Goal: Task Accomplishment & Management: Use online tool/utility

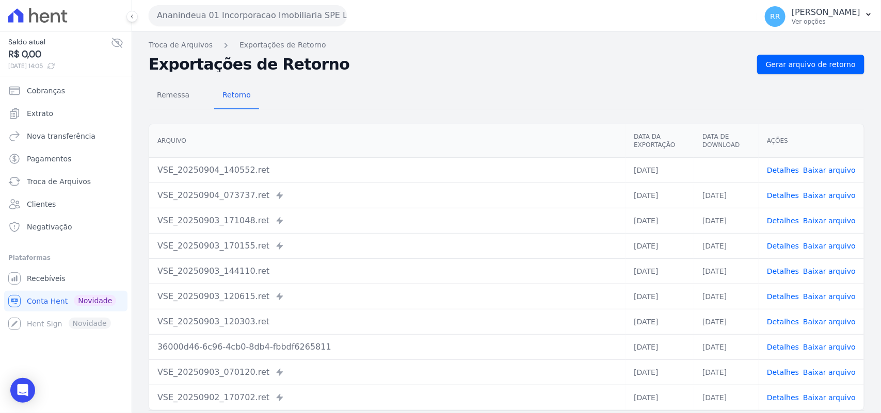
click at [220, 9] on button "Ananindeua 01 Incorporacao Imobiliaria SPE LTDA" at bounding box center [248, 15] width 198 height 21
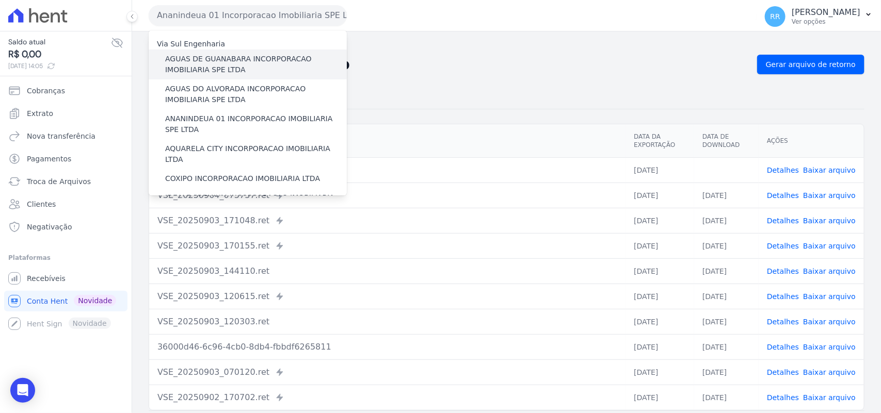
click at [295, 65] on label "AGUAS DE GUANABARA INCORPORACAO IMOBILIARIA SPE LTDA" at bounding box center [256, 65] width 182 height 22
click at [0, 0] on input "AGUAS DE GUANABARA INCORPORACAO IMOBILIARIA SPE LTDA" at bounding box center [0, 0] width 0 height 0
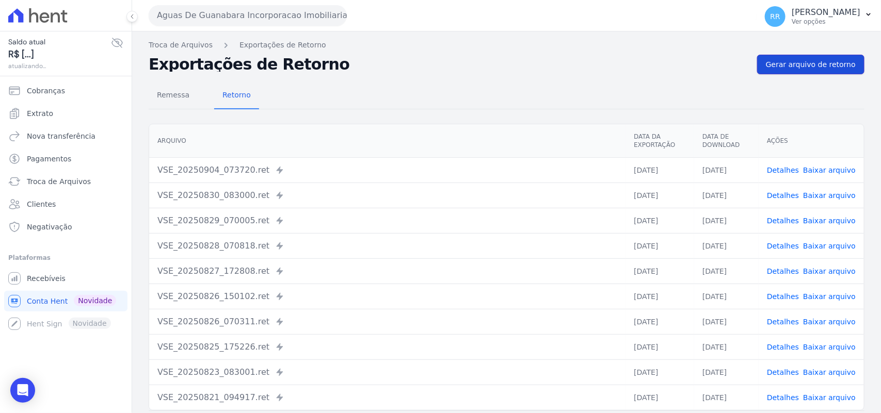
click at [827, 72] on link "Gerar arquivo de retorno" at bounding box center [810, 65] width 107 height 20
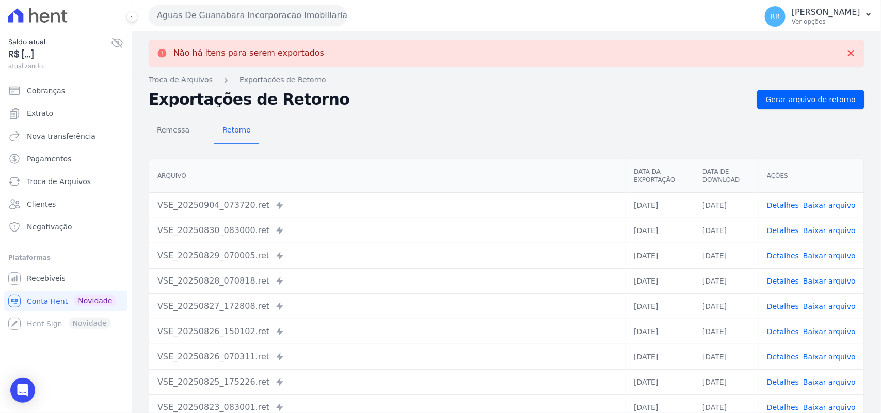
click at [186, 13] on button "Aguas De Guanabara Incorporacao Imobiliaria SPE LTDA" at bounding box center [248, 15] width 198 height 21
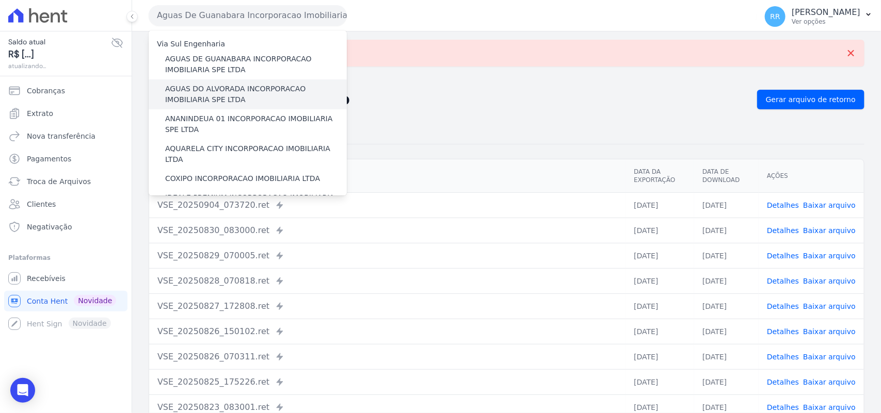
click at [205, 89] on label "AGUAS DO ALVORADA INCORPORACAO IMOBILIARIA SPE LTDA" at bounding box center [256, 95] width 182 height 22
click at [0, 0] on input "AGUAS DO ALVORADA INCORPORACAO IMOBILIARIA SPE LTDA" at bounding box center [0, 0] width 0 height 0
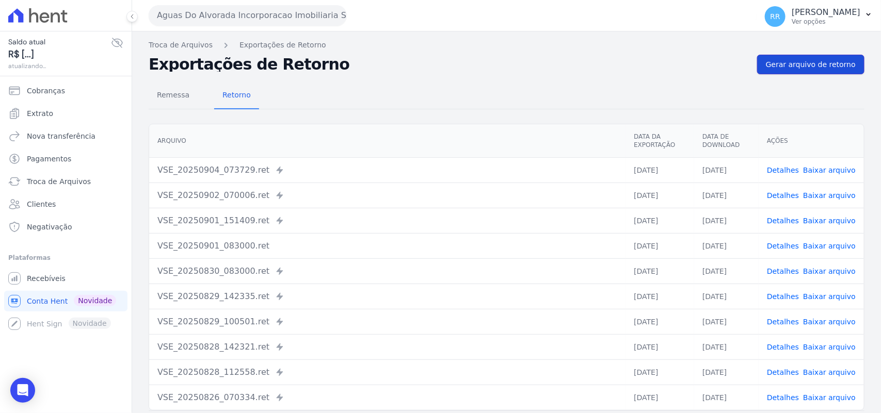
click at [786, 71] on link "Gerar arquivo de retorno" at bounding box center [810, 65] width 107 height 20
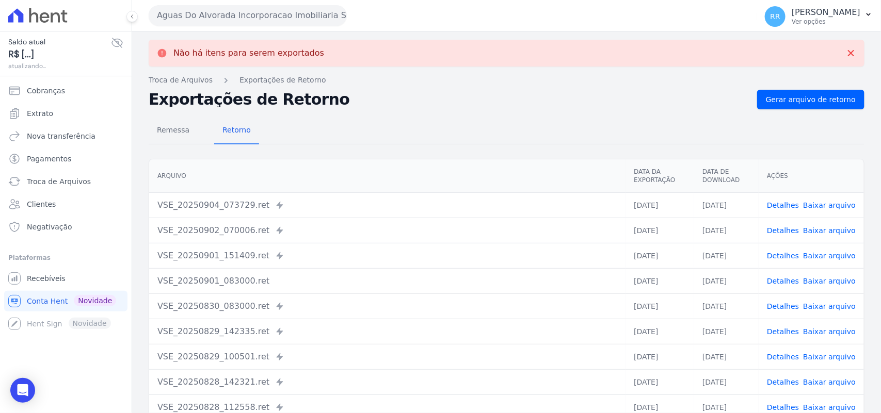
click at [218, 21] on button "Aguas Do Alvorada Incorporacao Imobiliaria SPE LTDA" at bounding box center [248, 15] width 198 height 21
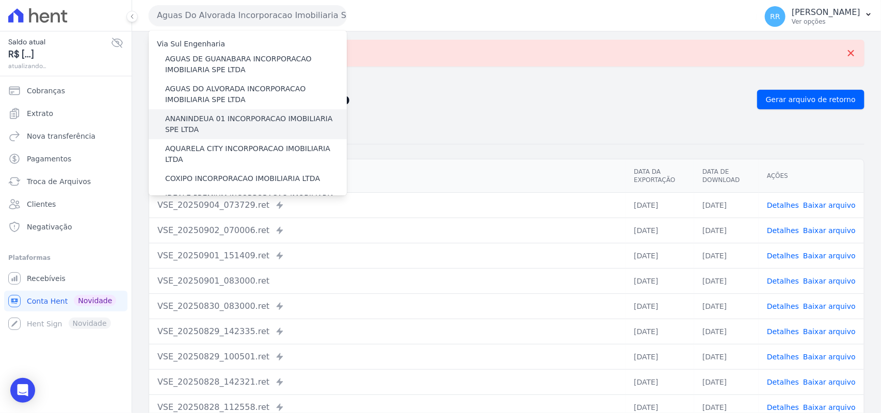
click at [205, 118] on label "ANANINDEUA 01 INCORPORACAO IMOBILIARIA SPE LTDA" at bounding box center [256, 125] width 182 height 22
click at [0, 0] on input "ANANINDEUA 01 INCORPORACAO IMOBILIARIA SPE LTDA" at bounding box center [0, 0] width 0 height 0
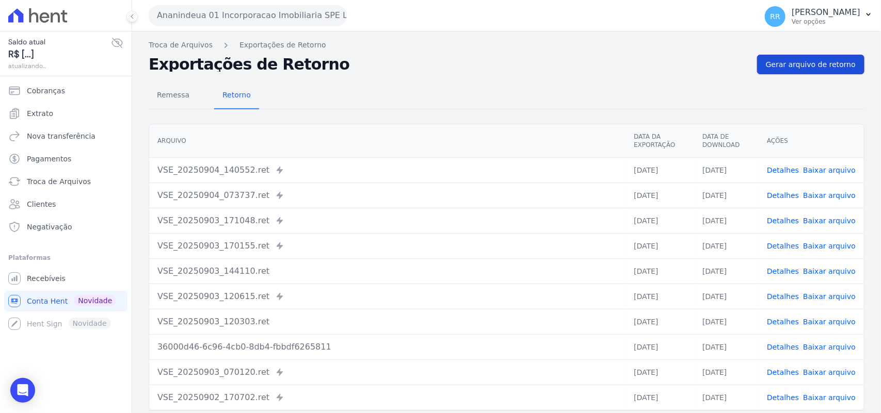
click at [828, 65] on span "Gerar arquivo de retorno" at bounding box center [811, 64] width 90 height 10
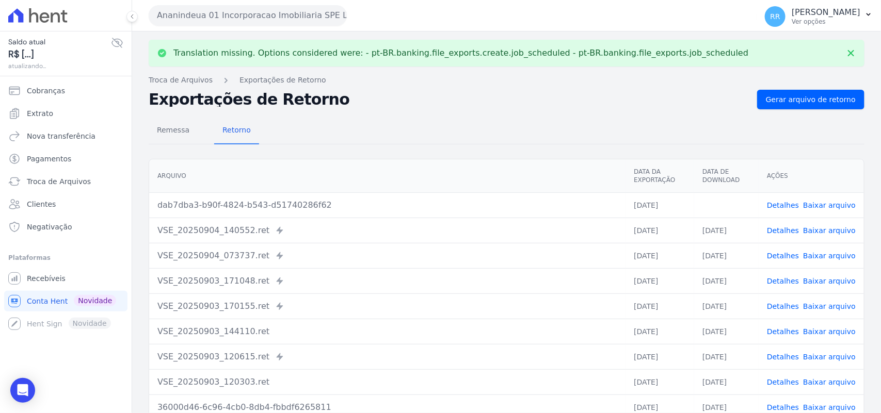
click at [841, 210] on span "Baixar arquivo" at bounding box center [829, 205] width 53 height 10
click at [841, 205] on link "Baixar arquivo" at bounding box center [829, 205] width 53 height 8
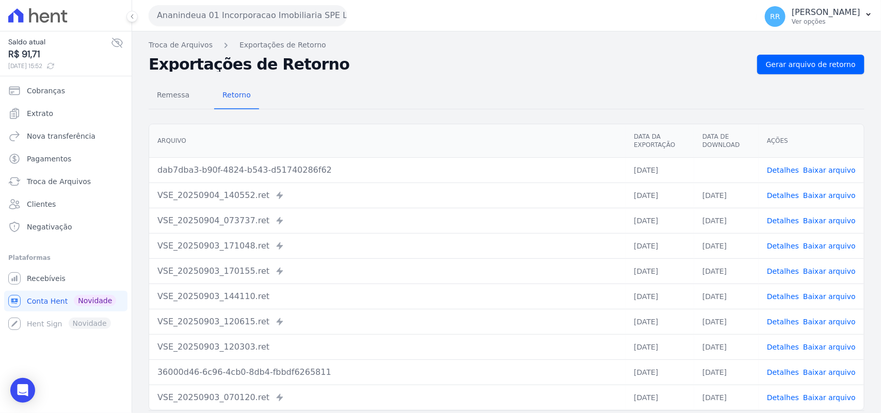
click at [398, 47] on nav "Troca de Arquivos Exportações de Retorno" at bounding box center [507, 45] width 716 height 11
click at [442, 56] on div "Exportações de Retorno Gerar arquivo de retorno" at bounding box center [507, 65] width 716 height 20
click at [230, 29] on div "Ananindeua 01 Incorporacao Imobiliaria SPE LTDA Via Sul Engenharia AGUAS DE [GE…" at bounding box center [451, 15] width 604 height 32
click at [231, 22] on button "Ananindeua 01 Incorporacao Imobiliaria SPE LTDA" at bounding box center [248, 15] width 198 height 21
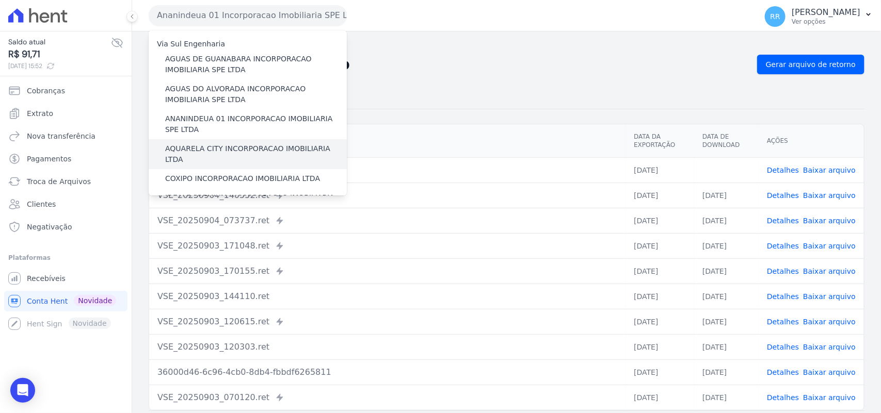
click at [204, 147] on label "AQUARELA CITY INCORPORACAO IMOBILIARIA LTDA" at bounding box center [256, 154] width 182 height 22
click at [0, 0] on input "AQUARELA CITY INCORPORACAO IMOBILIARIA LTDA" at bounding box center [0, 0] width 0 height 0
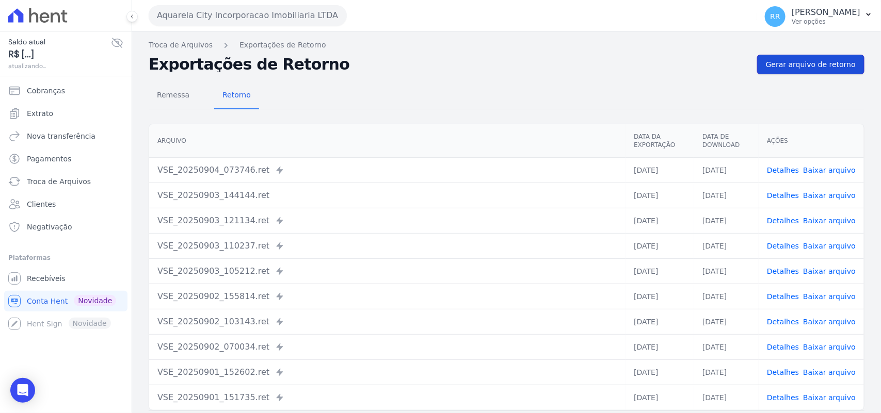
click at [796, 55] on link "Gerar arquivo de retorno" at bounding box center [810, 65] width 107 height 20
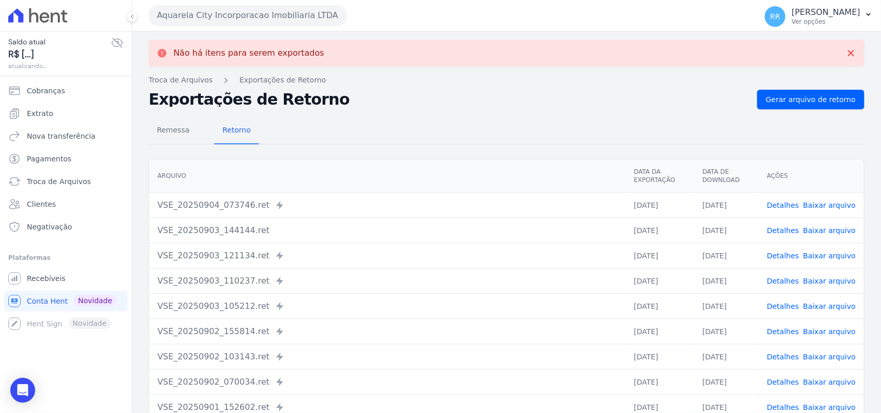
click at [200, 6] on button "Aquarela City Incorporacao Imobiliaria LTDA" at bounding box center [248, 15] width 198 height 21
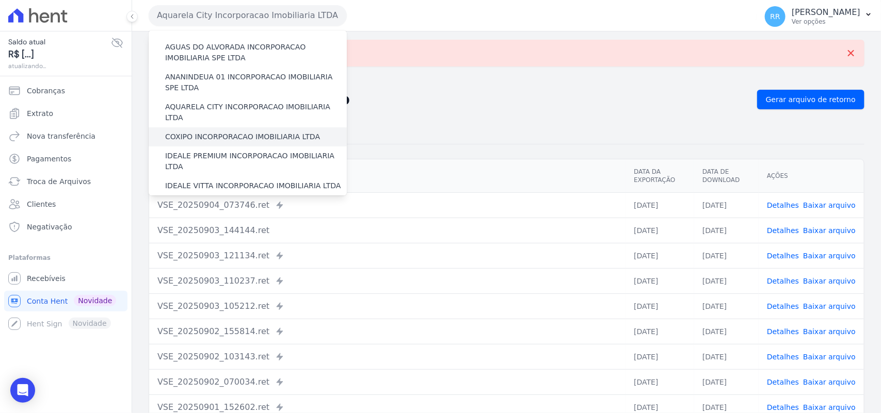
scroll to position [43, 0]
click at [232, 131] on label "COXIPO INCORPORACAO IMOBILIARIA LTDA" at bounding box center [242, 136] width 155 height 11
click at [0, 0] on input "COXIPO INCORPORACAO IMOBILIARIA LTDA" at bounding box center [0, 0] width 0 height 0
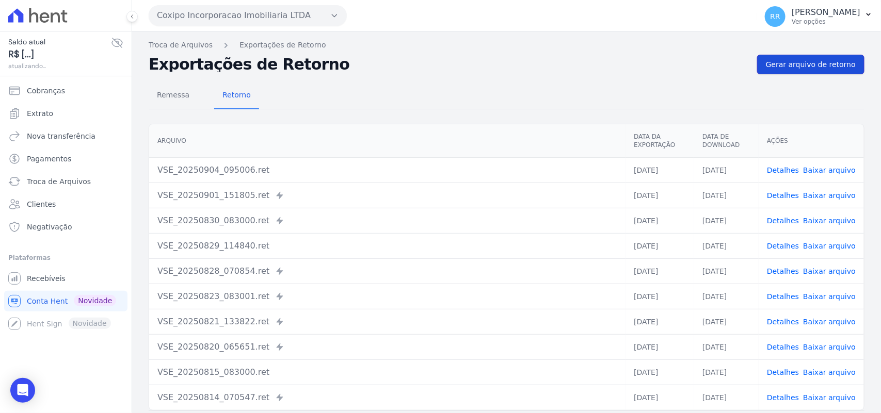
click at [792, 63] on span "Gerar arquivo de retorno" at bounding box center [811, 64] width 90 height 10
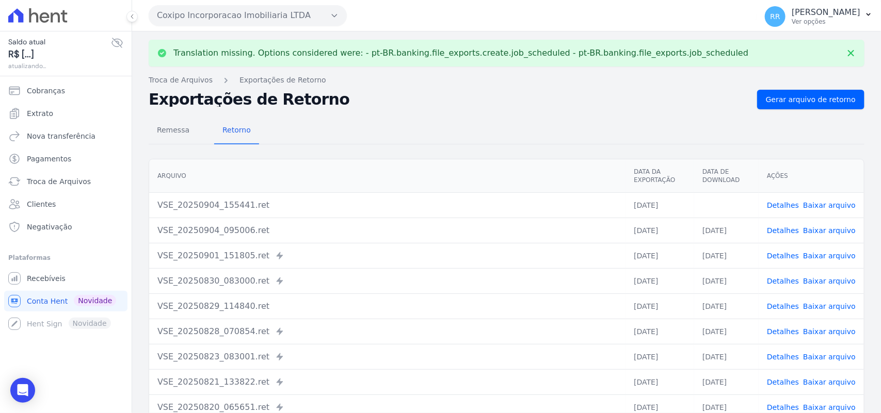
click at [824, 206] on link "Baixar arquivo" at bounding box center [829, 205] width 53 height 8
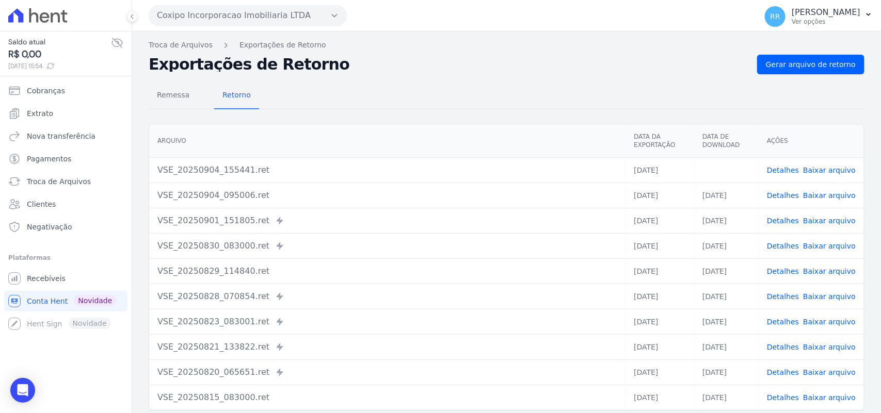
click at [428, 87] on div "Remessa Retorno" at bounding box center [507, 96] width 716 height 27
click at [180, 9] on button "Coxipo Incorporacao Imobiliaria LTDA" at bounding box center [248, 15] width 198 height 21
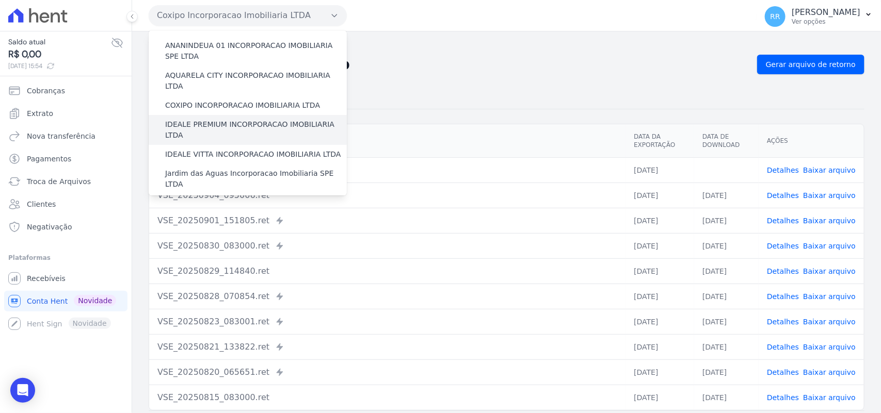
scroll to position [86, 0]
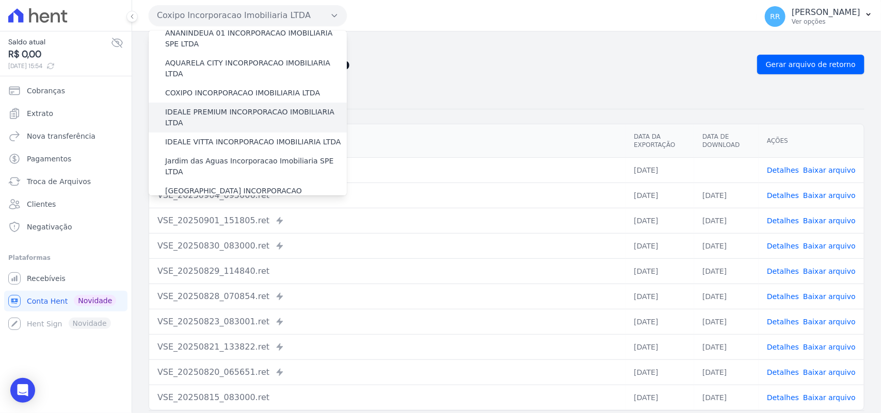
click at [213, 107] on label "IDEALE PREMIUM INCORPORACAO IMOBILIARIA LTDA" at bounding box center [256, 118] width 182 height 22
click at [0, 0] on input "IDEALE PREMIUM INCORPORACAO IMOBILIARIA LTDA" at bounding box center [0, 0] width 0 height 0
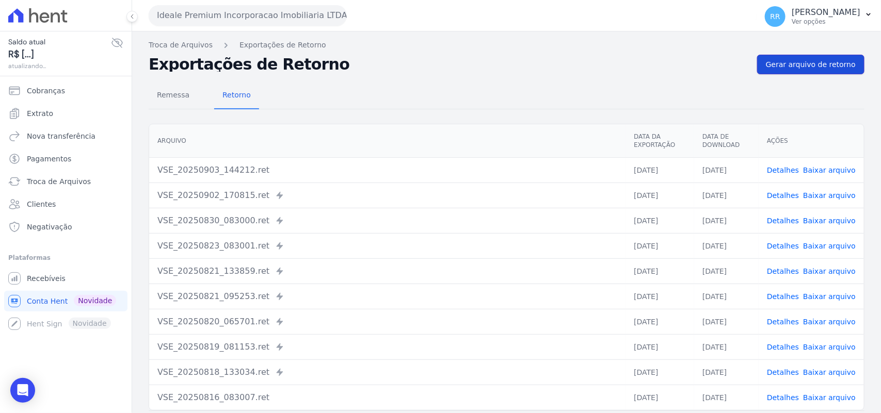
click at [807, 55] on link "Gerar arquivo de retorno" at bounding box center [810, 65] width 107 height 20
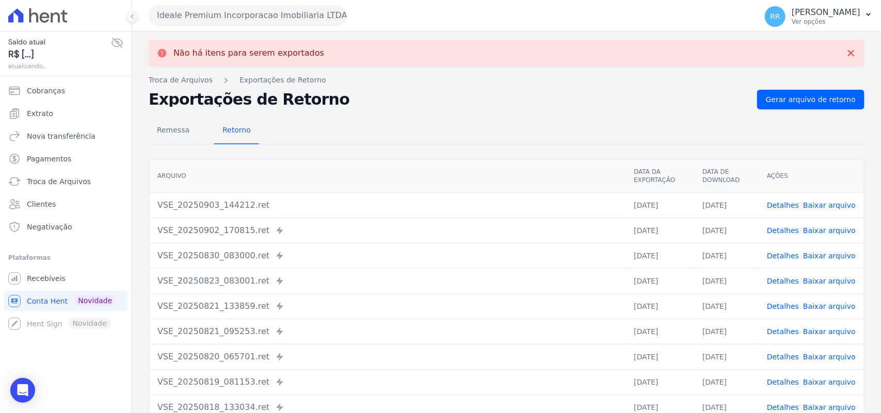
click at [159, 9] on button "Ideale Premium Incorporacao Imobiliaria LTDA" at bounding box center [248, 15] width 198 height 21
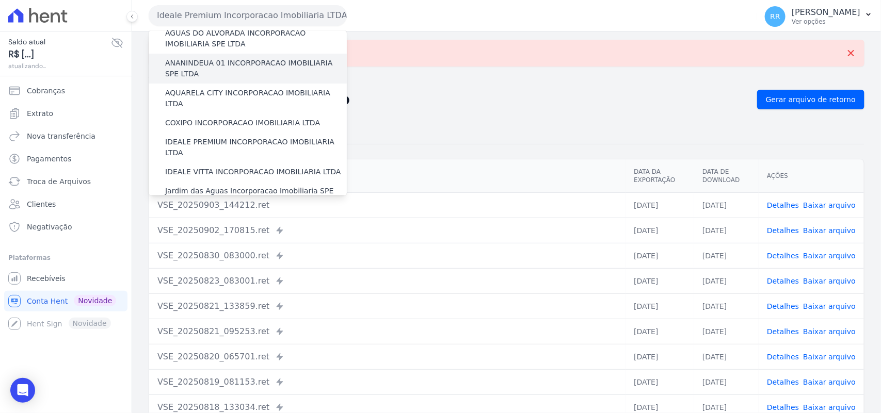
scroll to position [65, 0]
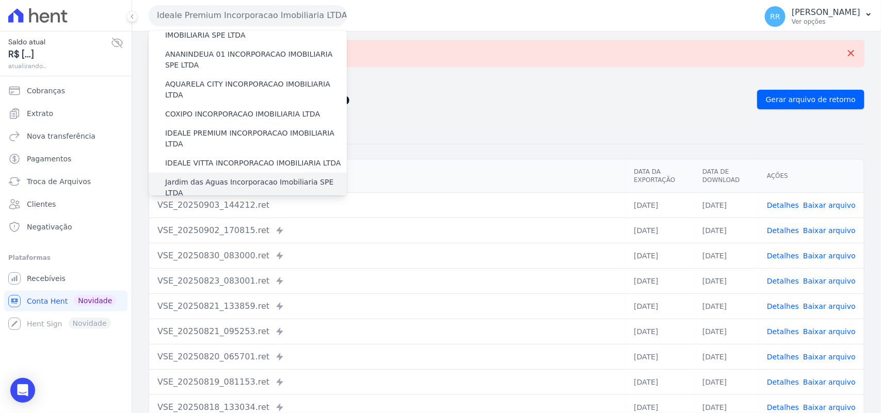
click at [213, 177] on label "Jardim das Aguas Incorporacao Imobiliaria SPE LTDA" at bounding box center [256, 188] width 182 height 22
click at [0, 0] on input "Jardim das Aguas Incorporacao Imobiliaria SPE LTDA" at bounding box center [0, 0] width 0 height 0
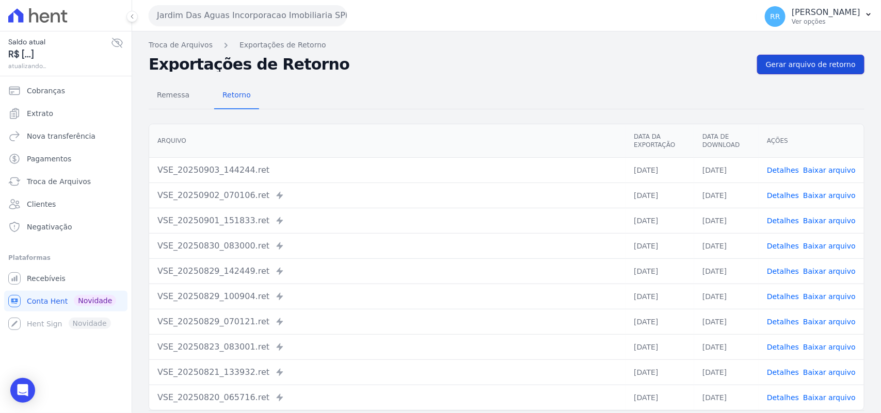
click at [819, 69] on span "Gerar arquivo de retorno" at bounding box center [811, 64] width 90 height 10
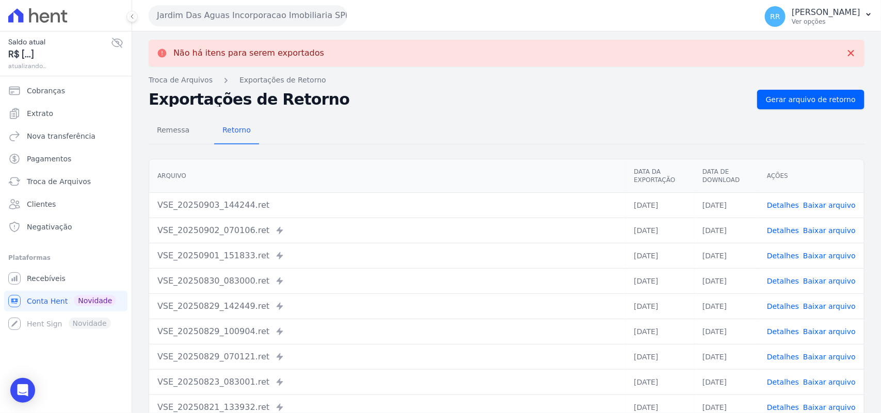
click at [235, 14] on button "Jardim Das Aguas Incorporacao Imobiliaria SPE LTDA" at bounding box center [248, 15] width 198 height 21
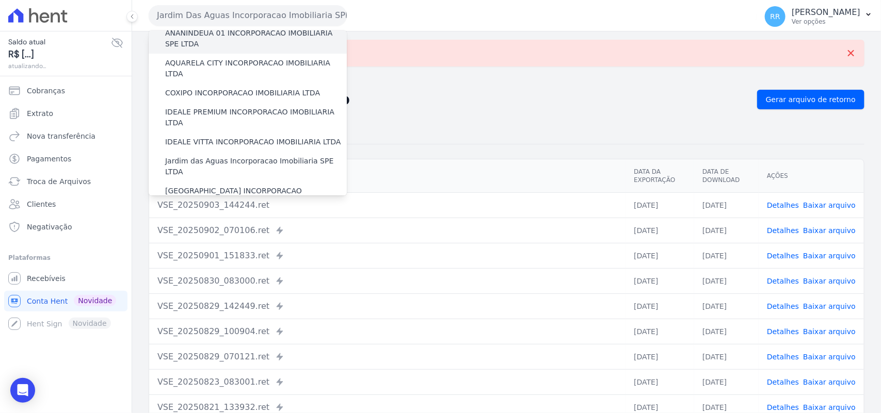
scroll to position [129, 0]
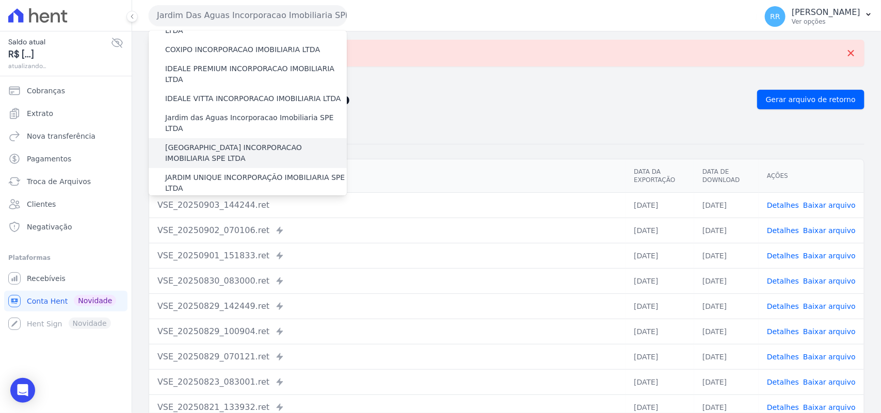
click at [230, 142] on label "[GEOGRAPHIC_DATA] INCORPORACAO IMOBILIARIA SPE LTDA" at bounding box center [256, 153] width 182 height 22
click at [0, 0] on input "[GEOGRAPHIC_DATA] INCORPORACAO IMOBILIARIA SPE LTDA" at bounding box center [0, 0] width 0 height 0
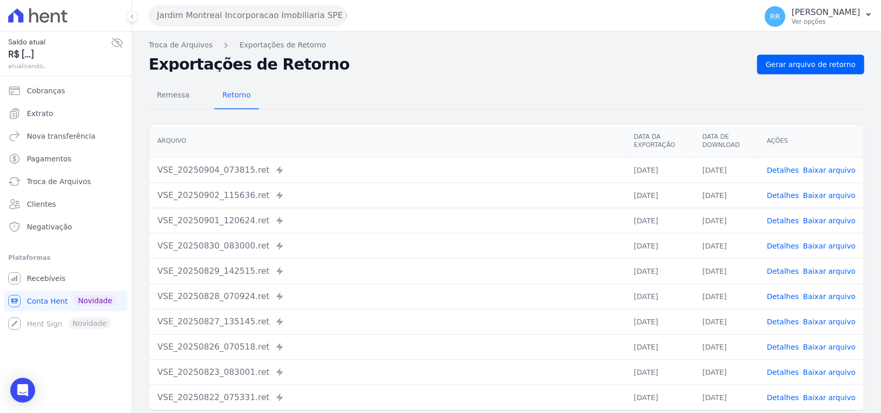
click at [819, 78] on div "Remessa Retorno [GEOGRAPHIC_DATA] Data da Exportação Data de Download Ações VSE…" at bounding box center [507, 260] width 716 height 373
click at [819, 72] on link "Gerar arquivo de retorno" at bounding box center [810, 65] width 107 height 20
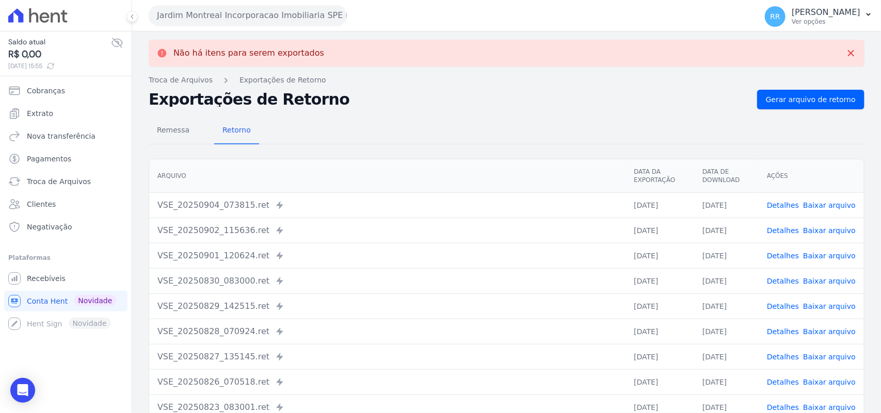
click at [244, 20] on button "Jardim Montreal Incorporacao Imobiliaria SPE LTDA" at bounding box center [248, 15] width 198 height 21
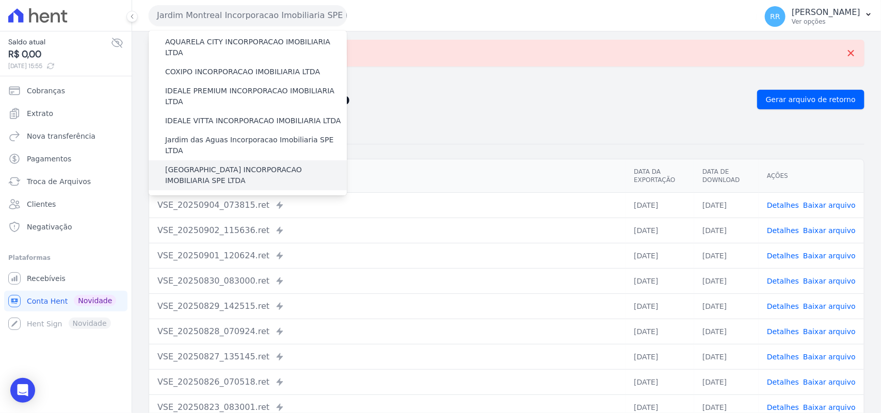
scroll to position [107, 0]
click at [230, 194] on label "JARDIM UNIQUE INCORPORAÇÃO IMOBILIARIA SPE LTDA" at bounding box center [256, 205] width 182 height 22
click at [0, 0] on input "JARDIM UNIQUE INCORPORAÇÃO IMOBILIARIA SPE LTDA" at bounding box center [0, 0] width 0 height 0
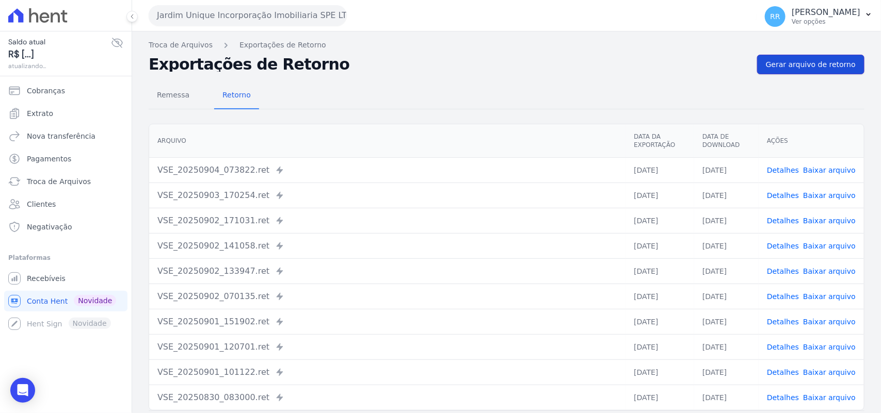
click at [806, 61] on span "Gerar arquivo de retorno" at bounding box center [811, 64] width 90 height 10
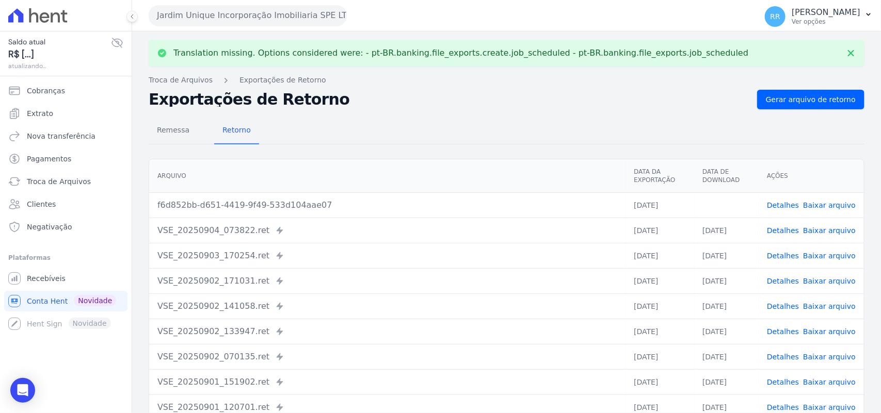
click at [832, 205] on link "Baixar arquivo" at bounding box center [829, 205] width 53 height 8
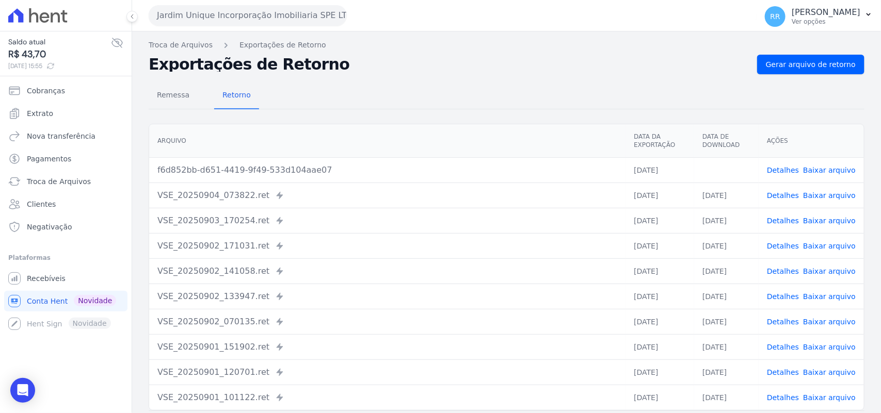
drag, startPoint x: 517, startPoint y: 100, endPoint x: 462, endPoint y: 109, distance: 56.1
click at [517, 100] on div "Remessa Retorno" at bounding box center [507, 96] width 716 height 27
click at [244, 6] on button "Jardim Unique Incorporação Imobiliaria SPE LTDA" at bounding box center [248, 15] width 198 height 21
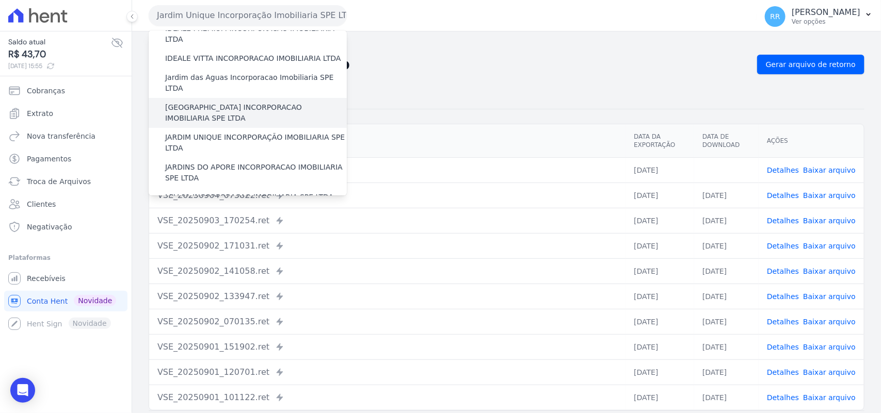
scroll to position [172, 0]
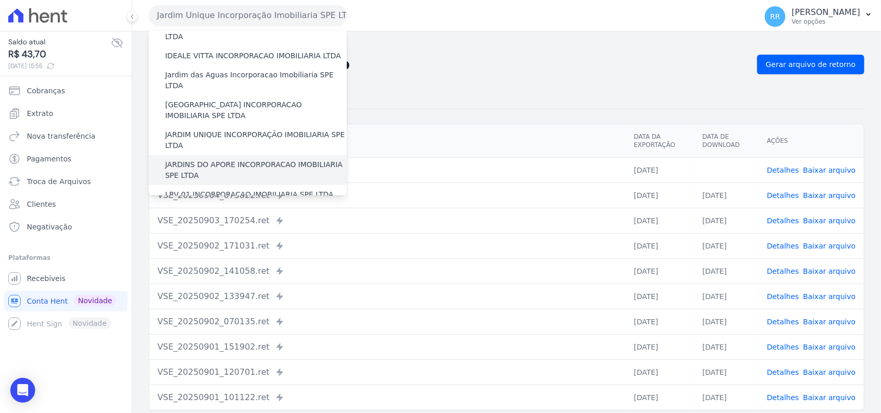
click at [223, 160] on label "JARDINS DO APORE INCORPORACAO IMOBILIARIA SPE LTDA" at bounding box center [256, 171] width 182 height 22
click at [0, 0] on input "JARDINS DO APORE INCORPORACAO IMOBILIARIA SPE LTDA" at bounding box center [0, 0] width 0 height 0
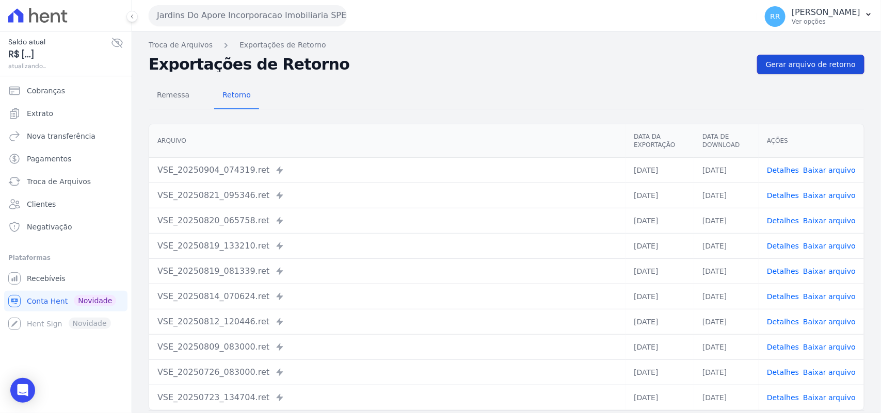
click at [796, 59] on span "Gerar arquivo de retorno" at bounding box center [811, 64] width 90 height 10
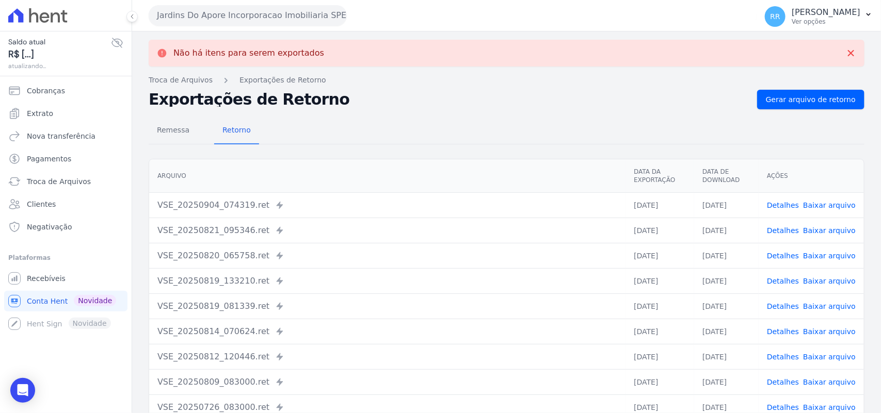
click at [210, 16] on button "Jardins Do Apore Incorporacao Imobiliaria SPE LTDA" at bounding box center [248, 15] width 198 height 21
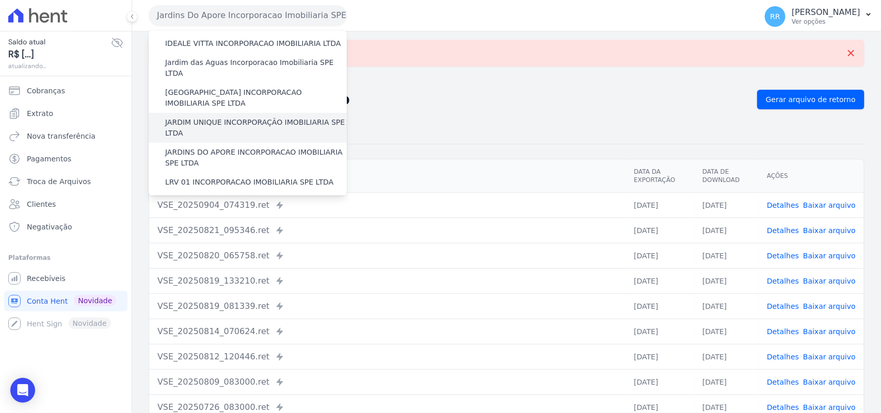
scroll to position [194, 0]
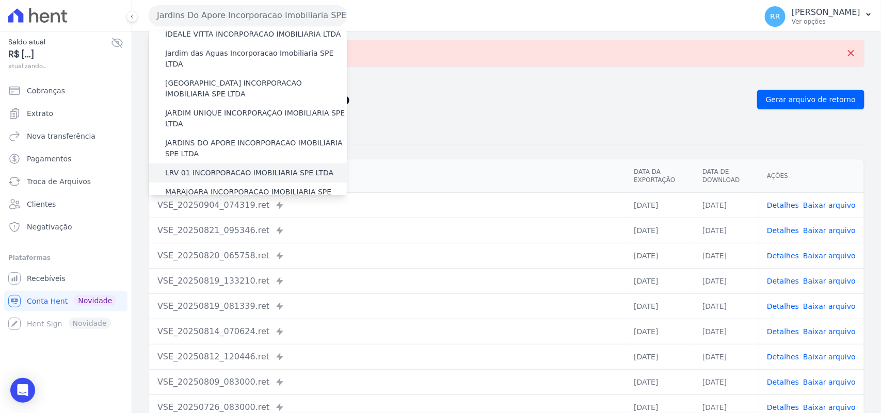
click at [216, 164] on div "LRV 01 INCORPORACAO IMOBILIARIA SPE LTDA" at bounding box center [248, 173] width 198 height 19
click at [216, 168] on label "LRV 01 INCORPORACAO IMOBILIARIA SPE LTDA" at bounding box center [249, 173] width 168 height 11
click at [0, 0] on input "LRV 01 INCORPORACAO IMOBILIARIA SPE LTDA" at bounding box center [0, 0] width 0 height 0
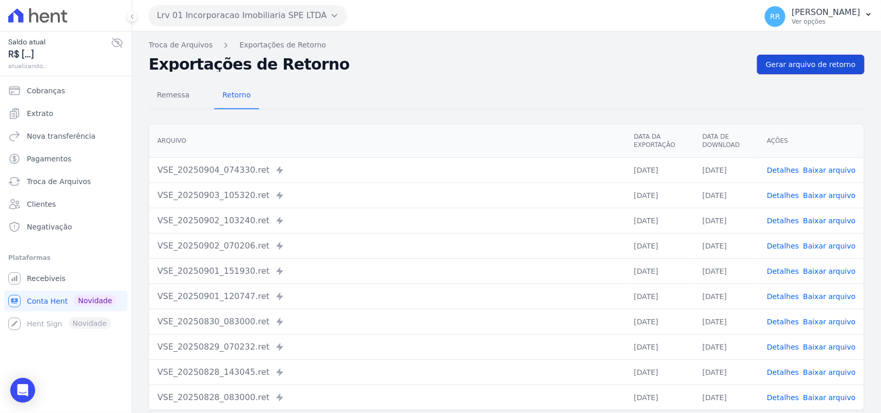
click at [812, 67] on span "Gerar arquivo de retorno" at bounding box center [811, 64] width 90 height 10
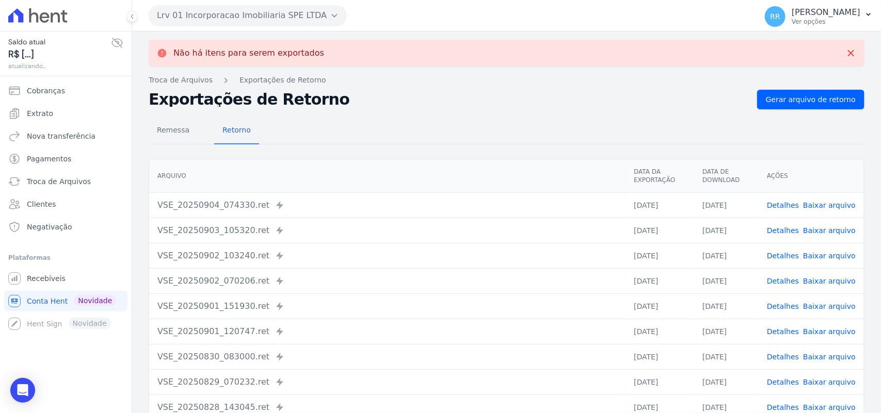
drag, startPoint x: 227, startPoint y: 23, endPoint x: 247, endPoint y: 16, distance: 20.9
click at [247, 16] on button "Lrv 01 Incorporacao Imobiliaria SPE LTDA" at bounding box center [248, 15] width 198 height 21
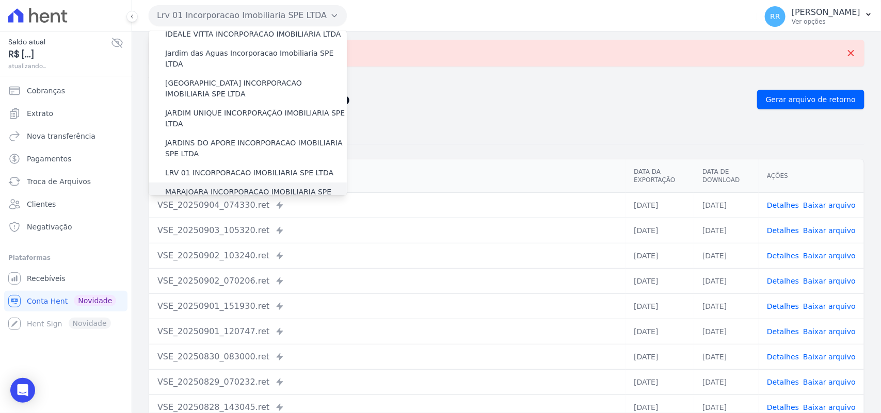
click at [192, 187] on label "MARAJOARA INCORPORACAO IMOBILIARIA SPE LTDA" at bounding box center [256, 198] width 182 height 22
click at [0, 0] on input "MARAJOARA INCORPORACAO IMOBILIARIA SPE LTDA" at bounding box center [0, 0] width 0 height 0
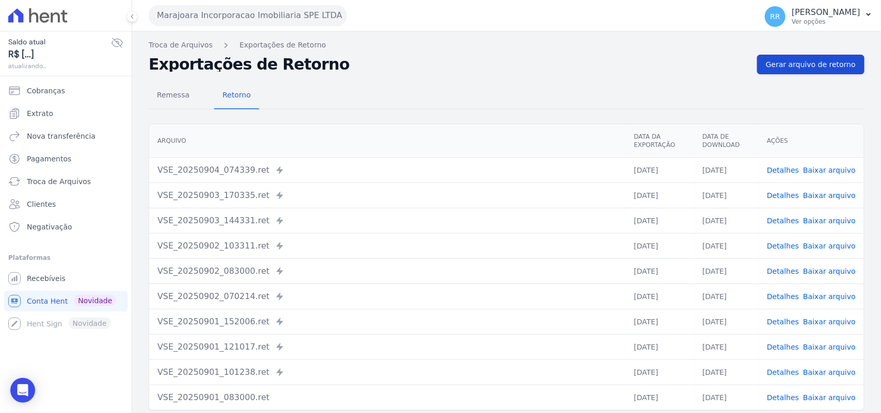
click at [833, 68] on span "Gerar arquivo de retorno" at bounding box center [811, 64] width 90 height 10
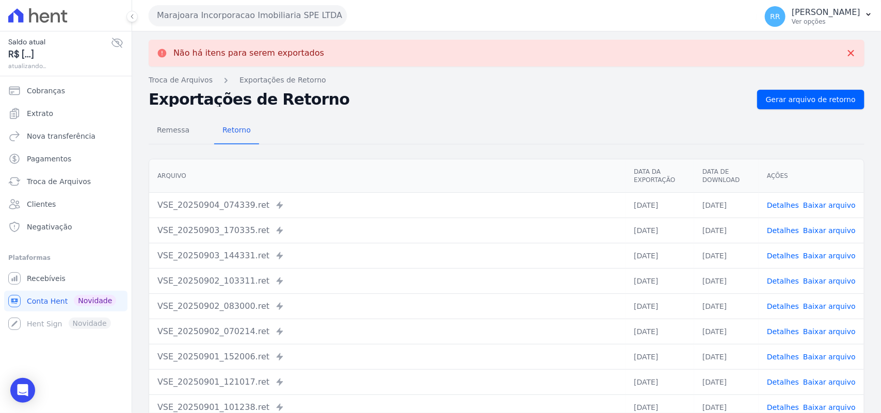
click at [209, 21] on button "Marajoara Incorporacao Imobiliaria SPE LTDA" at bounding box center [248, 15] width 198 height 21
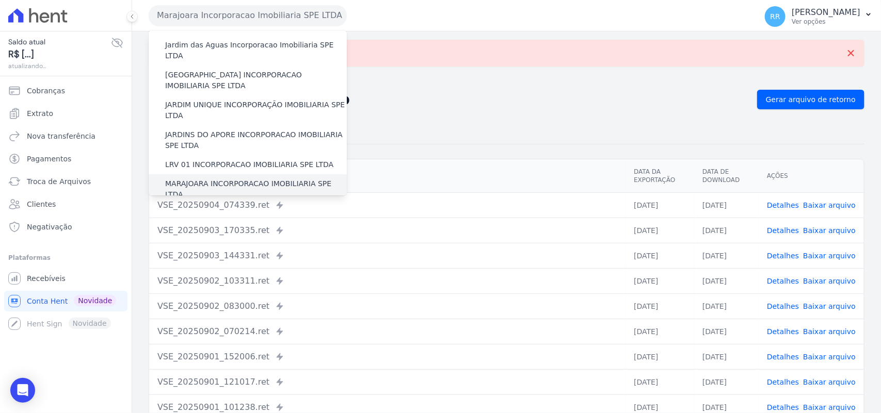
scroll to position [215, 0]
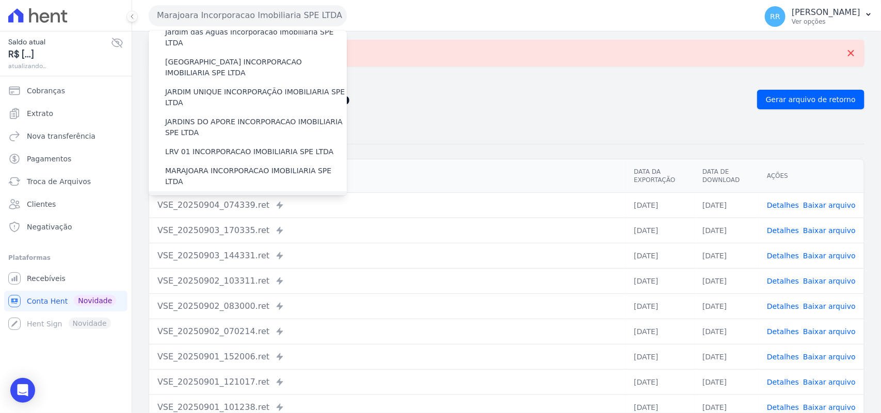
click at [194, 196] on label "MIRANTE DO [GEOGRAPHIC_DATA] INCORPORACAO IMOBILIARIA SPE LTDA" at bounding box center [256, 207] width 182 height 22
click at [0, 0] on input "MIRANTE DO [GEOGRAPHIC_DATA] INCORPORACAO IMOBILIARIA SPE LTDA" at bounding box center [0, 0] width 0 height 0
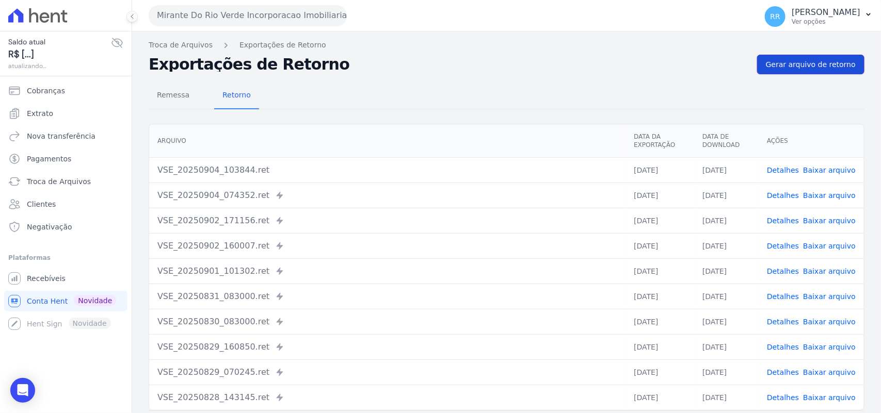
click at [795, 58] on link "Gerar arquivo de retorno" at bounding box center [810, 65] width 107 height 20
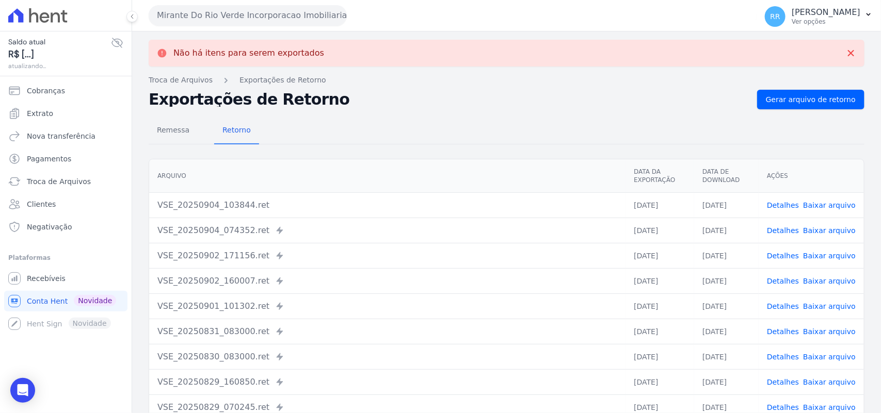
click at [179, 15] on button "Mirante Do Rio Verde Incorporacao Imobiliaria SPE LTDA" at bounding box center [248, 15] width 198 height 21
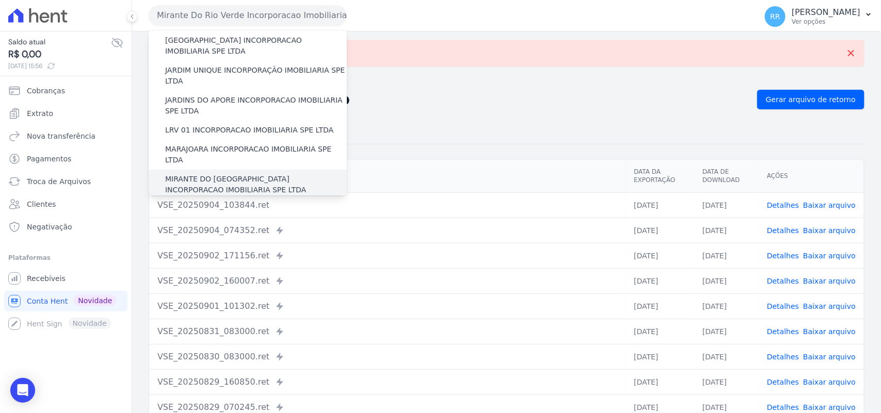
scroll to position [279, 0]
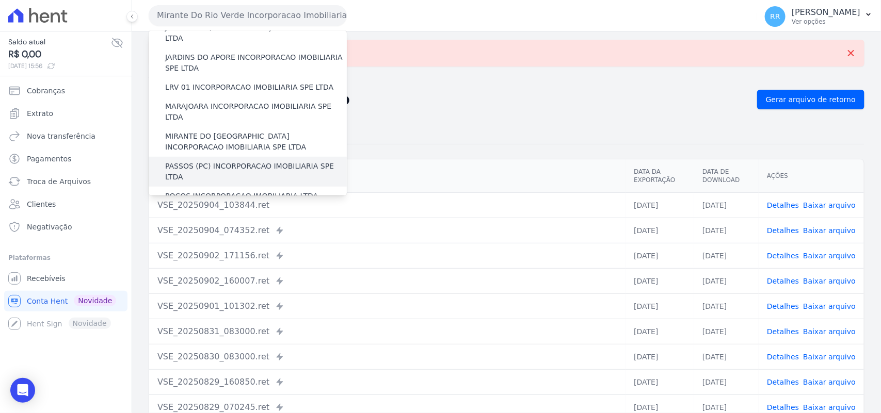
click at [208, 157] on div "PASSOS (PC) INCORPORACAO IMOBILIARIA SPE LTDA" at bounding box center [248, 172] width 198 height 30
click at [210, 161] on label "PASSOS (PC) INCORPORACAO IMOBILIARIA SPE LTDA" at bounding box center [256, 172] width 182 height 22
click at [0, 0] on input "PASSOS (PC) INCORPORACAO IMOBILIARIA SPE LTDA" at bounding box center [0, 0] width 0 height 0
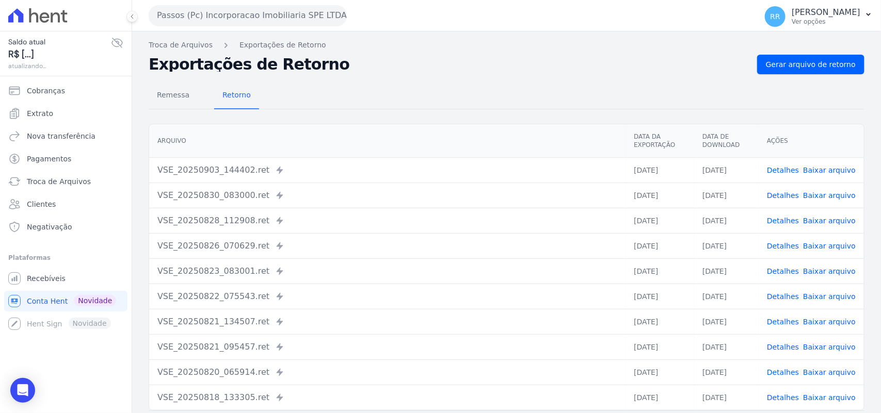
click at [801, 79] on div "Remessa Retorno [GEOGRAPHIC_DATA] Data da Exportação Data de Download Ações VSE…" at bounding box center [507, 260] width 716 height 373
click at [806, 59] on span "Gerar arquivo de retorno" at bounding box center [811, 64] width 90 height 10
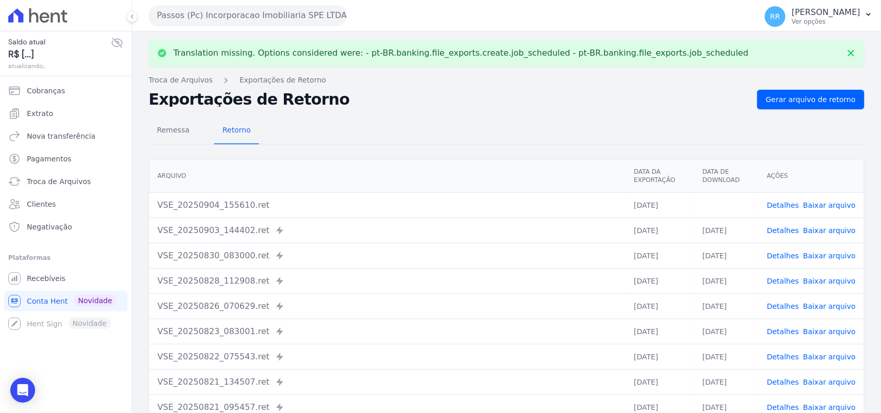
click at [824, 206] on link "Baixar arquivo" at bounding box center [829, 205] width 53 height 8
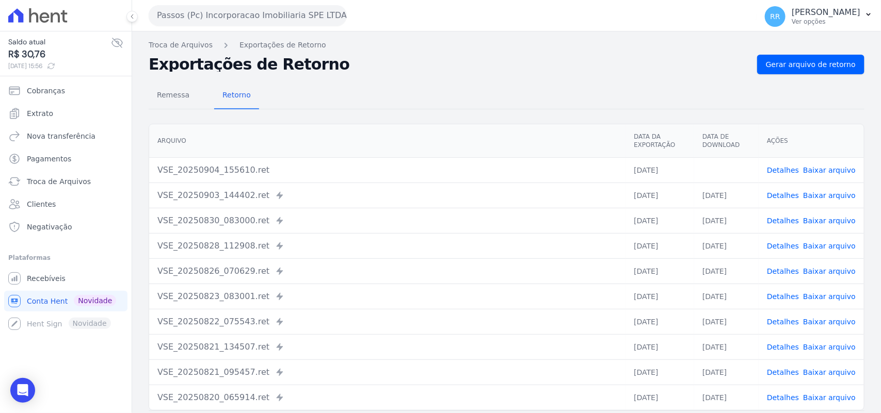
drag, startPoint x: 457, startPoint y: 119, endPoint x: 464, endPoint y: 126, distance: 9.9
click at [457, 119] on div "Remessa Retorno [GEOGRAPHIC_DATA] Data da Exportação Data de Download Ações VSE…" at bounding box center [507, 260] width 716 height 373
click at [173, 13] on button "Passos (Pc) Incorporacao Imobiliaria SPE LTDA" at bounding box center [248, 15] width 198 height 21
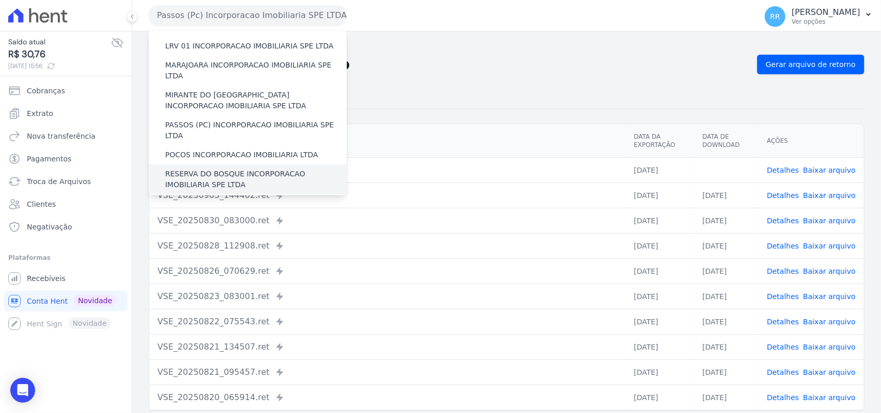
scroll to position [323, 0]
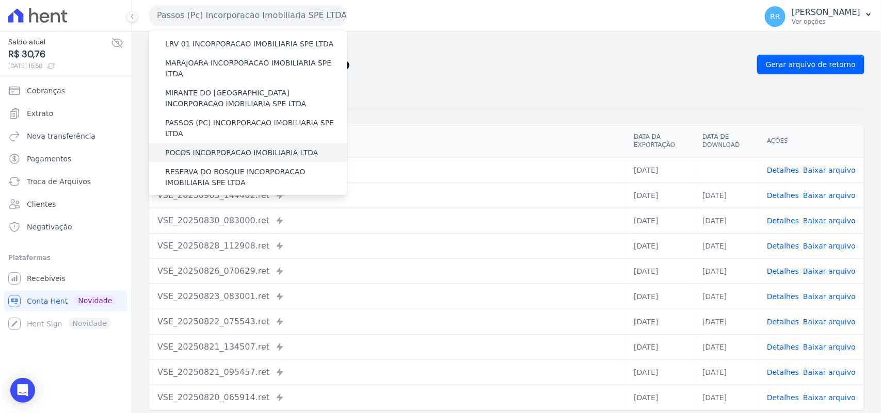
click at [187, 148] on label "POCOS INCORPORACAO IMOBILIARIA LTDA" at bounding box center [241, 153] width 153 height 11
click at [0, 0] on input "POCOS INCORPORACAO IMOBILIARIA LTDA" at bounding box center [0, 0] width 0 height 0
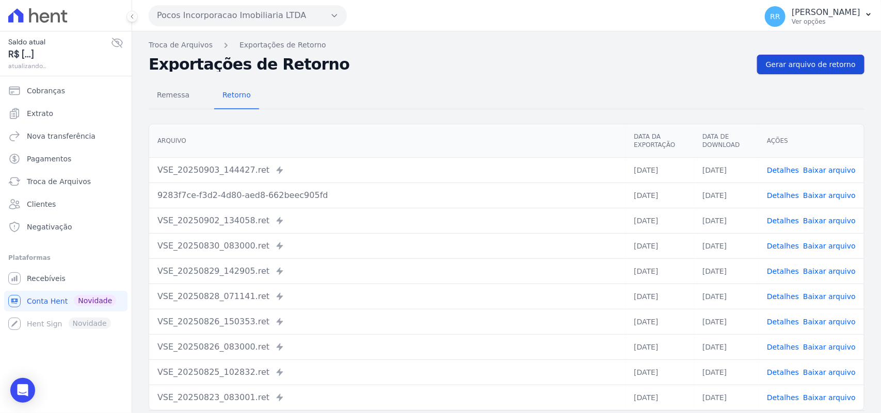
click at [802, 67] on span "Gerar arquivo de retorno" at bounding box center [811, 64] width 90 height 10
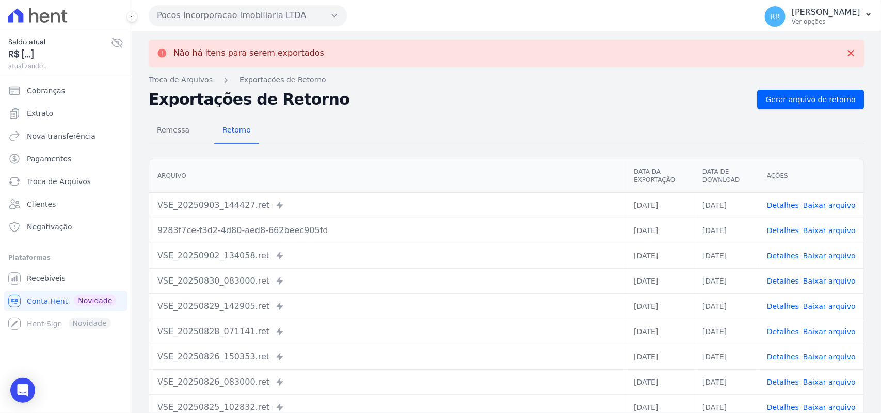
click at [316, 8] on button "Pocos Incorporacao Imobiliaria LTDA" at bounding box center [248, 15] width 198 height 21
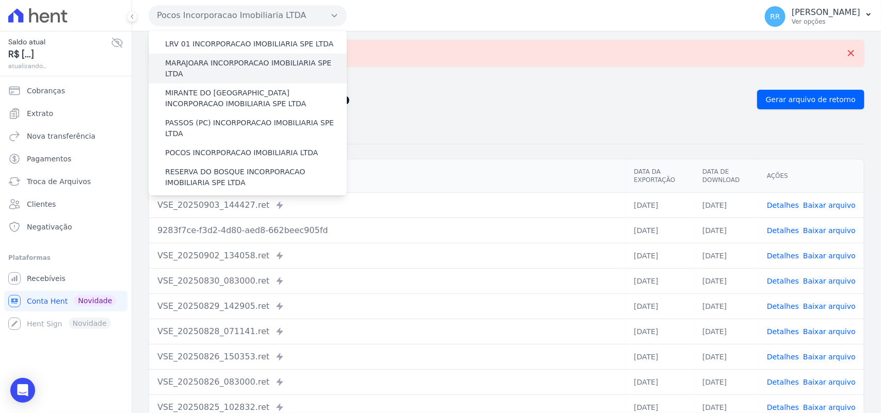
scroll to position [344, 0]
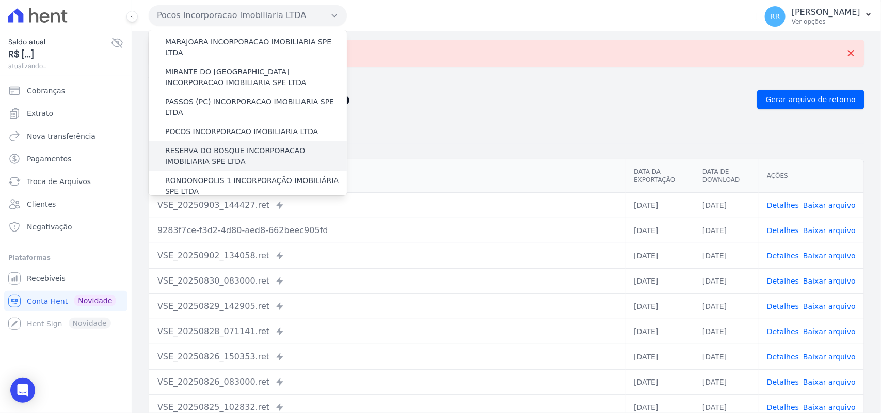
click at [223, 146] on label "RESERVA DO BOSQUE INCORPORACAO IMOBILIARIA SPE LTDA" at bounding box center [256, 157] width 182 height 22
click at [0, 0] on input "RESERVA DO BOSQUE INCORPORACAO IMOBILIARIA SPE LTDA" at bounding box center [0, 0] width 0 height 0
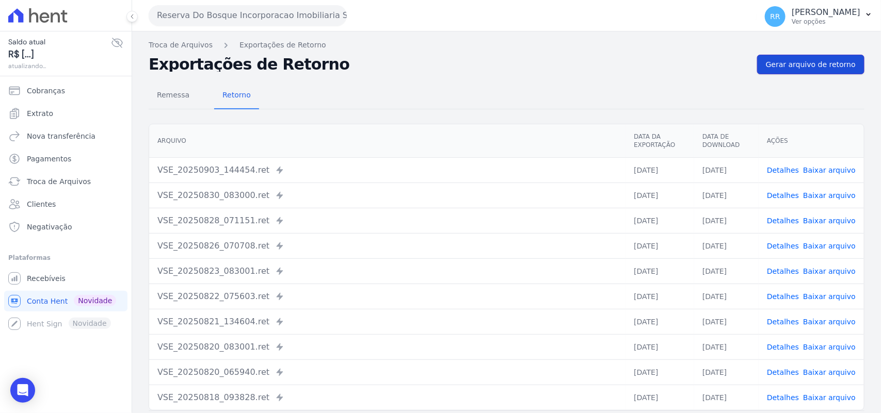
click at [814, 65] on span "Gerar arquivo de retorno" at bounding box center [811, 64] width 90 height 10
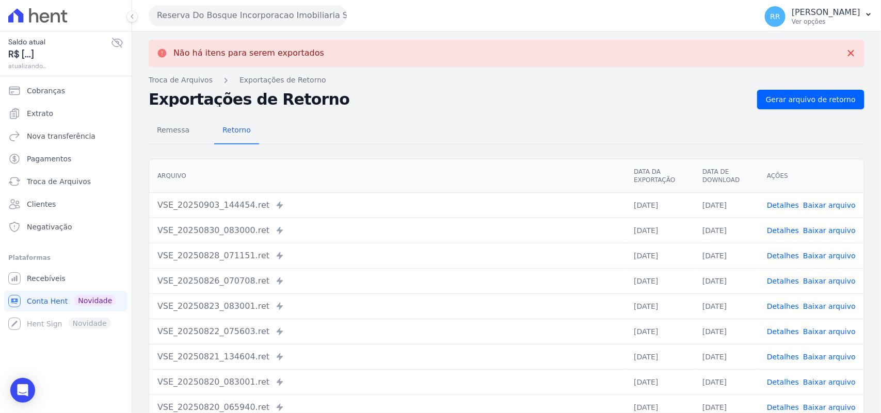
click at [249, 11] on button "Reserva Do Bosque Incorporacao Imobiliaria SPE LTDA" at bounding box center [248, 15] width 198 height 21
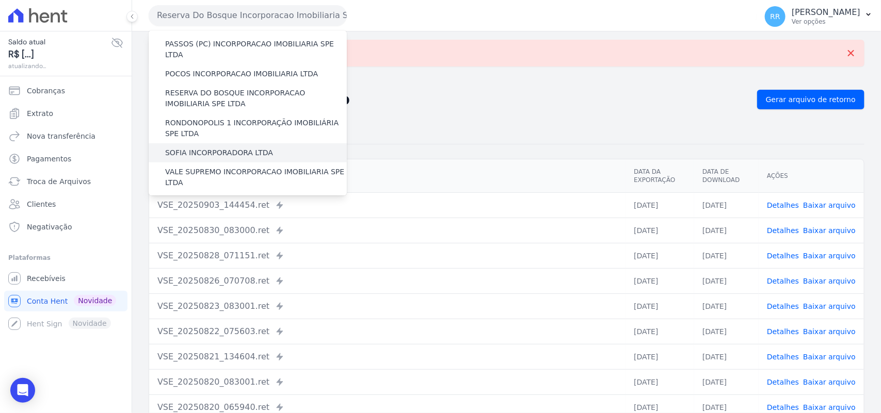
scroll to position [408, 0]
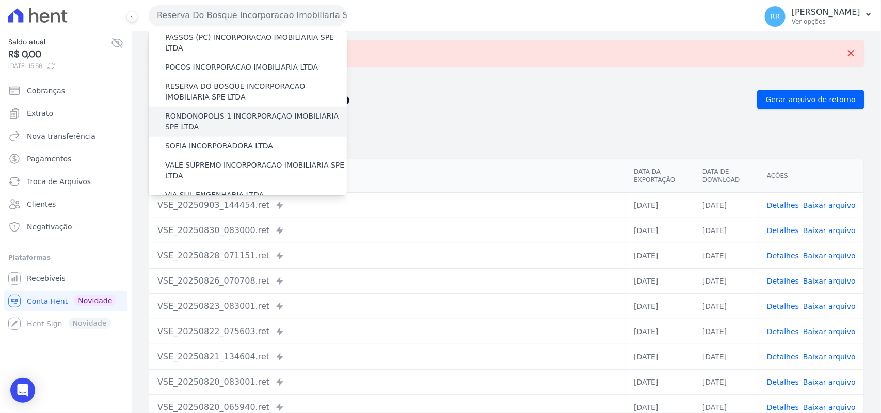
click at [218, 111] on label "RONDONOPOLIS 1 INCORPORAÇÃO IMOBILIÁRIA SPE LTDA" at bounding box center [256, 122] width 182 height 22
click at [0, 0] on input "RONDONOPOLIS 1 INCORPORAÇÃO IMOBILIÁRIA SPE LTDA" at bounding box center [0, 0] width 0 height 0
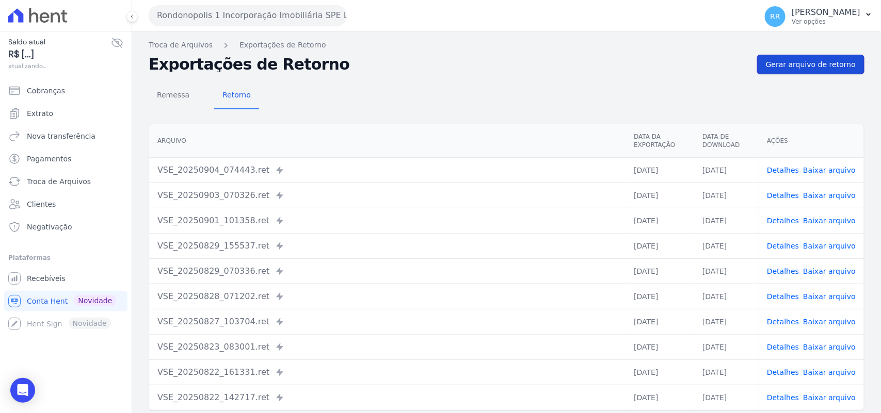
click at [835, 65] on span "Gerar arquivo de retorno" at bounding box center [811, 64] width 90 height 10
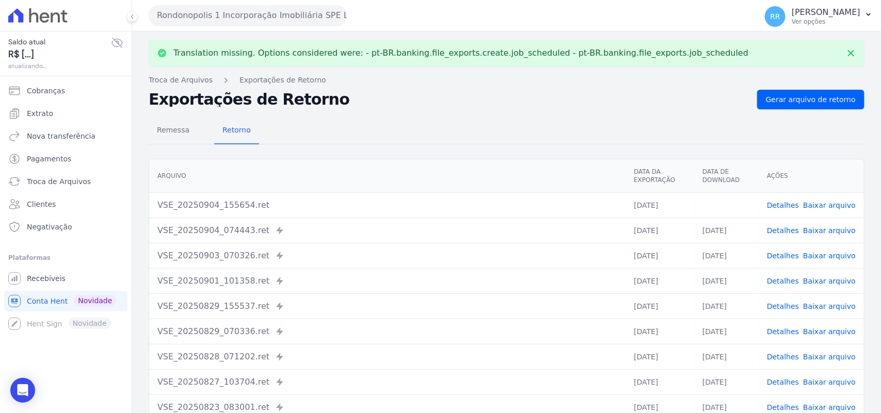
click at [821, 204] on link "Baixar arquivo" at bounding box center [829, 205] width 53 height 8
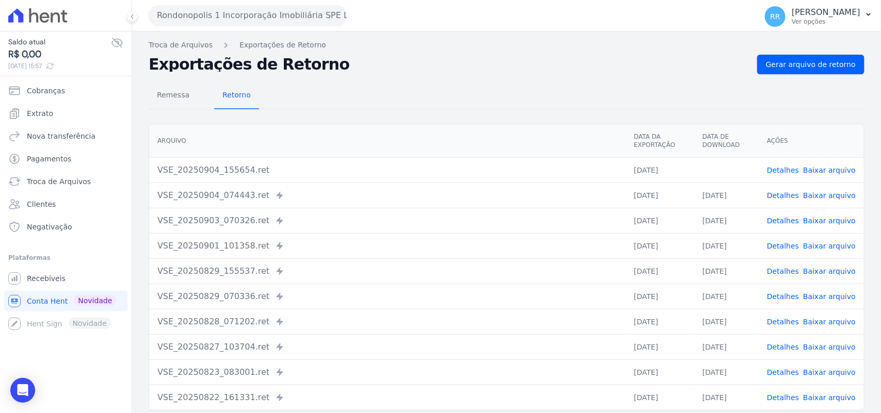
click at [491, 50] on nav "Troca de Arquivos Exportações de Retorno" at bounding box center [507, 45] width 716 height 11
click at [183, 23] on button "Rondonopolis 1 Incorporação Imobiliária SPE LTDA" at bounding box center [248, 15] width 198 height 21
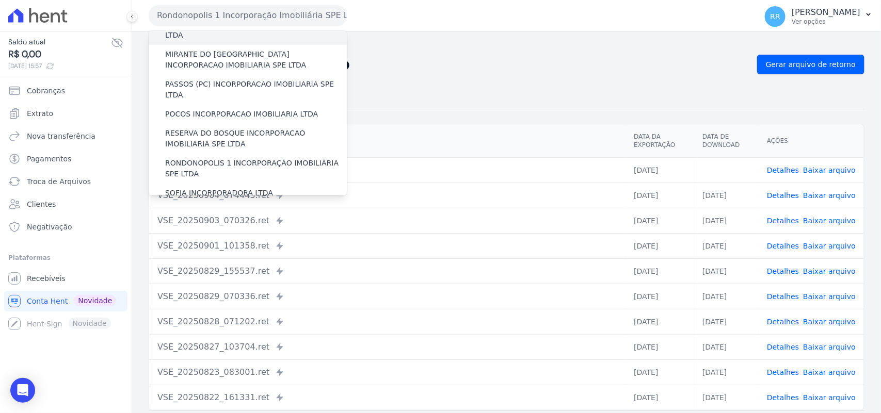
scroll to position [365, 0]
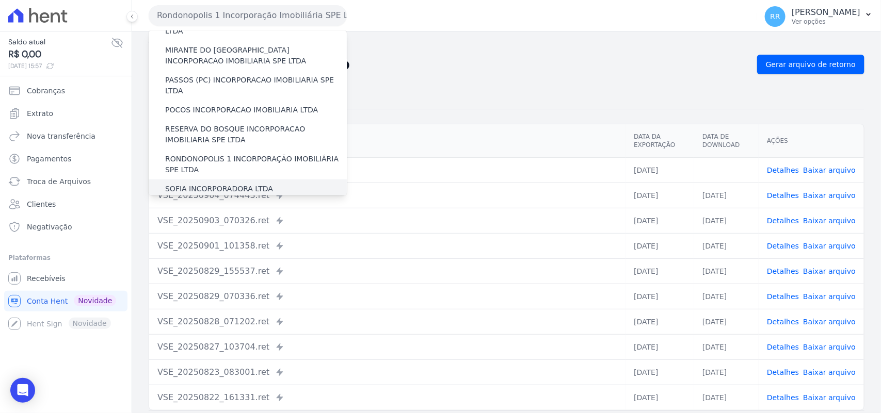
click at [209, 184] on label "SOFIA INCORPORADORA LTDA" at bounding box center [219, 189] width 108 height 11
click at [0, 0] on input "SOFIA INCORPORADORA LTDA" at bounding box center [0, 0] width 0 height 0
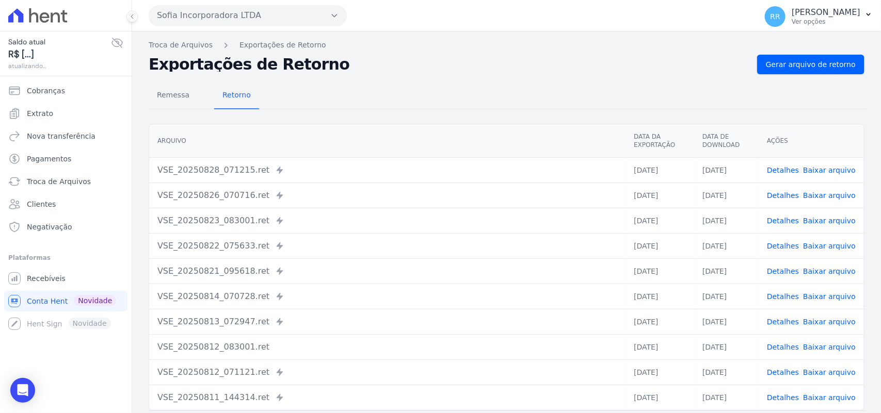
click at [804, 49] on nav "Troca de Arquivos Exportações de Retorno" at bounding box center [507, 45] width 716 height 11
click at [801, 73] on link "Gerar arquivo de retorno" at bounding box center [810, 65] width 107 height 20
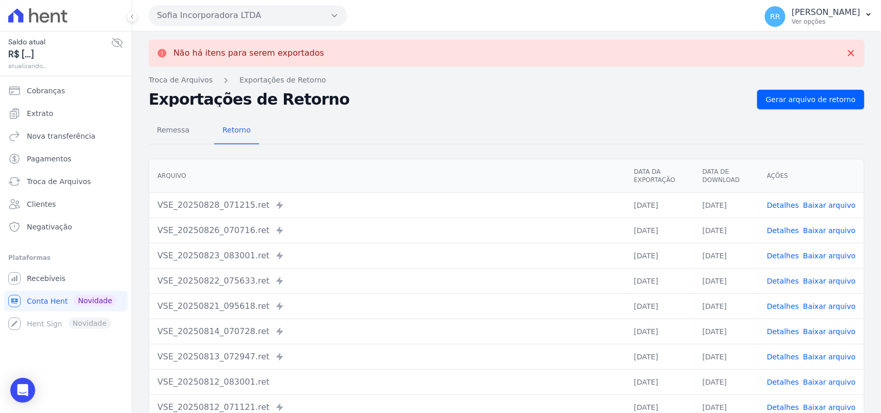
click at [197, 27] on div "Sofia Incorporadora LTDA Via Sul Engenharia AGUAS DE [GEOGRAPHIC_DATA] INCORPOR…" at bounding box center [451, 15] width 604 height 32
click at [208, 14] on button "Sofia Incorporadora LTDA" at bounding box center [248, 15] width 198 height 21
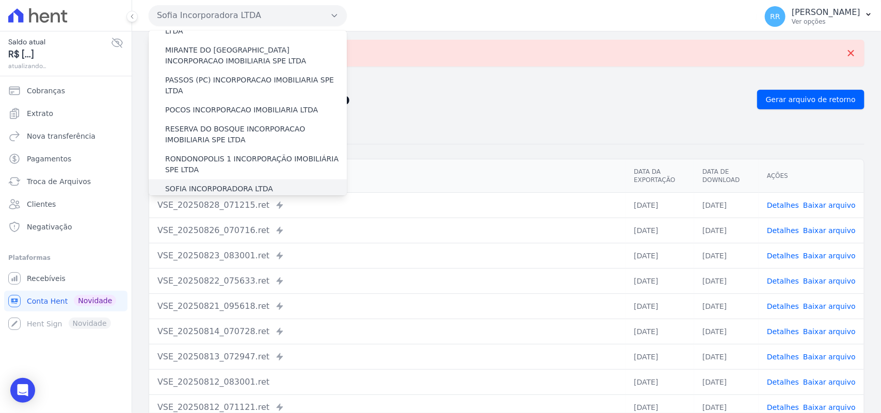
click at [211, 180] on div "SOFIA INCORPORADORA LTDA" at bounding box center [248, 189] width 198 height 19
click at [210, 203] on label "VALE SUPREMO INCORPORACAO IMOBILIARIA SPE LTDA" at bounding box center [256, 214] width 182 height 22
click at [0, 0] on input "VALE SUPREMO INCORPORACAO IMOBILIARIA SPE LTDA" at bounding box center [0, 0] width 0 height 0
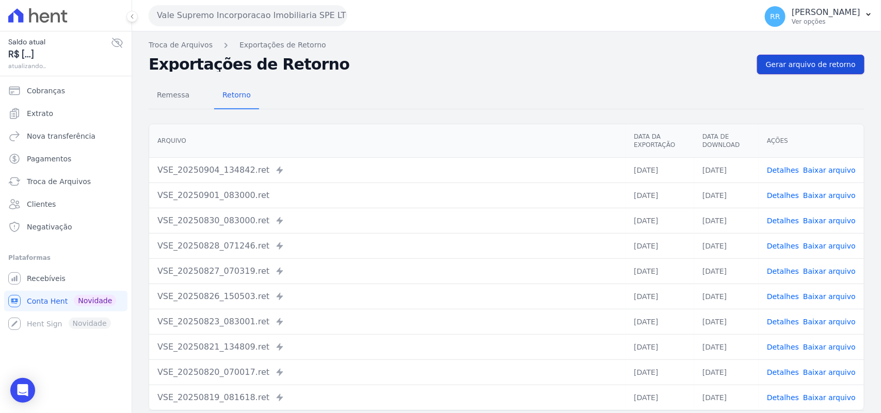
click at [796, 66] on span "Gerar arquivo de retorno" at bounding box center [811, 64] width 90 height 10
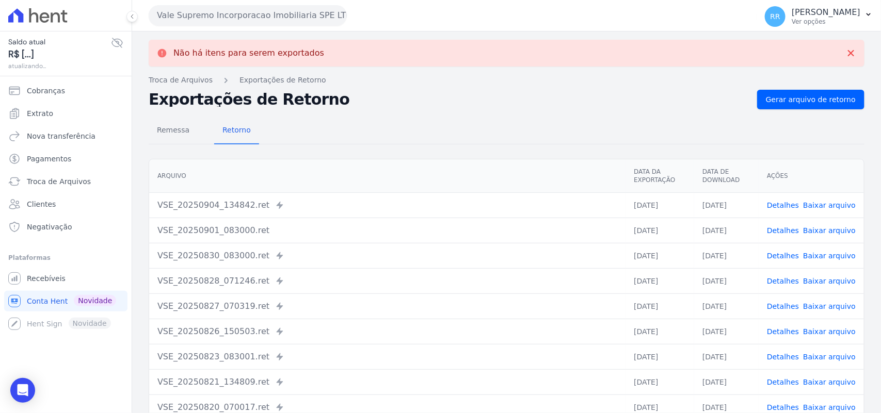
click at [213, 13] on button "Vale Supremo Incorporacao Imobiliaria SPE LTDA" at bounding box center [248, 15] width 198 height 21
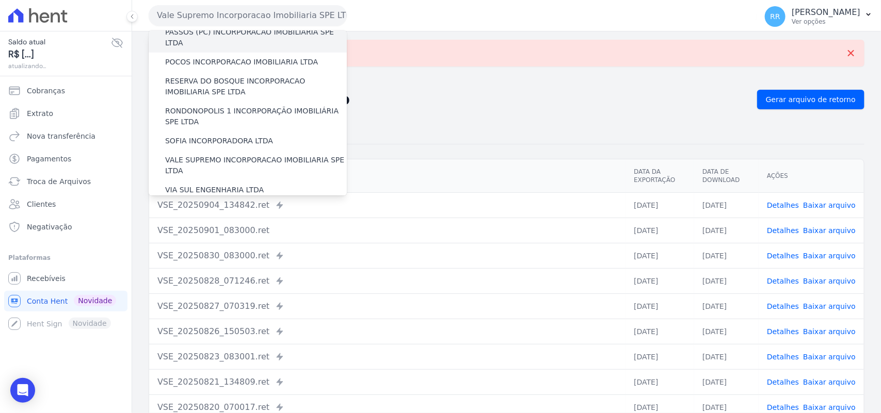
scroll to position [452, 0]
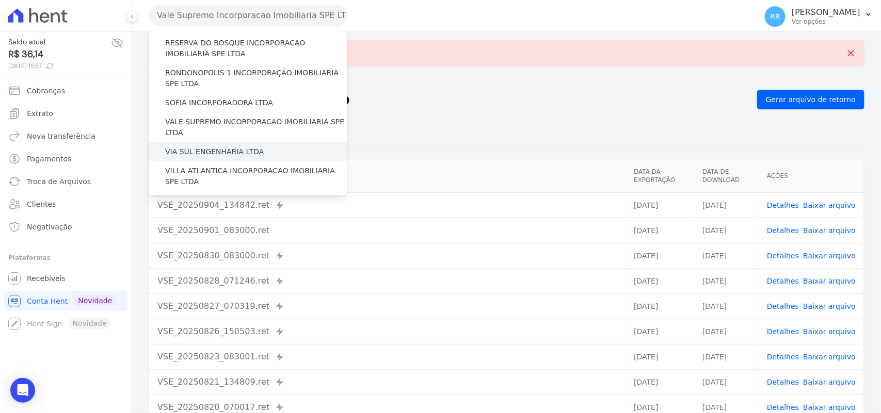
click at [202, 147] on label "VIA SUL ENGENHARIA LTDA" at bounding box center [214, 152] width 99 height 11
click at [0, 0] on input "VIA SUL ENGENHARIA LTDA" at bounding box center [0, 0] width 0 height 0
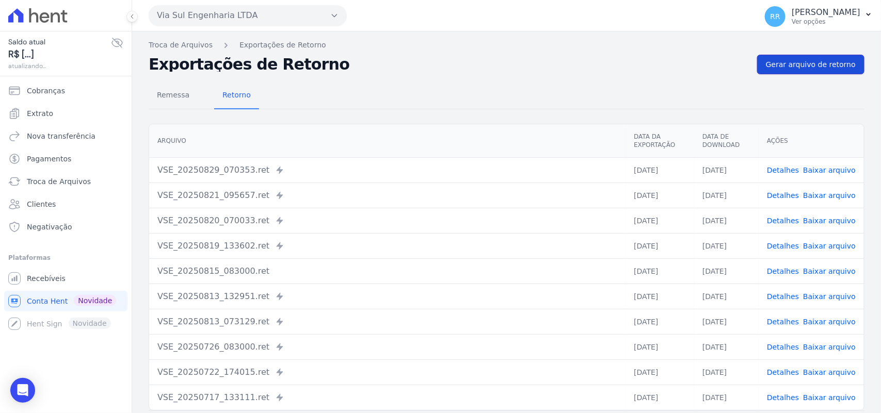
click at [796, 66] on span "Gerar arquivo de retorno" at bounding box center [811, 64] width 90 height 10
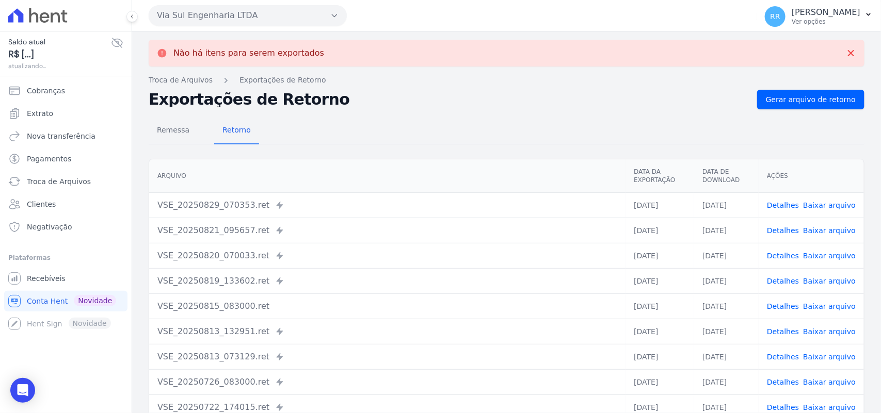
click at [232, 13] on button "Via Sul Engenharia LTDA" at bounding box center [248, 15] width 198 height 21
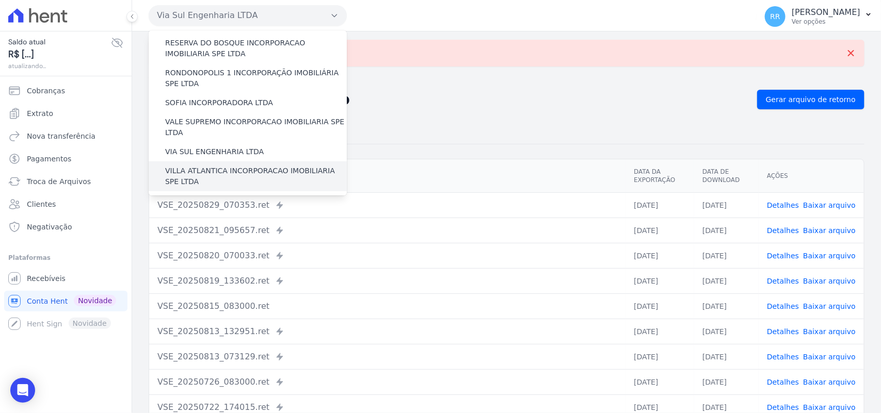
click at [200, 166] on label "VILLA ATLANTICA INCORPORACAO IMOBILIARIA SPE LTDA" at bounding box center [256, 177] width 182 height 22
click at [0, 0] on input "VILLA ATLANTICA INCORPORACAO IMOBILIARIA SPE LTDA" at bounding box center [0, 0] width 0 height 0
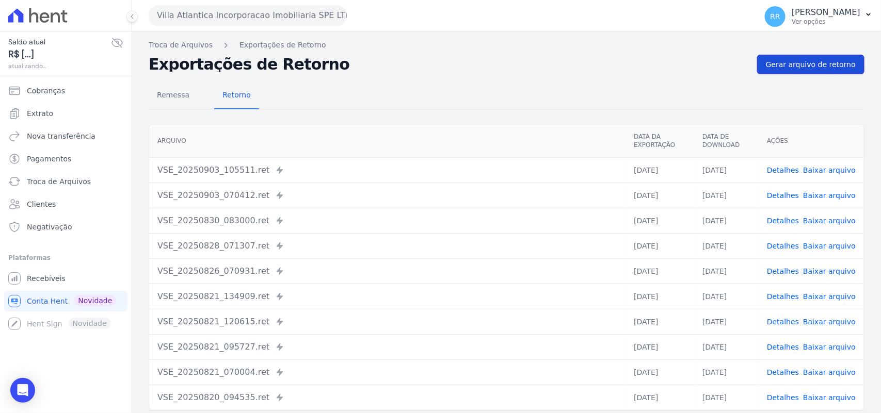
click at [809, 63] on span "Gerar arquivo de retorno" at bounding box center [811, 64] width 90 height 10
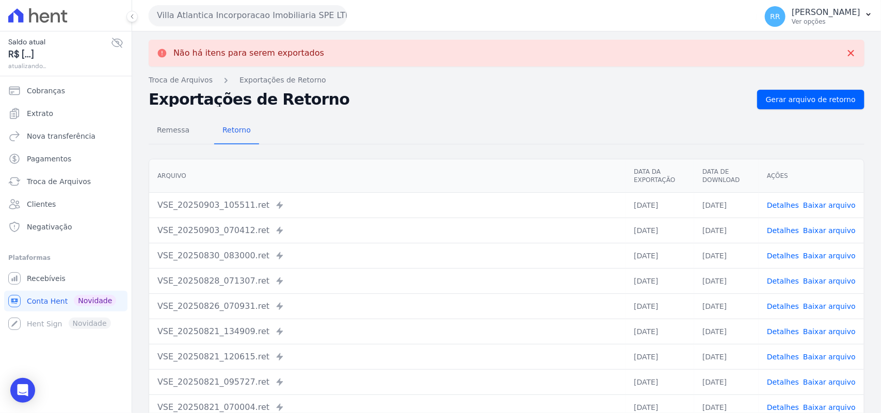
click at [216, 16] on button "Villa Atlantica Incorporacao Imobiliaria SPE LTDA" at bounding box center [248, 15] width 198 height 21
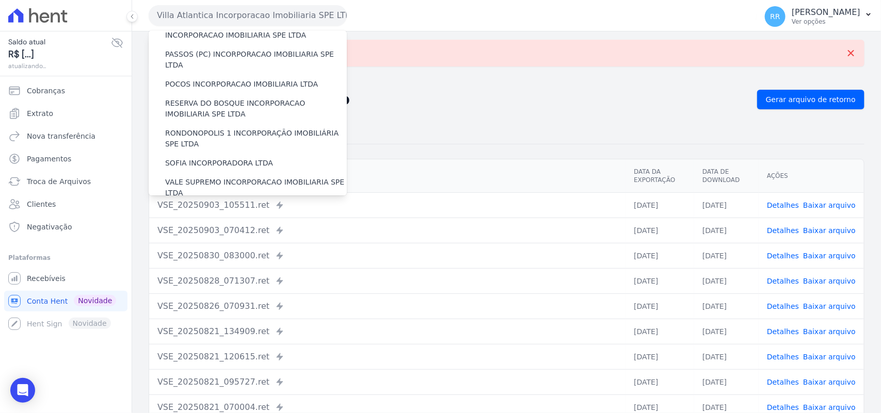
scroll to position [471, 0]
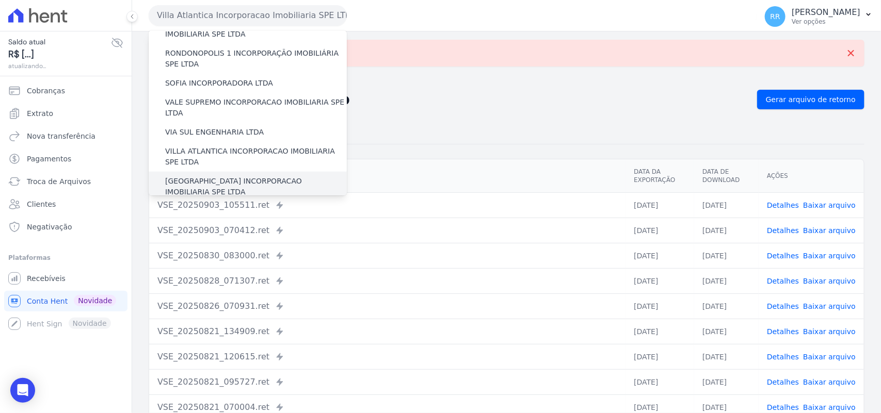
click at [196, 176] on label "[GEOGRAPHIC_DATA] INCORPORACAO IMOBILIARIA SPE LTDA" at bounding box center [256, 187] width 182 height 22
click at [0, 0] on input "[GEOGRAPHIC_DATA] INCORPORACAO IMOBILIARIA SPE LTDA" at bounding box center [0, 0] width 0 height 0
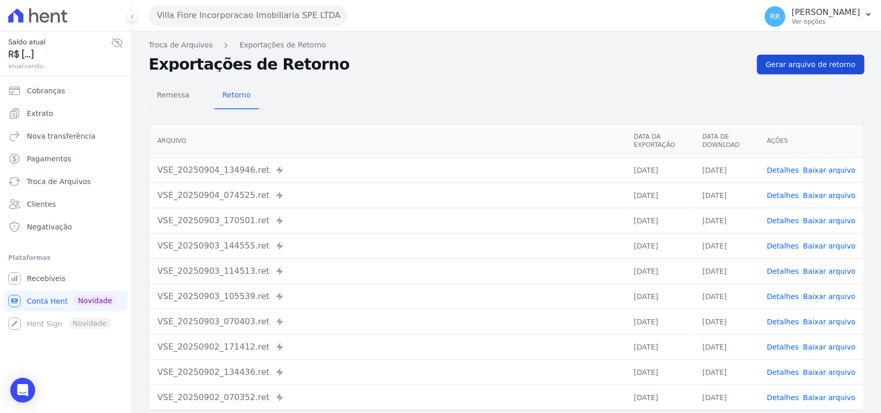
click at [809, 58] on link "Gerar arquivo de retorno" at bounding box center [810, 65] width 107 height 20
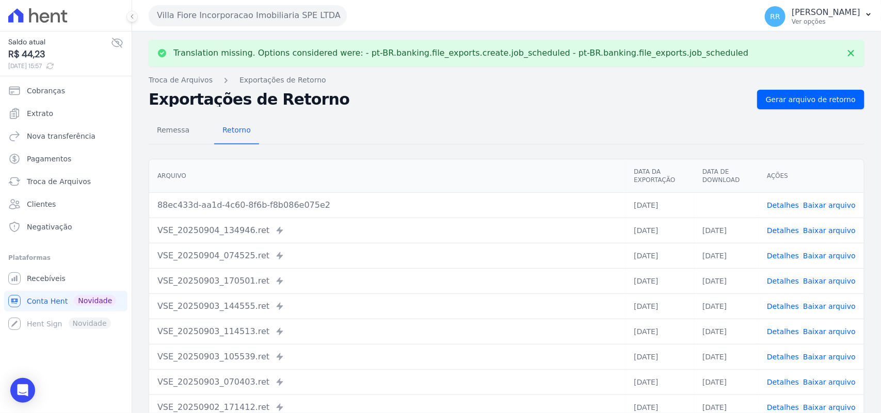
click at [835, 204] on link "Baixar arquivo" at bounding box center [829, 205] width 53 height 8
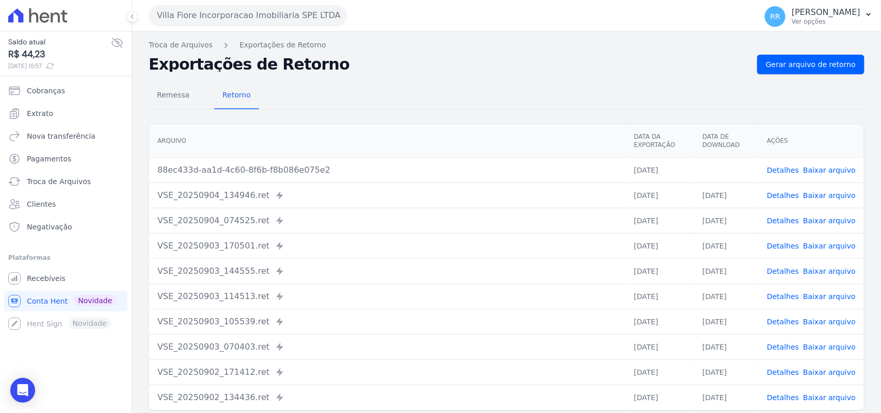
click at [427, 76] on div "Remessa Retorno [GEOGRAPHIC_DATA] Data da Exportação Data de Download Ações 88e…" at bounding box center [507, 260] width 716 height 373
click at [250, 18] on button "Villa Fiore Incorporacao Imobiliaria SPE LTDA" at bounding box center [248, 15] width 198 height 21
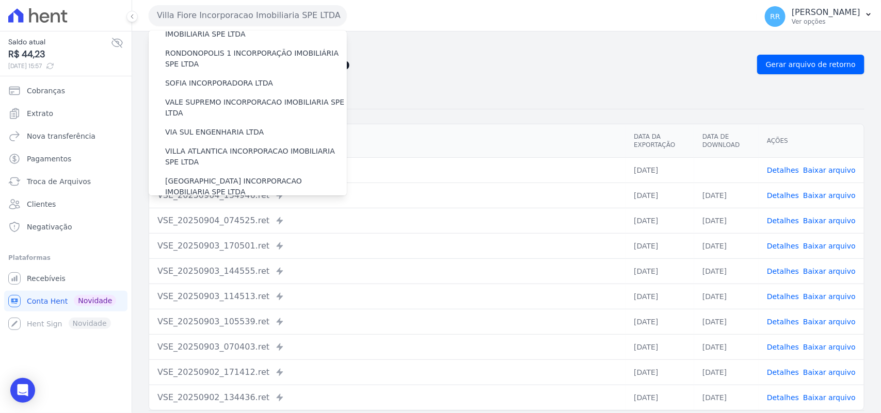
click at [187, 206] on label "VILLA TROPICAL INCORPORAÇÃO IMOBILIÁRIA SPE LTDA" at bounding box center [256, 217] width 182 height 22
click at [0, 0] on input "VILLA TROPICAL INCORPORAÇÃO IMOBILIÁRIA SPE LTDA" at bounding box center [0, 0] width 0 height 0
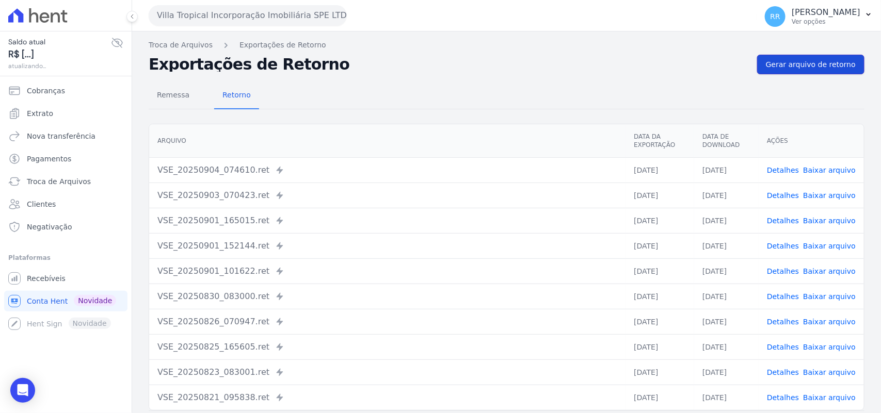
click at [819, 56] on link "Gerar arquivo de retorno" at bounding box center [810, 65] width 107 height 20
click at [39, 304] on span "Conta Hent" at bounding box center [47, 301] width 41 height 10
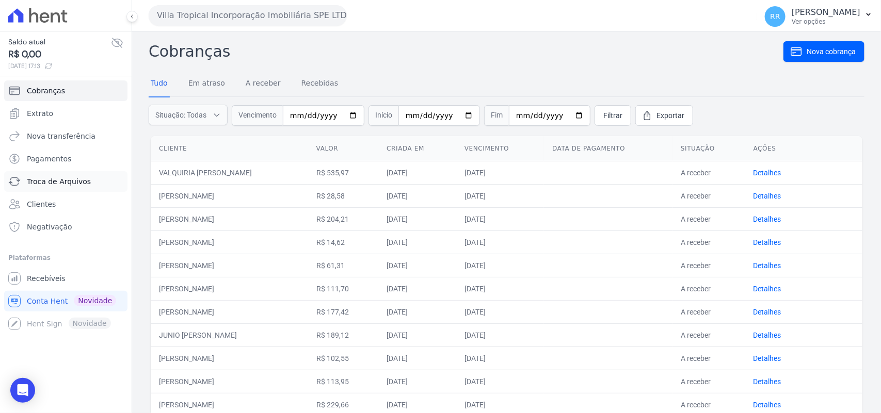
click at [66, 183] on span "Troca de Arquivos" at bounding box center [59, 182] width 64 height 10
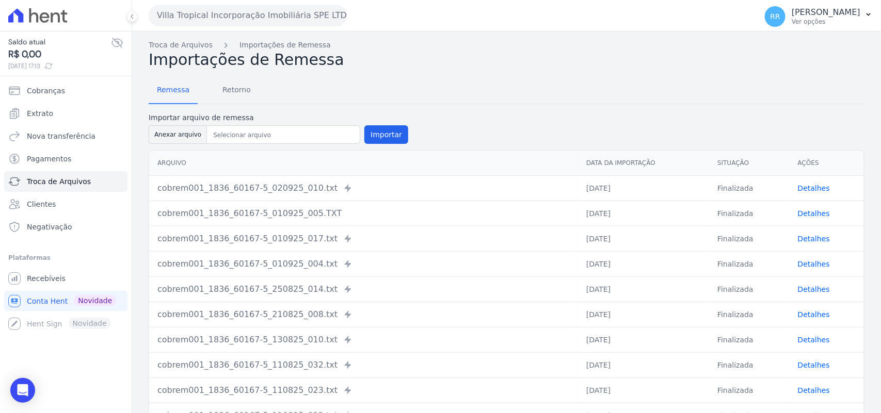
click at [274, 95] on div "Remessa Retorno" at bounding box center [507, 90] width 716 height 27
click at [239, 95] on span "Retorno" at bounding box center [236, 89] width 41 height 21
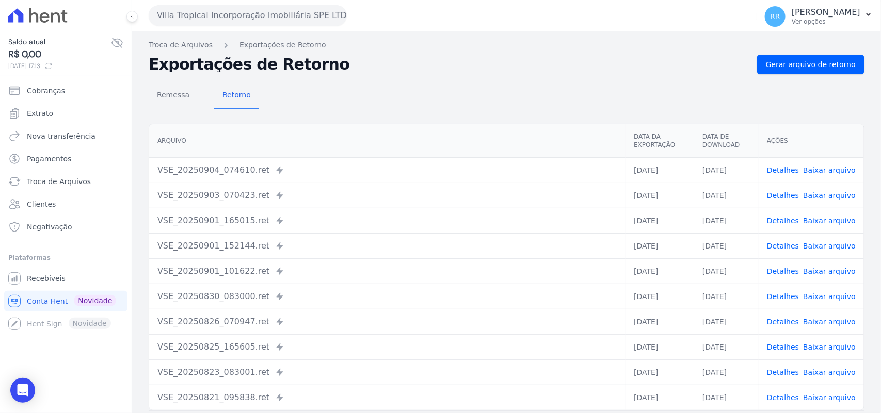
drag, startPoint x: 301, startPoint y: 21, endPoint x: 258, endPoint y: 40, distance: 46.7
click at [301, 21] on button "Villa Tropical Incorporação Imobiliária SPE LTDA" at bounding box center [248, 15] width 198 height 21
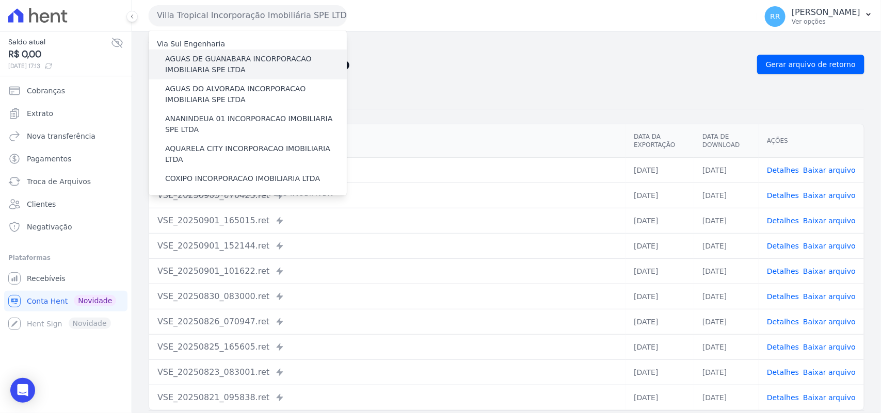
click at [220, 68] on label "AGUAS DE GUANABARA INCORPORACAO IMOBILIARIA SPE LTDA" at bounding box center [256, 65] width 182 height 22
click at [0, 0] on input "AGUAS DE GUANABARA INCORPORACAO IMOBILIARIA SPE LTDA" at bounding box center [0, 0] width 0 height 0
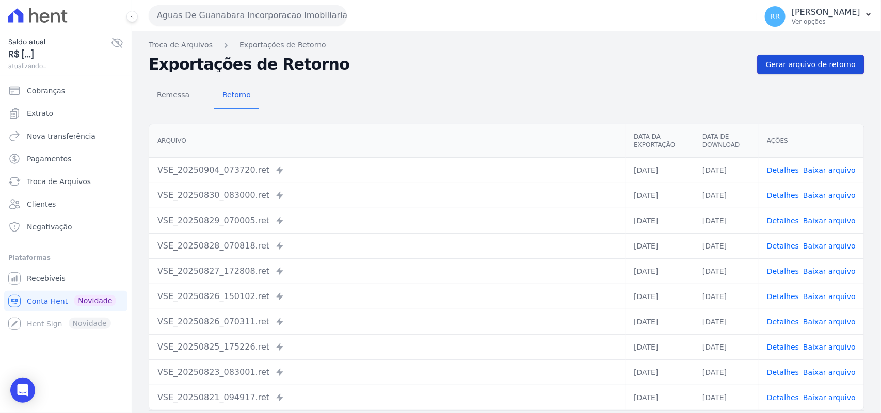
click at [828, 71] on link "Gerar arquivo de retorno" at bounding box center [810, 65] width 107 height 20
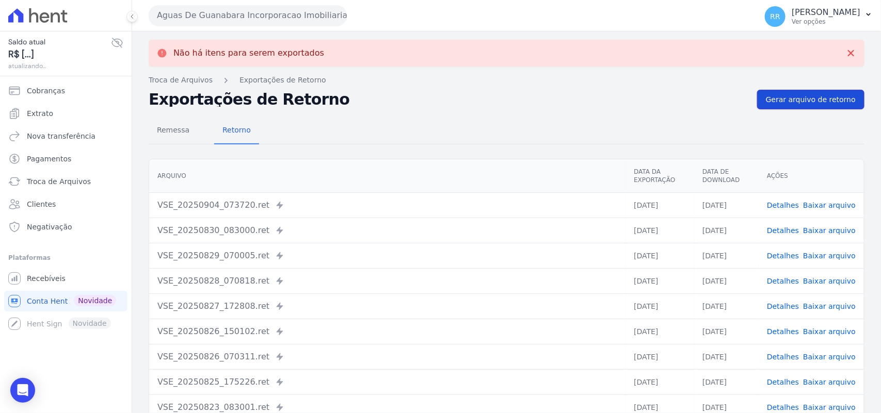
click at [795, 95] on span "Gerar arquivo de retorno" at bounding box center [811, 99] width 90 height 10
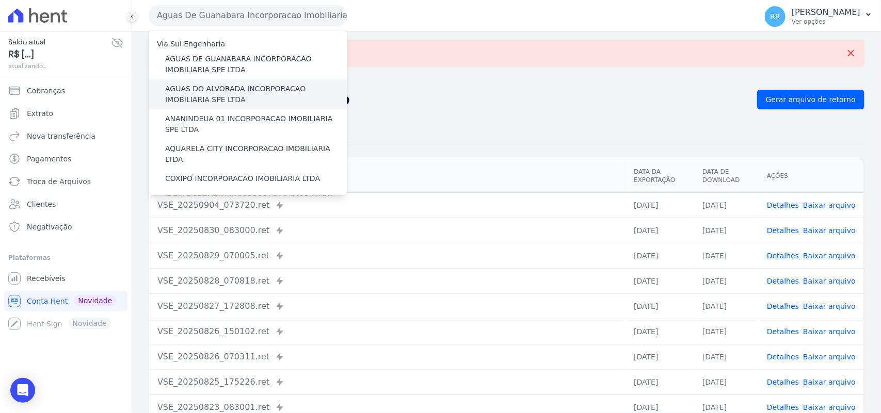
click at [205, 80] on div "AGUAS DO ALVORADA INCORPORACAO IMOBILIARIA SPE LTDA" at bounding box center [248, 94] width 198 height 30
click at [206, 84] on label "AGUAS DO ALVORADA INCORPORACAO IMOBILIARIA SPE LTDA" at bounding box center [256, 95] width 182 height 22
click at [0, 0] on input "AGUAS DO ALVORADA INCORPORACAO IMOBILIARIA SPE LTDA" at bounding box center [0, 0] width 0 height 0
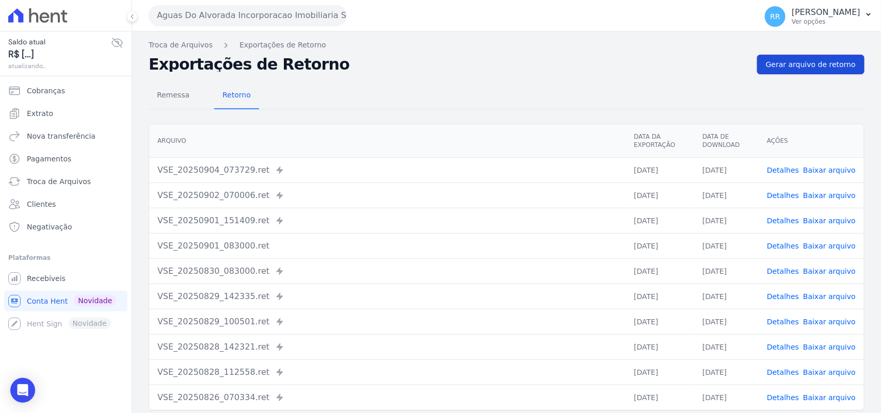
click at [783, 67] on span "Gerar arquivo de retorno" at bounding box center [811, 64] width 90 height 10
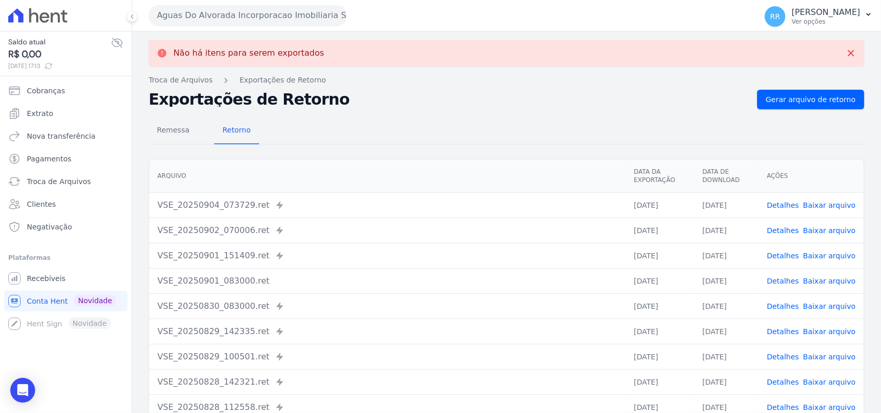
click at [310, 15] on button "Aguas Do Alvorada Incorporacao Imobiliaria SPE LTDA" at bounding box center [248, 15] width 198 height 21
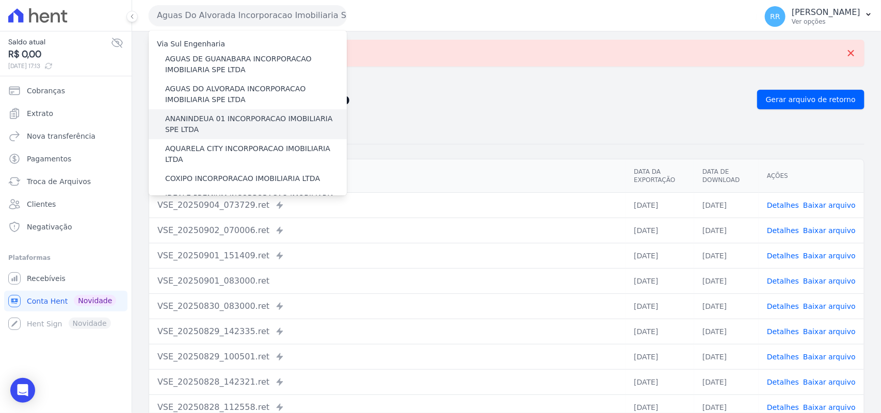
click at [227, 118] on label "ANANINDEUA 01 INCORPORACAO IMOBILIARIA SPE LTDA" at bounding box center [256, 125] width 182 height 22
click at [0, 0] on input "ANANINDEUA 01 INCORPORACAO IMOBILIARIA SPE LTDA" at bounding box center [0, 0] width 0 height 0
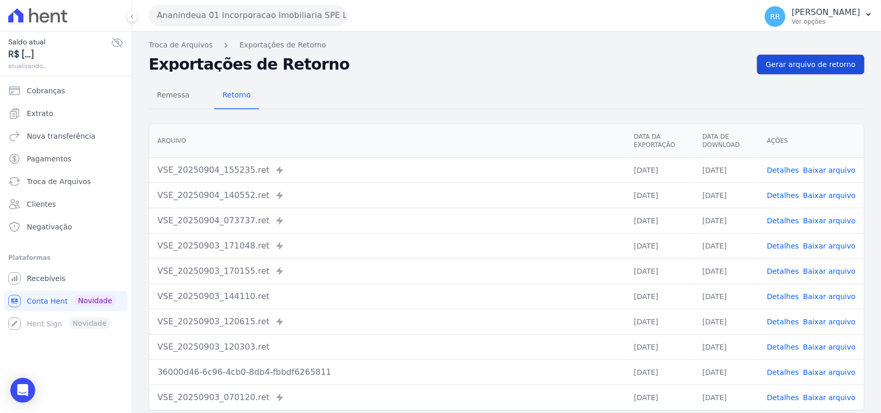
click at [804, 66] on span "Gerar arquivo de retorno" at bounding box center [811, 64] width 90 height 10
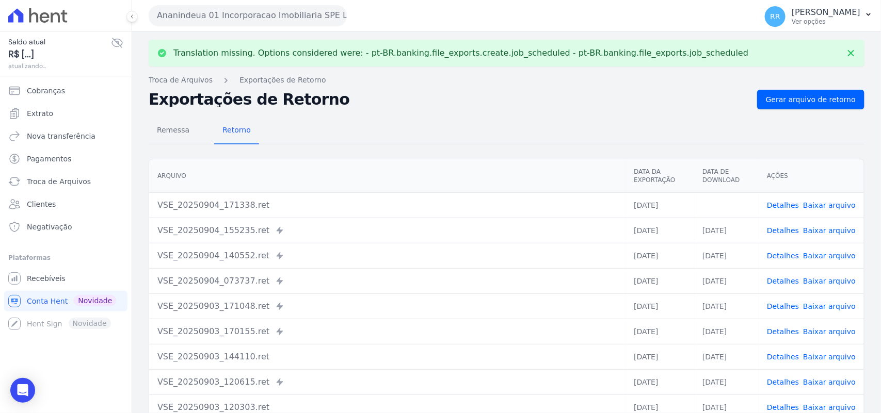
click at [826, 199] on td "Detalhes Baixar arquivo" at bounding box center [811, 205] width 105 height 25
click at [824, 201] on link "Baixar arquivo" at bounding box center [829, 205] width 53 height 8
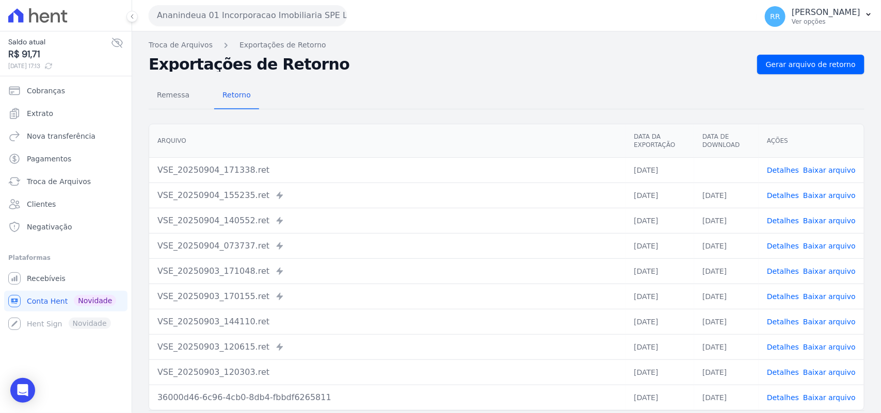
click at [440, 91] on div "Remessa Retorno" at bounding box center [507, 96] width 716 height 27
click at [230, 13] on button "Ananindeua 01 Incorporacao Imobiliaria SPE LTDA" at bounding box center [248, 15] width 198 height 21
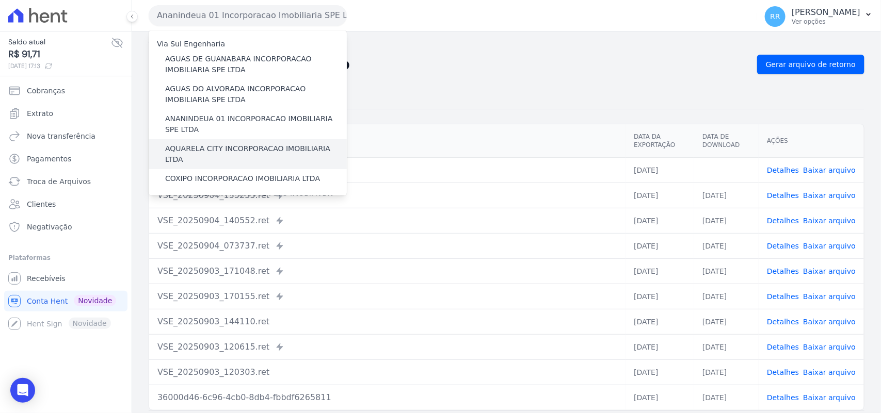
click at [204, 149] on label "AQUARELA CITY INCORPORACAO IMOBILIARIA LTDA" at bounding box center [256, 154] width 182 height 22
click at [0, 0] on input "AQUARELA CITY INCORPORACAO IMOBILIARIA LTDA" at bounding box center [0, 0] width 0 height 0
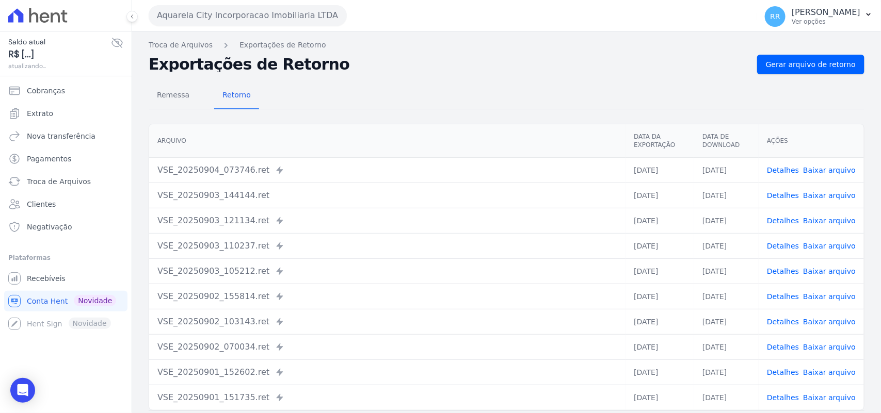
drag, startPoint x: 733, startPoint y: 62, endPoint x: 752, endPoint y: 62, distance: 18.1
click at [736, 62] on h2 "Exportações de Retorno" at bounding box center [449, 64] width 600 height 14
click at [777, 66] on span "Gerar arquivo de retorno" at bounding box center [811, 64] width 90 height 10
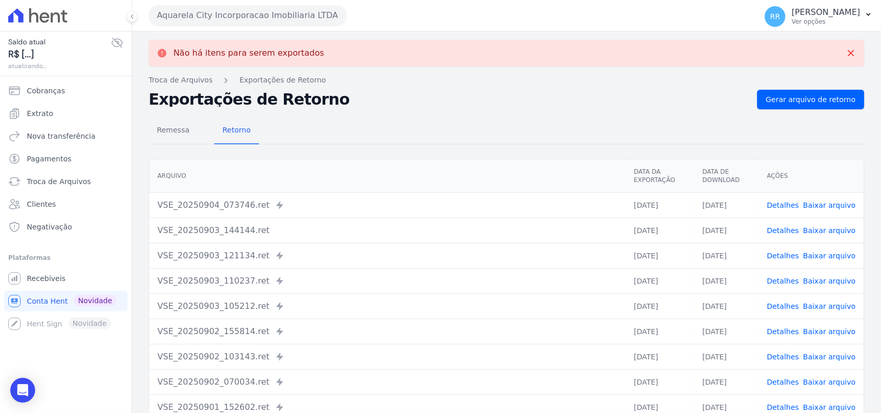
click at [321, 14] on button "Aquarela City Incorporacao Imobiliaria LTDA" at bounding box center [248, 15] width 198 height 21
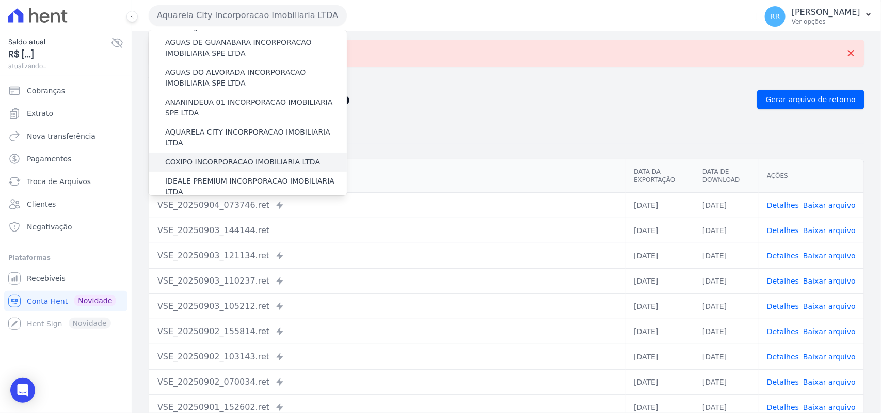
scroll to position [21, 0]
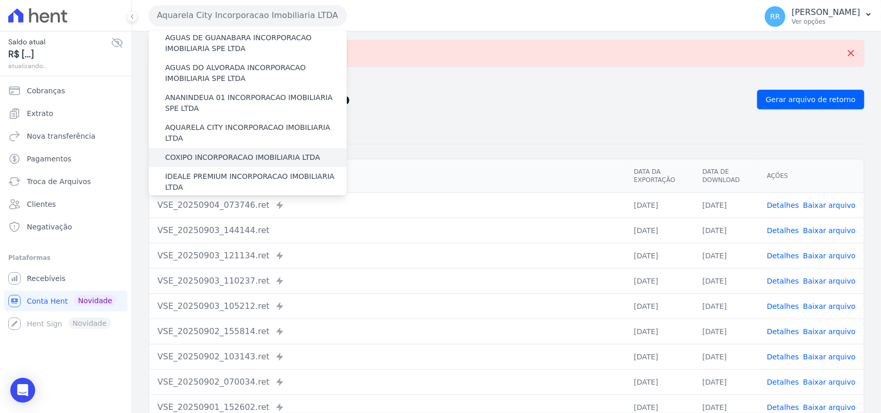
click at [228, 152] on label "COXIPO INCORPORACAO IMOBILIARIA LTDA" at bounding box center [242, 157] width 155 height 11
click at [0, 0] on input "COXIPO INCORPORACAO IMOBILIARIA LTDA" at bounding box center [0, 0] width 0 height 0
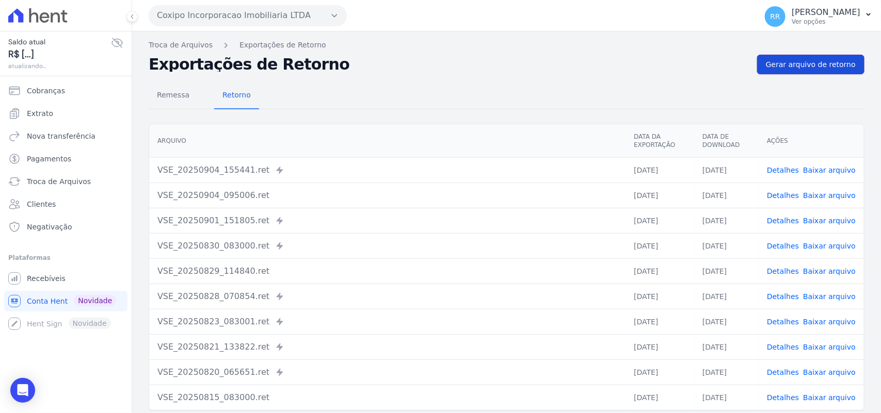
click at [807, 65] on span "Gerar arquivo de retorno" at bounding box center [811, 64] width 90 height 10
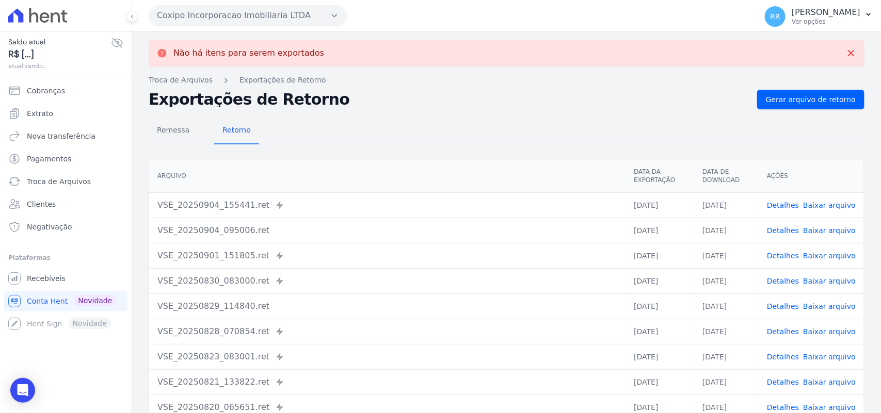
click at [187, 11] on button "Coxipo Incorporacao Imobiliaria LTDA" at bounding box center [248, 15] width 198 height 21
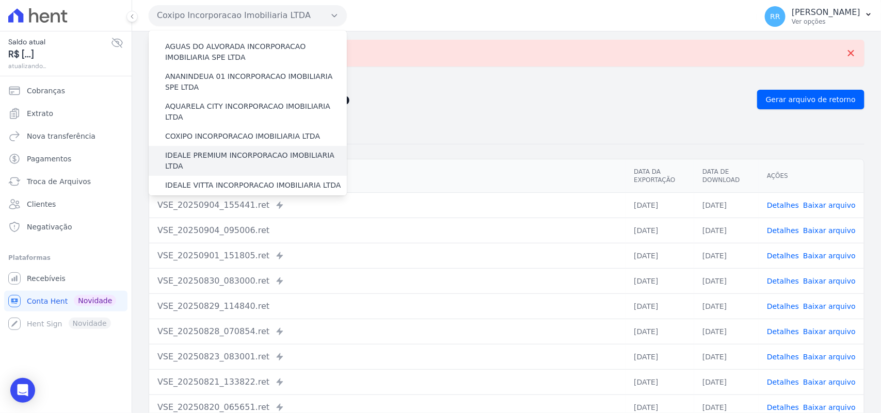
scroll to position [43, 0]
click at [201, 150] on label "IDEALE PREMIUM INCORPORACAO IMOBILIARIA LTDA" at bounding box center [256, 161] width 182 height 22
click at [0, 0] on input "IDEALE PREMIUM INCORPORACAO IMOBILIARIA LTDA" at bounding box center [0, 0] width 0 height 0
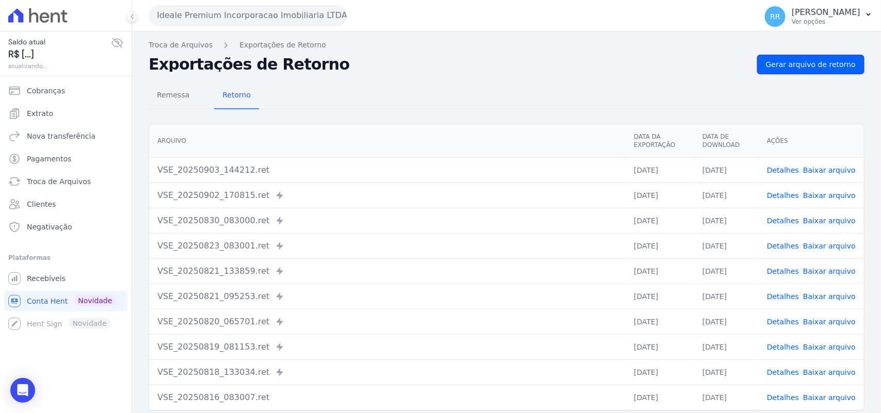
click at [813, 65] on span "Gerar arquivo de retorno" at bounding box center [811, 64] width 90 height 10
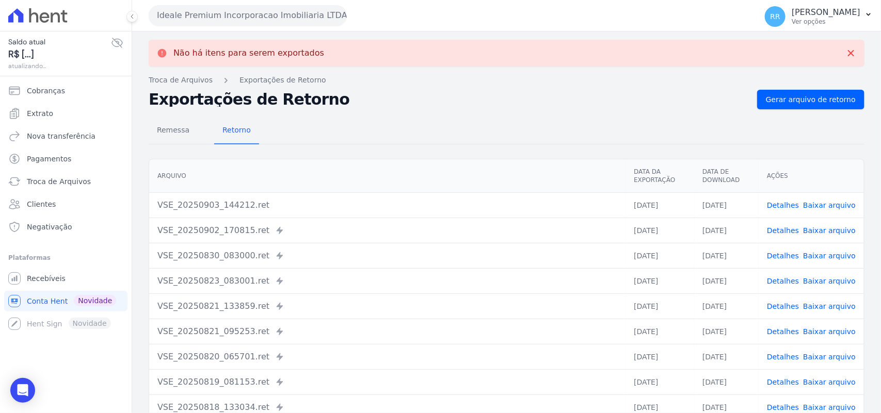
click at [195, 22] on button "Ideale Premium Incorporacao Imobiliaria LTDA" at bounding box center [248, 15] width 198 height 21
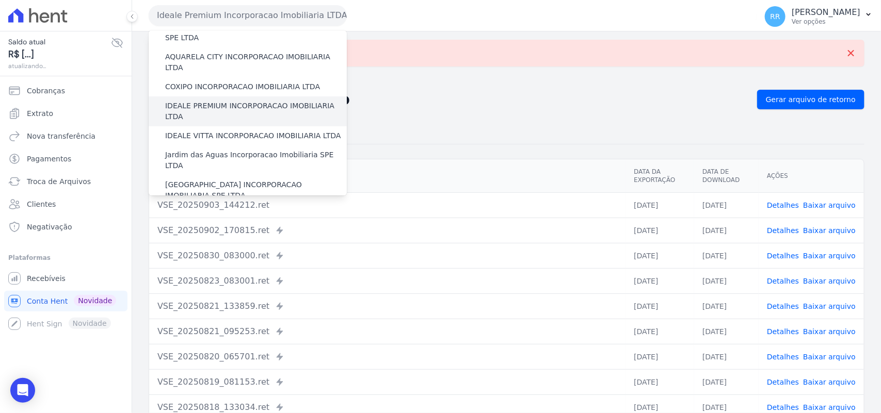
scroll to position [107, 0]
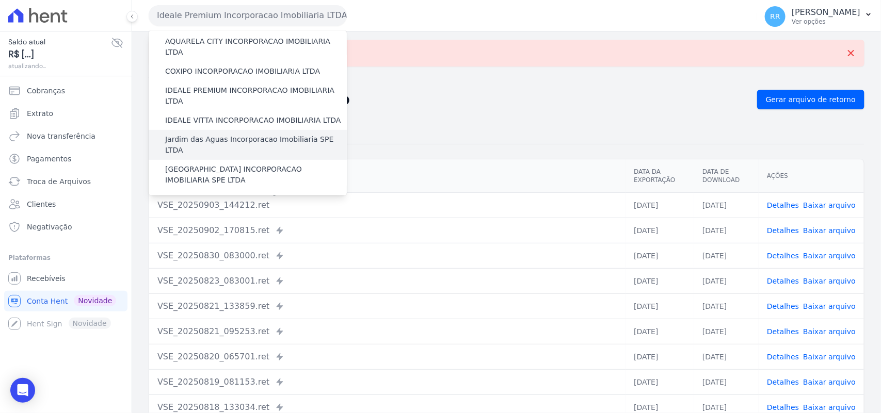
click at [212, 134] on label "Jardim das Aguas Incorporacao Imobiliaria SPE LTDA" at bounding box center [256, 145] width 182 height 22
click at [0, 0] on input "Jardim das Aguas Incorporacao Imobiliaria SPE LTDA" at bounding box center [0, 0] width 0 height 0
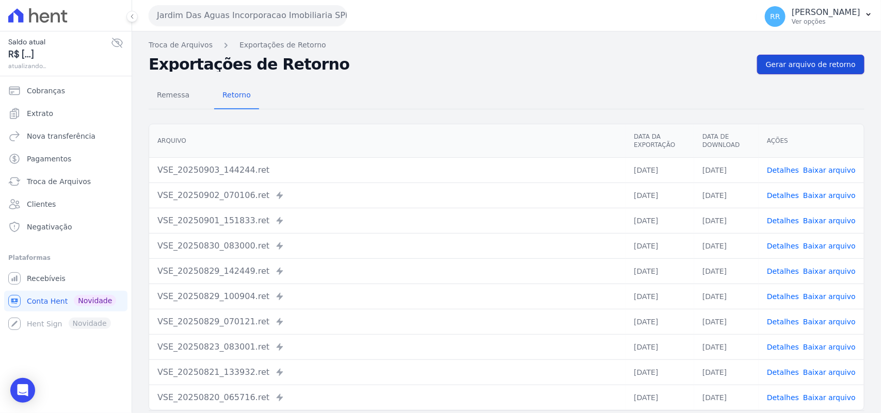
click at [795, 71] on link "Gerar arquivo de retorno" at bounding box center [810, 65] width 107 height 20
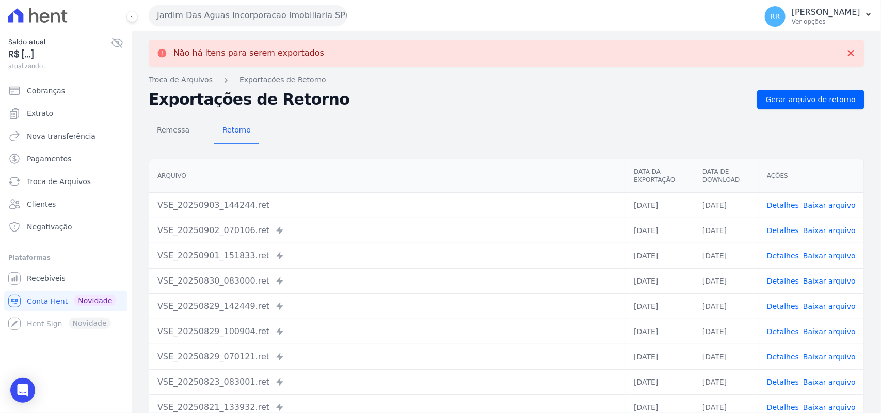
drag, startPoint x: 253, startPoint y: 5, endPoint x: 231, endPoint y: 99, distance: 96.5
click at [228, 18] on button "Jardim Das Aguas Incorporacao Imobiliaria SPE LTDA" at bounding box center [248, 15] width 198 height 21
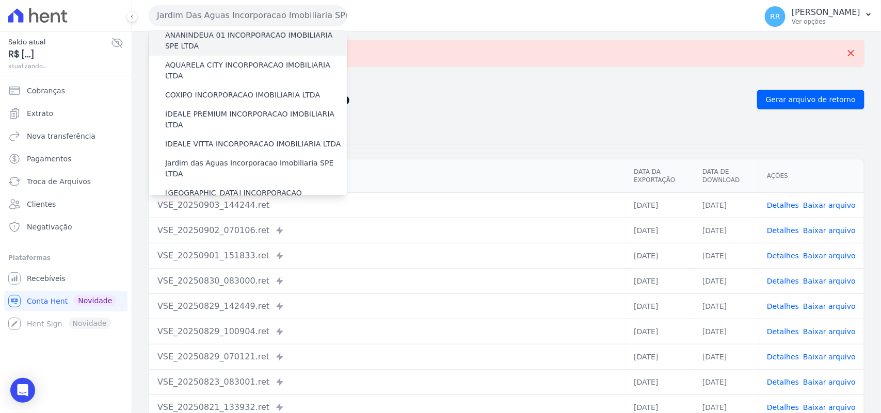
scroll to position [86, 0]
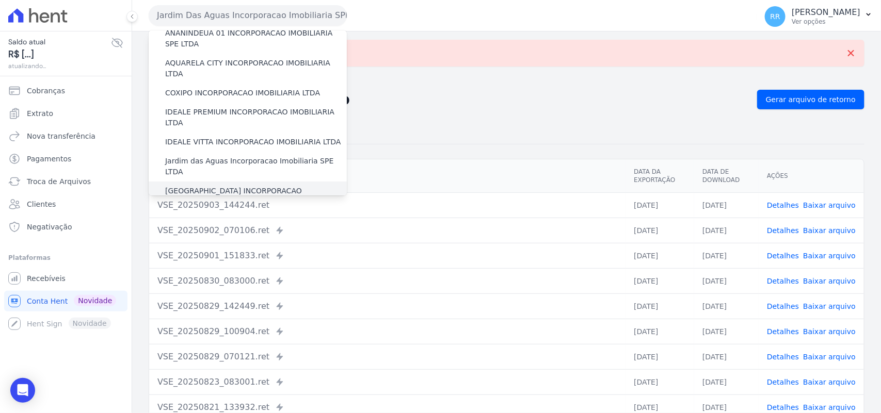
click at [208, 186] on label "[GEOGRAPHIC_DATA] INCORPORACAO IMOBILIARIA SPE LTDA" at bounding box center [256, 197] width 182 height 22
click at [0, 0] on input "[GEOGRAPHIC_DATA] INCORPORACAO IMOBILIARIA SPE LTDA" at bounding box center [0, 0] width 0 height 0
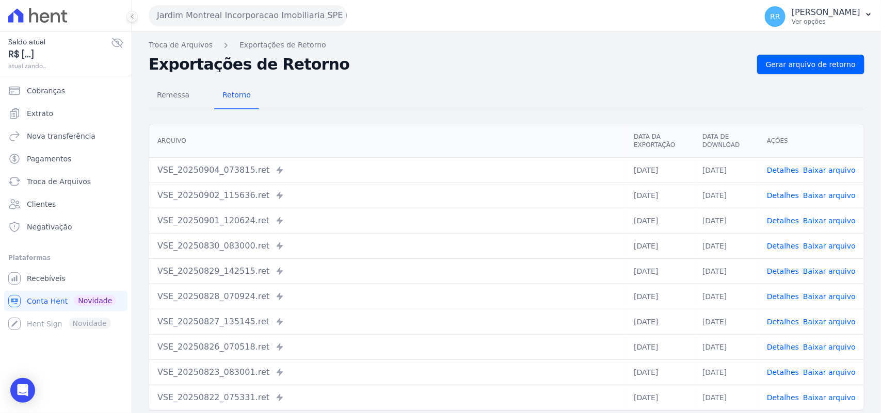
click at [833, 76] on div "Remessa Retorno [GEOGRAPHIC_DATA] Data da Exportação Data de Download Ações VSE…" at bounding box center [507, 260] width 716 height 373
click at [832, 74] on div "Remessa Retorno [GEOGRAPHIC_DATA] Data da Exportação Data de Download Ações VSE…" at bounding box center [507, 260] width 716 height 373
click at [827, 65] on span "Gerar arquivo de retorno" at bounding box center [811, 64] width 90 height 10
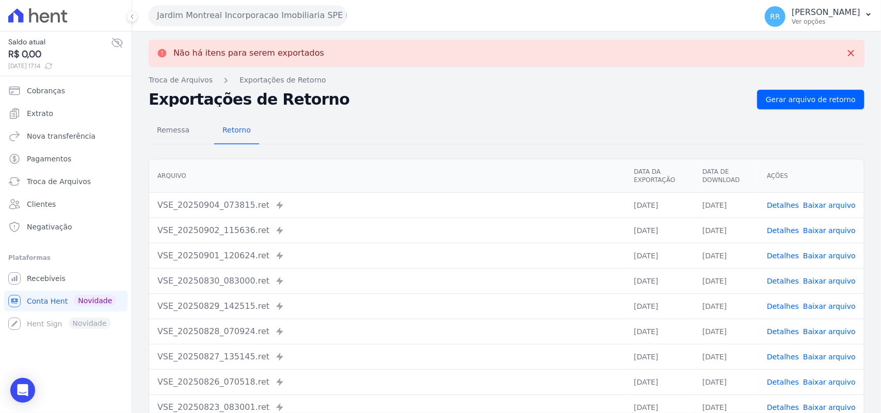
click at [215, 5] on button "Jardim Montreal Incorporacao Imobiliaria SPE LTDA" at bounding box center [248, 15] width 198 height 21
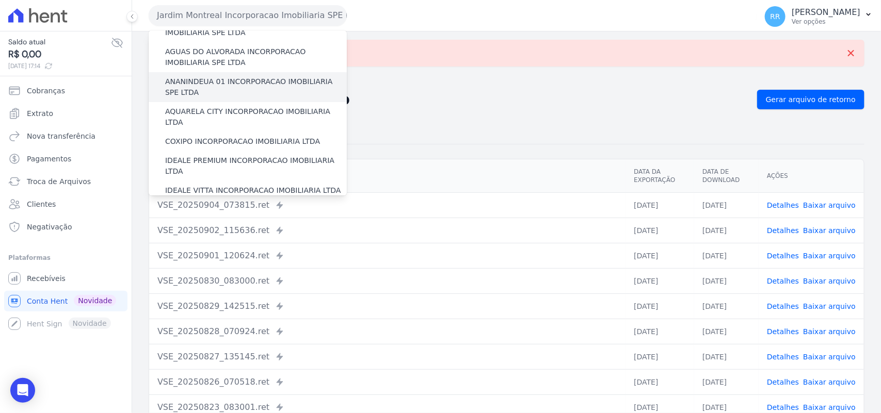
scroll to position [107, 0]
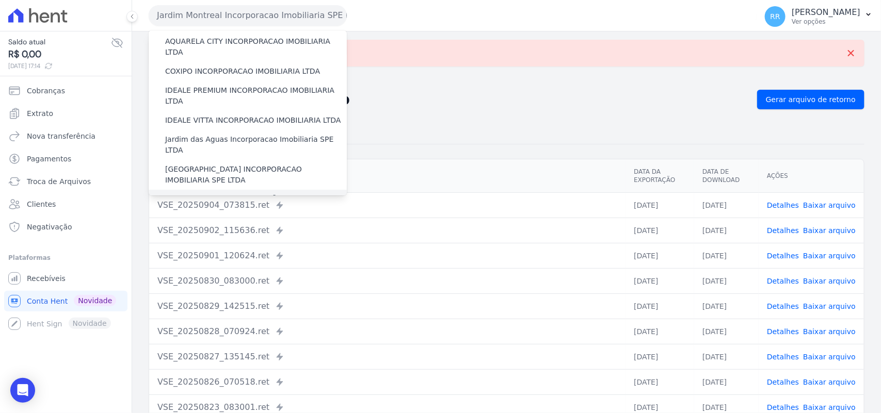
click at [220, 194] on label "JARDIM UNIQUE INCORPORAÇÃO IMOBILIARIA SPE LTDA" at bounding box center [256, 205] width 182 height 22
click at [0, 0] on input "JARDIM UNIQUE INCORPORAÇÃO IMOBILIARIA SPE LTDA" at bounding box center [0, 0] width 0 height 0
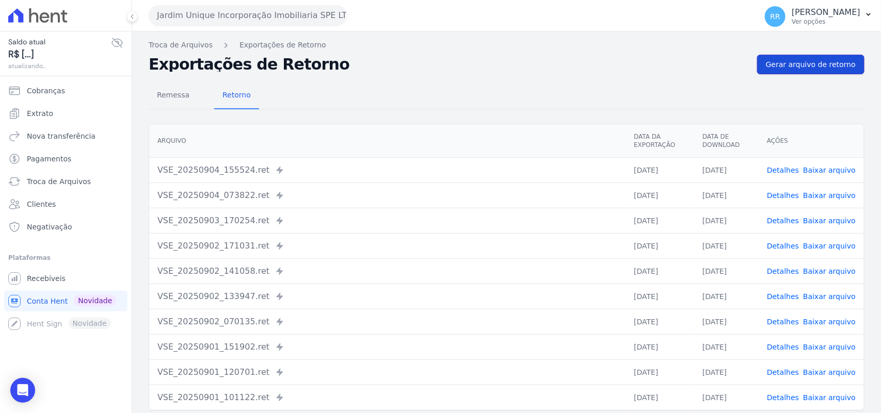
click at [814, 70] on span "Gerar arquivo de retorno" at bounding box center [811, 64] width 90 height 10
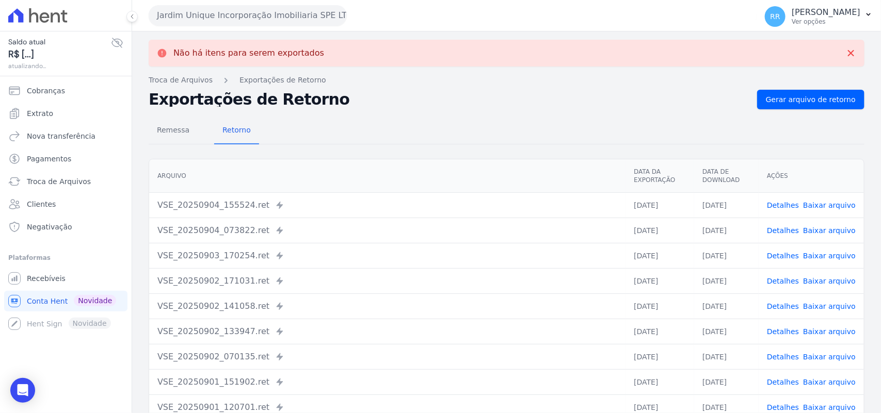
click at [201, 9] on button "Jardim Unique Incorporação Imobiliaria SPE LTDA" at bounding box center [248, 15] width 198 height 21
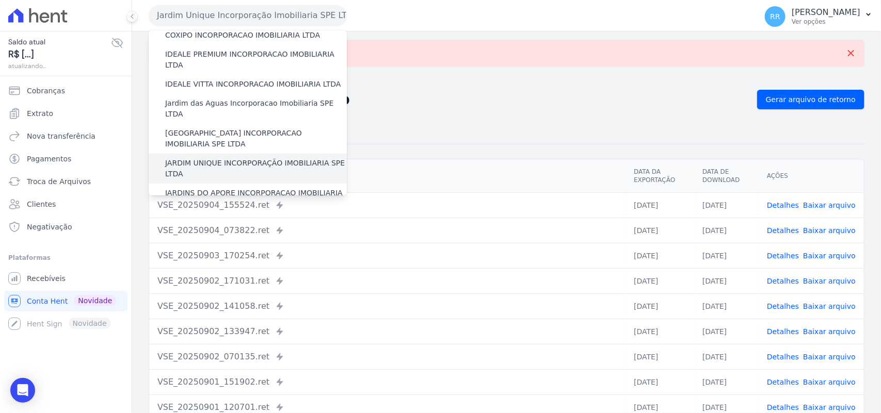
scroll to position [150, 0]
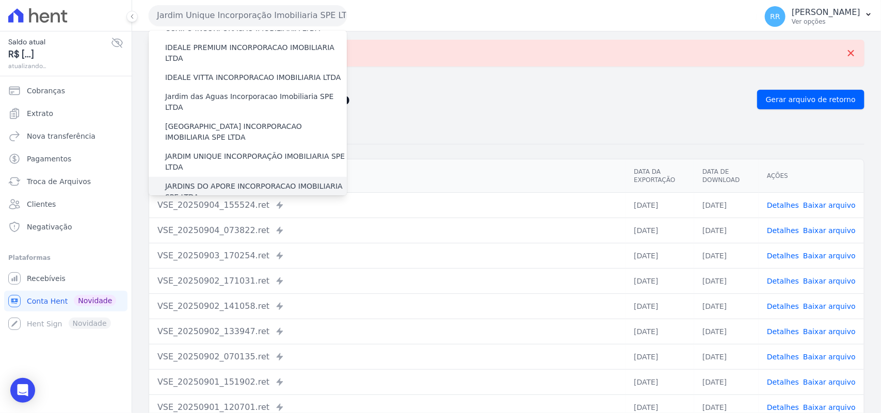
click at [230, 181] on label "JARDINS DO APORE INCORPORACAO IMOBILIARIA SPE LTDA" at bounding box center [256, 192] width 182 height 22
click at [0, 0] on input "JARDINS DO APORE INCORPORACAO IMOBILIARIA SPE LTDA" at bounding box center [0, 0] width 0 height 0
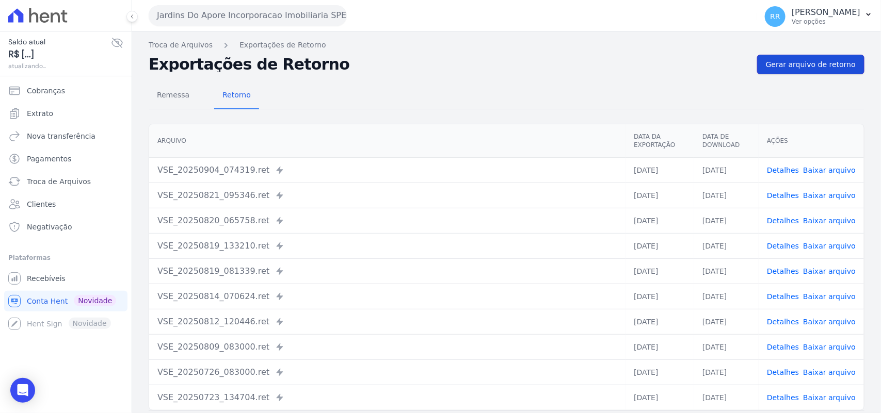
click at [817, 59] on span "Gerar arquivo de retorno" at bounding box center [811, 64] width 90 height 10
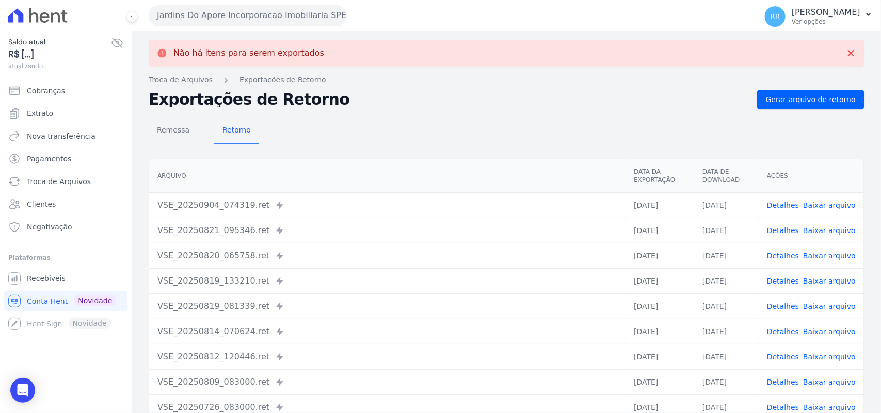
click at [224, 15] on button "Jardins Do Apore Incorporacao Imobiliaria SPE LTDA" at bounding box center [248, 15] width 198 height 21
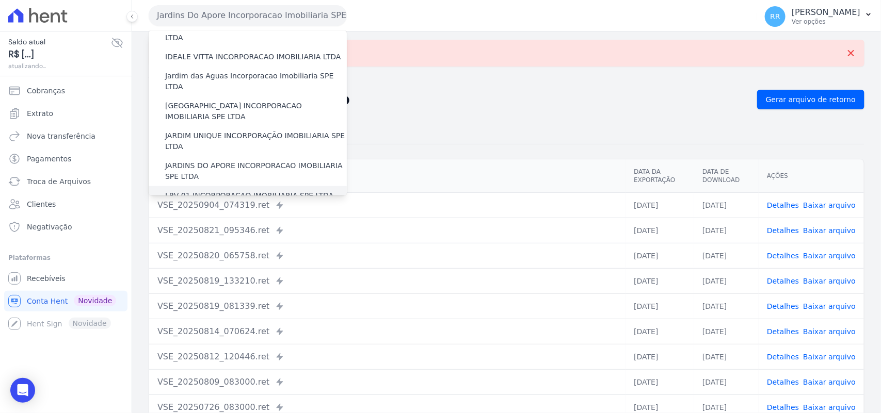
scroll to position [172, 0]
click at [204, 185] on div "LRV 01 INCORPORACAO IMOBILIARIA SPE LTDA" at bounding box center [248, 194] width 198 height 19
click at [205, 189] on label "LRV 01 INCORPORACAO IMOBILIARIA SPE LTDA" at bounding box center [249, 194] width 168 height 11
click at [0, 0] on input "LRV 01 INCORPORACAO IMOBILIARIA SPE LTDA" at bounding box center [0, 0] width 0 height 0
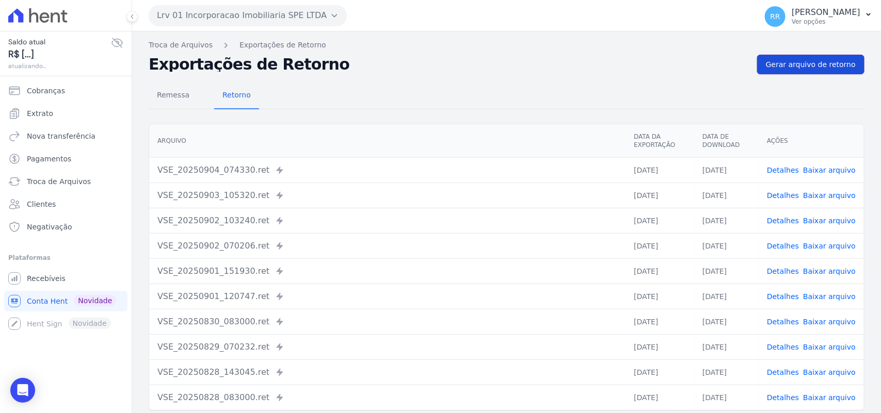
click at [804, 73] on link "Gerar arquivo de retorno" at bounding box center [810, 65] width 107 height 20
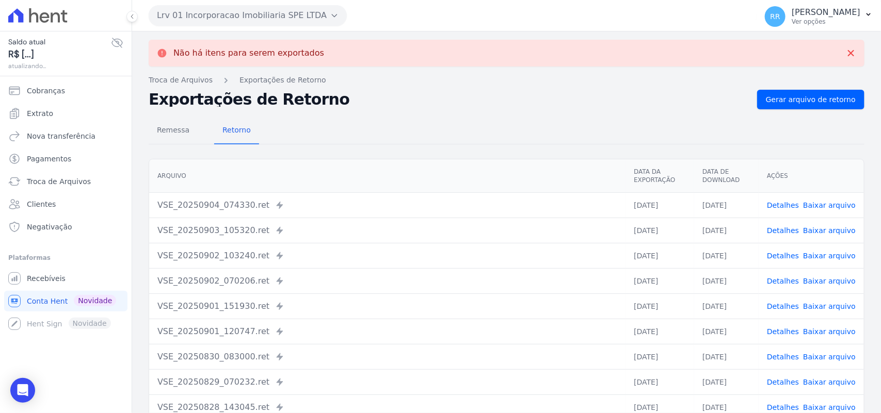
click at [235, 14] on button "Lrv 01 Incorporacao Imobiliaria SPE LTDA" at bounding box center [248, 15] width 198 height 21
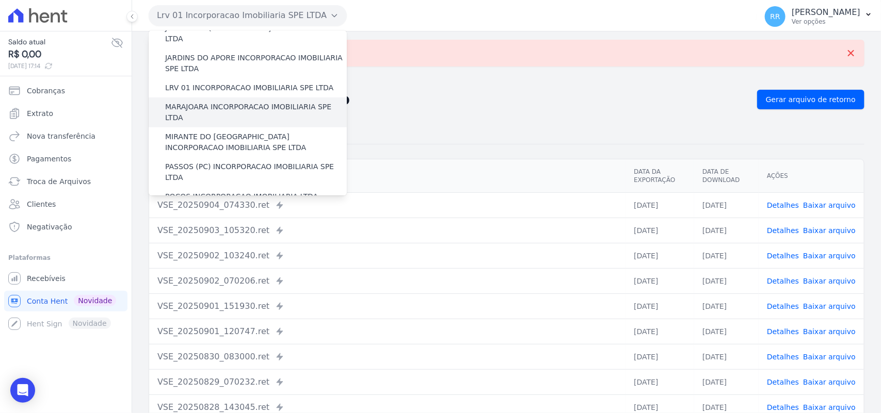
scroll to position [279, 0]
click at [210, 101] on label "MARAJOARA INCORPORACAO IMOBILIARIA SPE LTDA" at bounding box center [256, 112] width 182 height 22
click at [0, 0] on input "MARAJOARA INCORPORACAO IMOBILIARIA SPE LTDA" at bounding box center [0, 0] width 0 height 0
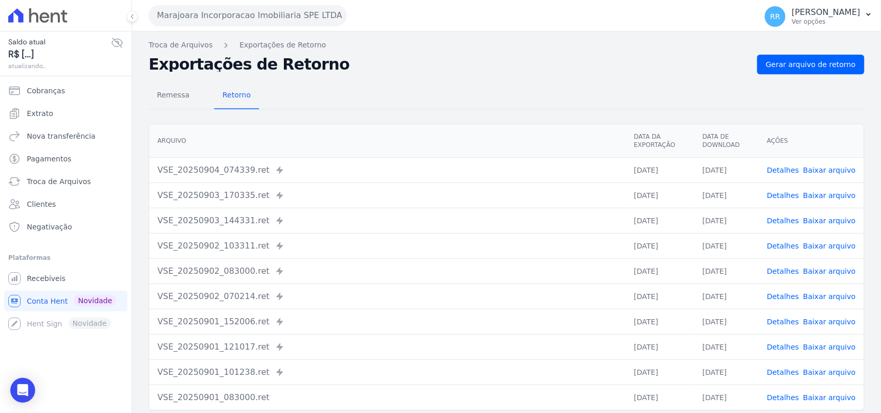
click at [811, 75] on div "Remessa Retorno [GEOGRAPHIC_DATA] Data da Exportação Data de Download Ações VSE…" at bounding box center [507, 260] width 716 height 373
click at [815, 70] on link "Gerar arquivo de retorno" at bounding box center [810, 65] width 107 height 20
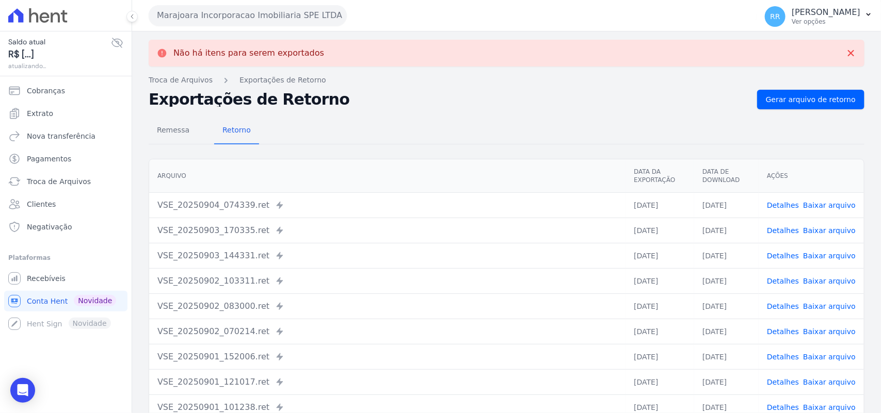
click at [212, 23] on button "Marajoara Incorporacao Imobiliaria SPE LTDA" at bounding box center [248, 15] width 198 height 21
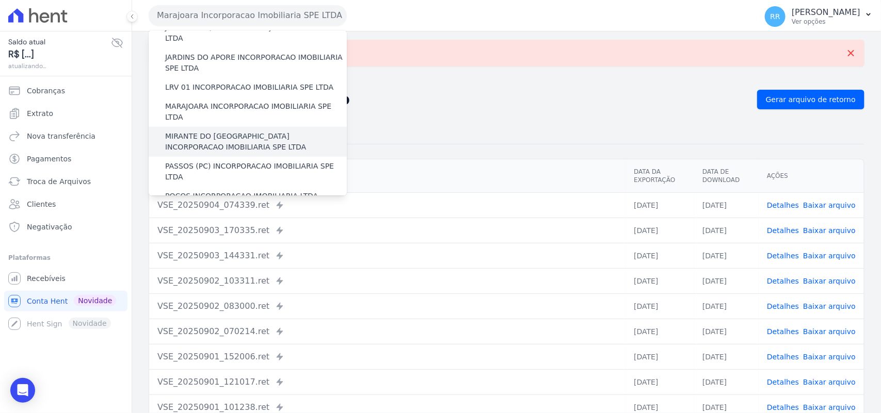
click at [217, 131] on label "MIRANTE DO [GEOGRAPHIC_DATA] INCORPORACAO IMOBILIARIA SPE LTDA" at bounding box center [256, 142] width 182 height 22
click at [0, 0] on input "MIRANTE DO [GEOGRAPHIC_DATA] INCORPORACAO IMOBILIARIA SPE LTDA" at bounding box center [0, 0] width 0 height 0
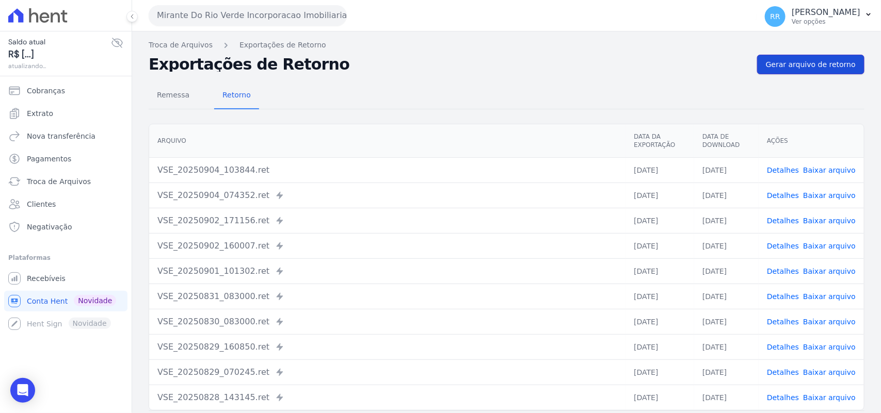
click at [817, 68] on span "Gerar arquivo de retorno" at bounding box center [811, 64] width 90 height 10
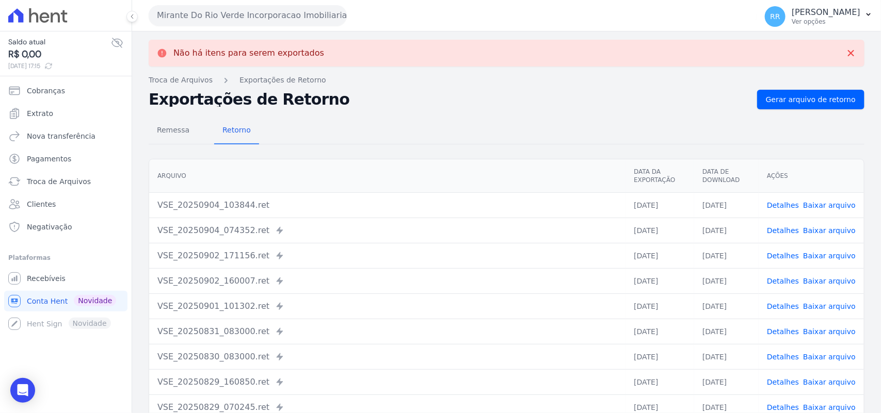
click at [826, 88] on div "Não há itens para serem exportados Troca de [GEOGRAPHIC_DATA] Exportações de Re…" at bounding box center [506, 260] width 749 height 459
click at [822, 97] on span "Gerar arquivo de retorno" at bounding box center [811, 99] width 90 height 10
click at [208, 21] on button "Mirante Do Rio Verde Incorporacao Imobiliaria SPE LTDA" at bounding box center [248, 15] width 198 height 21
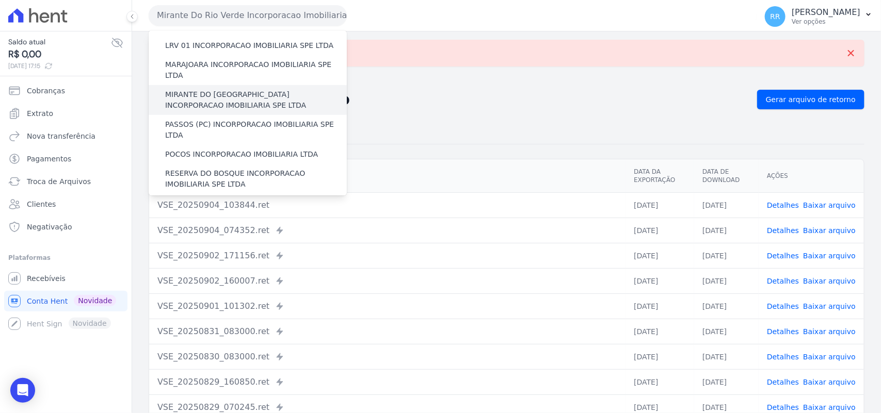
scroll to position [323, 0]
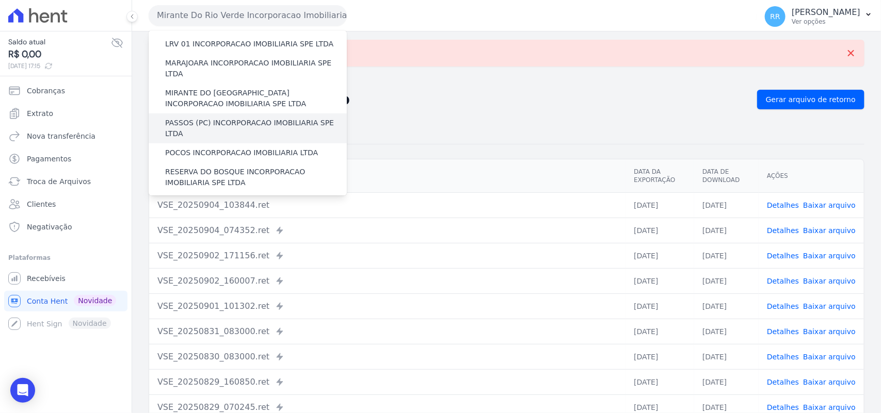
click at [210, 118] on label "PASSOS (PC) INCORPORACAO IMOBILIARIA SPE LTDA" at bounding box center [256, 129] width 182 height 22
click at [0, 0] on input "PASSOS (PC) INCORPORACAO IMOBILIARIA SPE LTDA" at bounding box center [0, 0] width 0 height 0
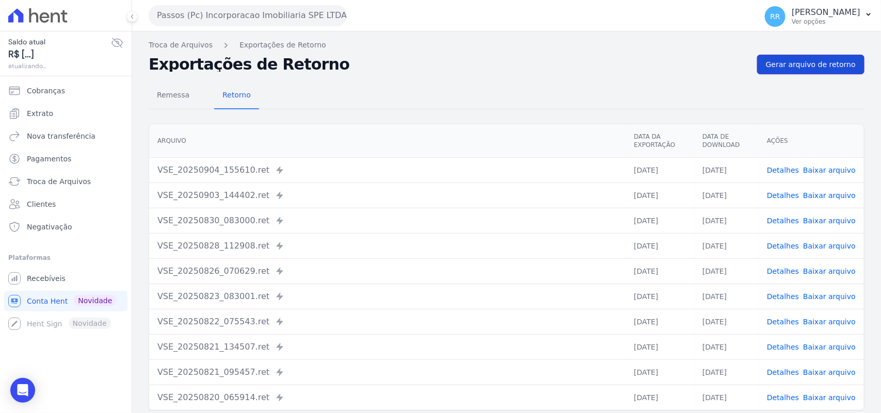
click at [808, 65] on span "Gerar arquivo de retorno" at bounding box center [811, 64] width 90 height 10
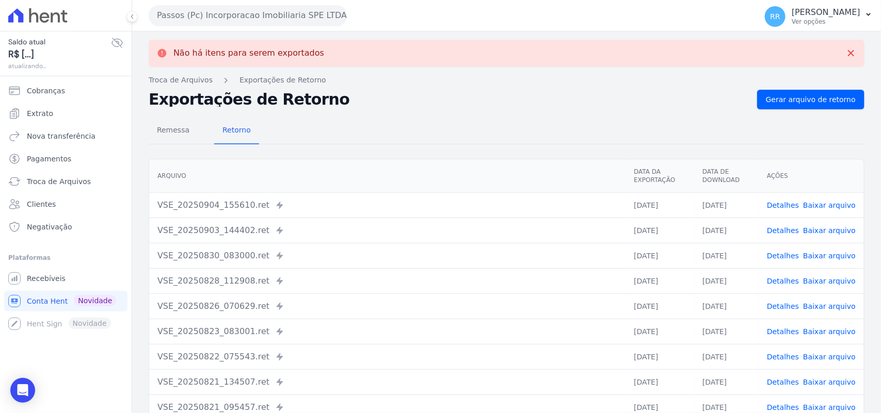
click at [216, 11] on button "Passos (Pc) Incorporacao Imobiliaria SPE LTDA" at bounding box center [248, 15] width 198 height 21
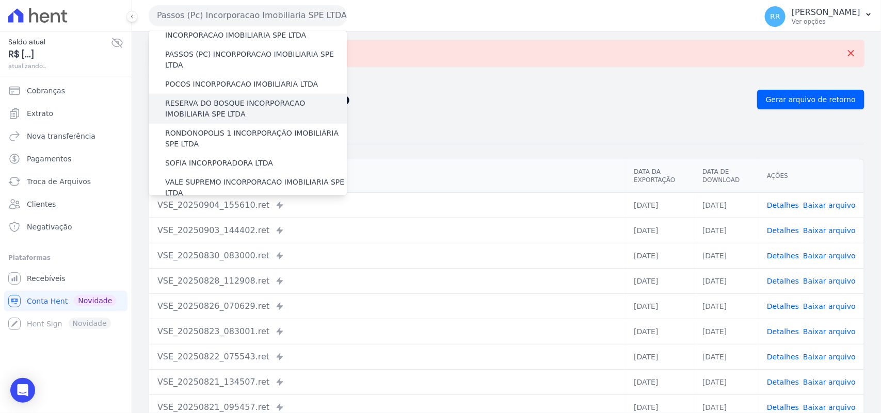
scroll to position [387, 0]
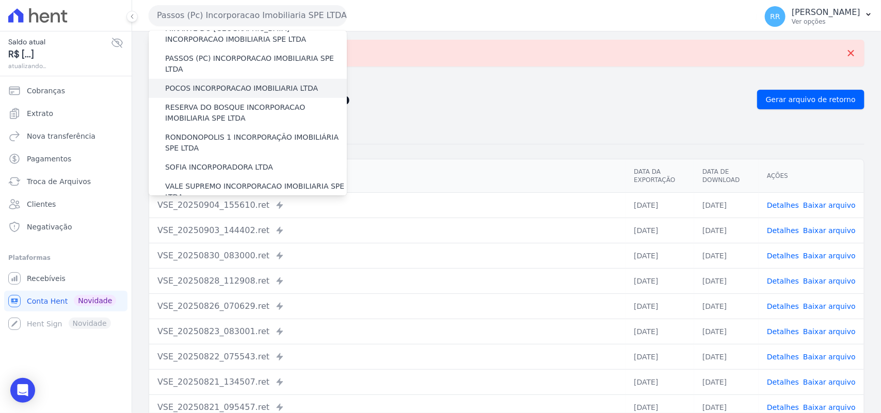
click at [198, 79] on div "POCOS INCORPORACAO IMOBILIARIA LTDA" at bounding box center [248, 88] width 198 height 19
click at [195, 79] on div "POCOS INCORPORACAO IMOBILIARIA LTDA" at bounding box center [248, 88] width 198 height 19
click at [192, 83] on label "POCOS INCORPORACAO IMOBILIARIA LTDA" at bounding box center [241, 88] width 153 height 11
click at [0, 0] on input "POCOS INCORPORACAO IMOBILIARIA LTDA" at bounding box center [0, 0] width 0 height 0
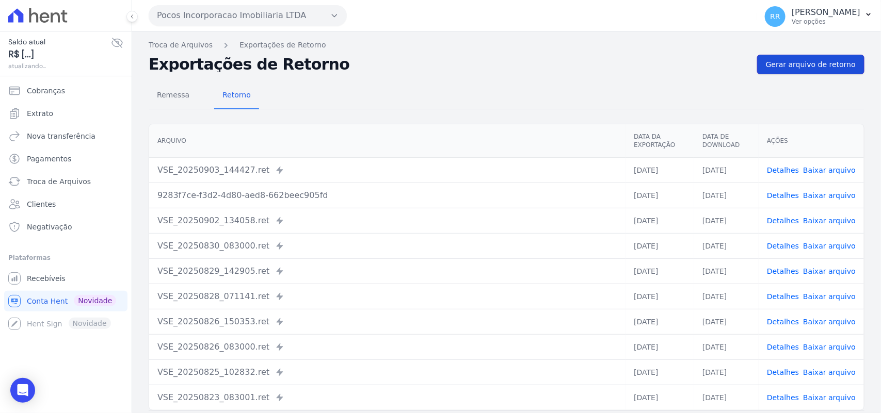
click at [822, 63] on span "Gerar arquivo de retorno" at bounding box center [811, 64] width 90 height 10
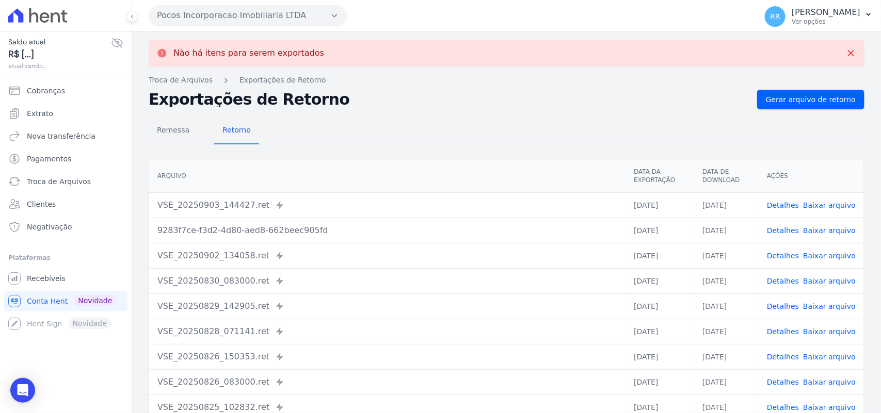
click at [179, 8] on button "Pocos Incorporacao Imobiliaria LTDA" at bounding box center [248, 15] width 198 height 21
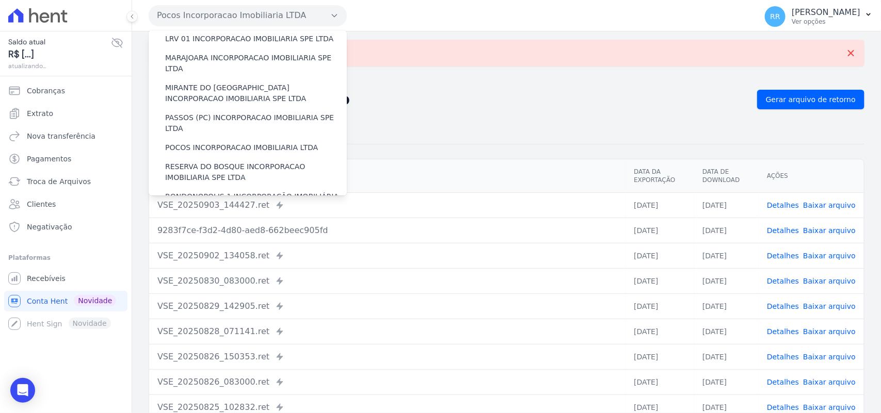
scroll to position [344, 0]
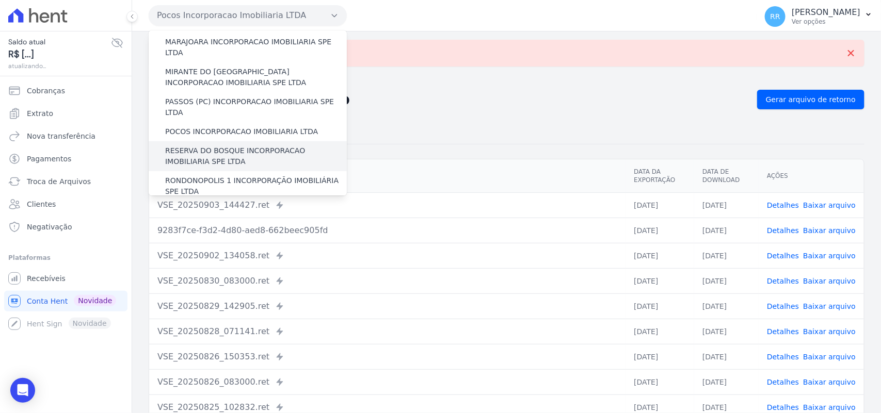
click at [217, 141] on div "RESERVA DO BOSQUE INCORPORACAO IMOBILIARIA SPE LTDA" at bounding box center [248, 156] width 198 height 30
click at [217, 146] on label "RESERVA DO BOSQUE INCORPORACAO IMOBILIARIA SPE LTDA" at bounding box center [256, 157] width 182 height 22
click at [0, 0] on input "RESERVA DO BOSQUE INCORPORACAO IMOBILIARIA SPE LTDA" at bounding box center [0, 0] width 0 height 0
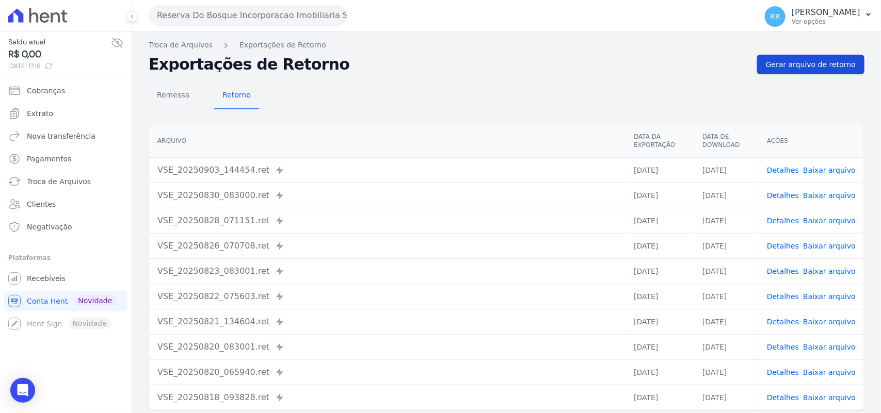
click at [783, 67] on span "Gerar arquivo de retorno" at bounding box center [811, 64] width 90 height 10
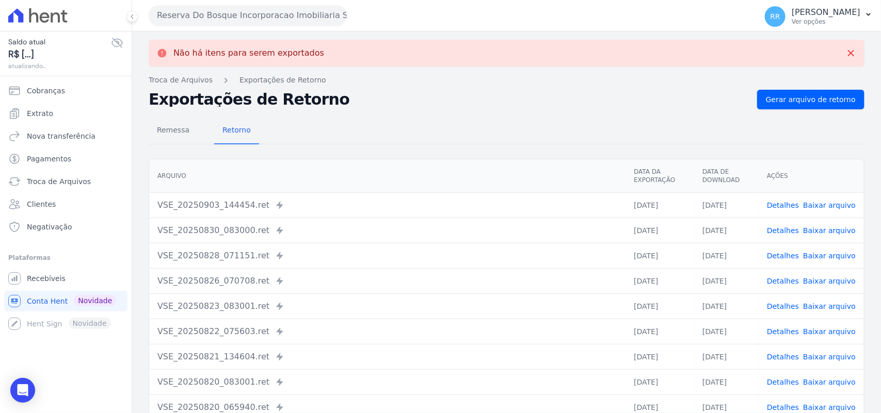
click at [213, 9] on button "Reserva Do Bosque Incorporacao Imobiliaria SPE LTDA" at bounding box center [248, 15] width 198 height 21
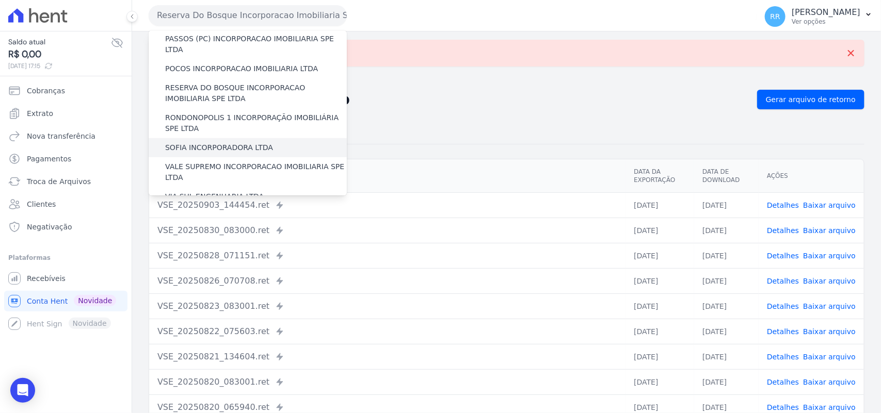
scroll to position [408, 0]
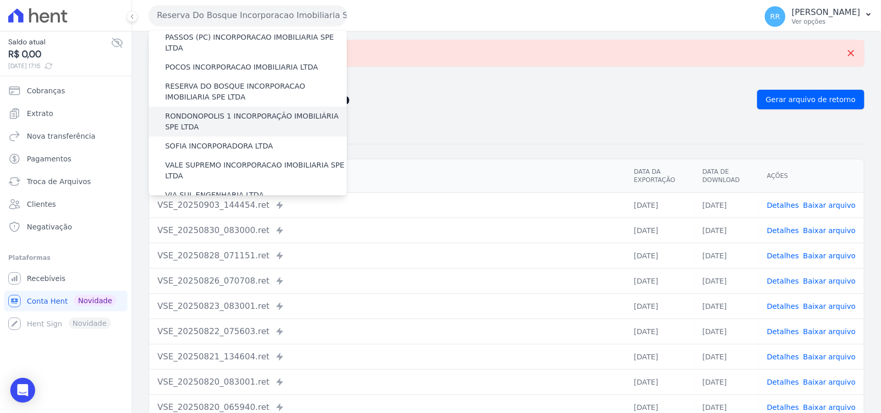
click at [212, 111] on label "RONDONOPOLIS 1 INCORPORAÇÃO IMOBILIÁRIA SPE LTDA" at bounding box center [256, 122] width 182 height 22
click at [0, 0] on input "RONDONOPOLIS 1 INCORPORAÇÃO IMOBILIÁRIA SPE LTDA" at bounding box center [0, 0] width 0 height 0
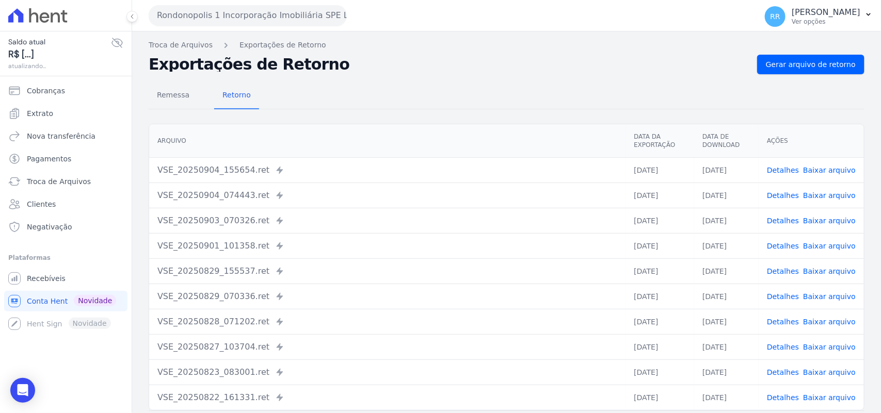
click at [862, 56] on div "Troca de Arquivos Exportações de Retorno Exportações de Retorno Gerar arquivo d…" at bounding box center [506, 243] width 749 height 424
click at [858, 58] on div "Troca de Arquivos Exportações de Retorno Exportações de Retorno Gerar arquivo d…" at bounding box center [506, 243] width 749 height 424
click at [857, 60] on div "Troca de Arquivos Exportações de Retorno Exportações de Retorno Gerar arquivo d…" at bounding box center [506, 243] width 749 height 424
click at [838, 66] on span "Gerar arquivo de retorno" at bounding box center [811, 64] width 90 height 10
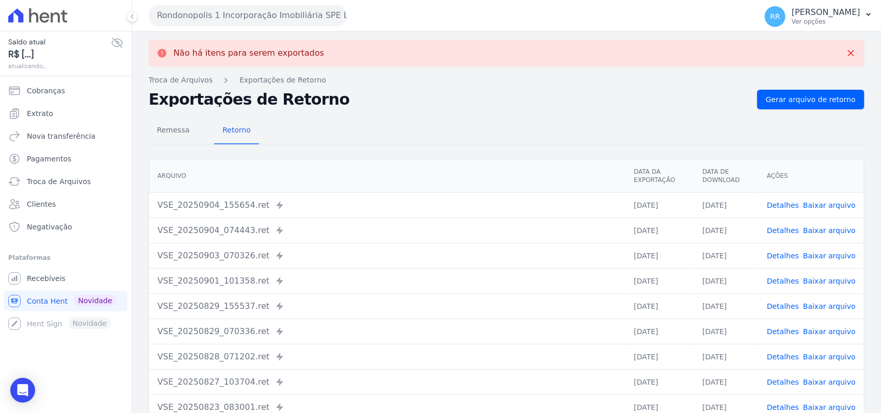
click at [246, 19] on button "Rondonopolis 1 Incorporação Imobiliária SPE LTDA" at bounding box center [248, 15] width 198 height 21
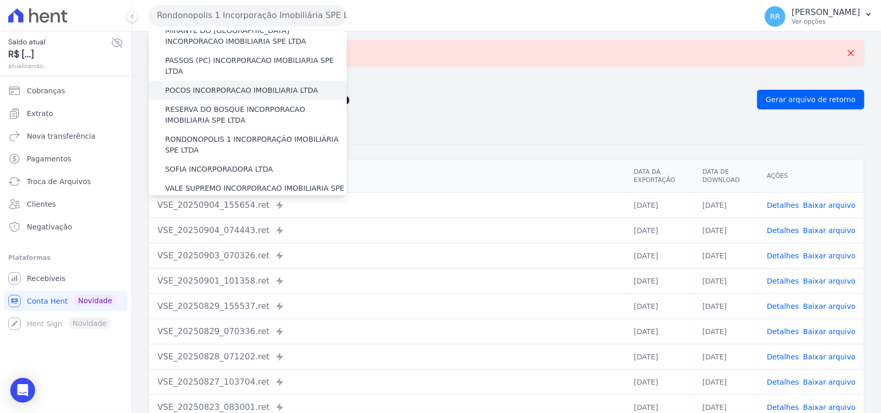
scroll to position [387, 0]
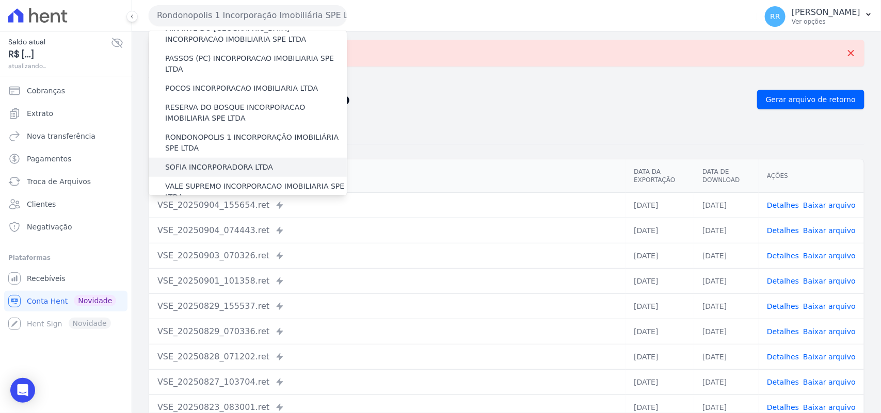
click at [233, 162] on label "SOFIA INCORPORADORA LTDA" at bounding box center [219, 167] width 108 height 11
click at [0, 0] on input "SOFIA INCORPORADORA LTDA" at bounding box center [0, 0] width 0 height 0
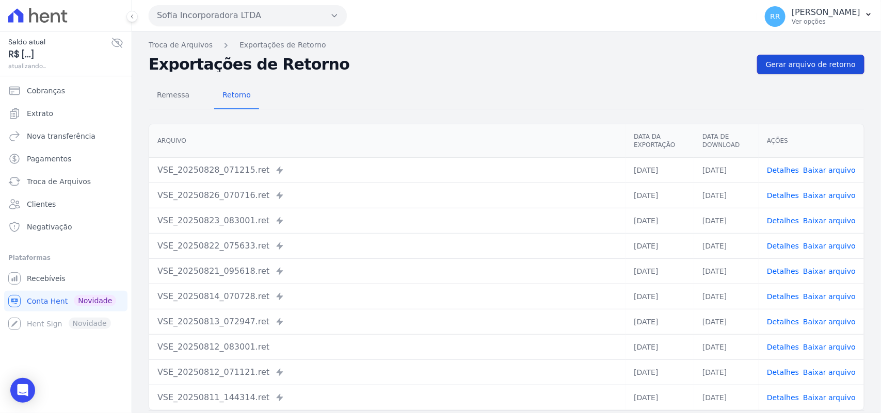
click at [807, 63] on span "Gerar arquivo de retorno" at bounding box center [811, 64] width 90 height 10
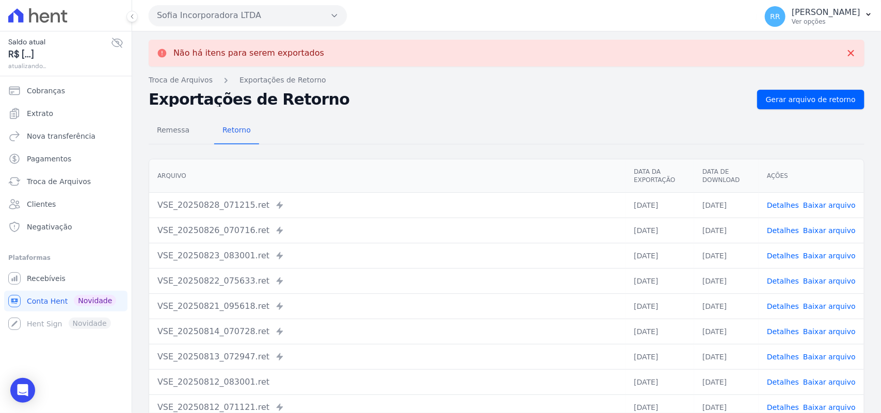
click at [200, 20] on button "Sofia Incorporadora LTDA" at bounding box center [248, 15] width 198 height 21
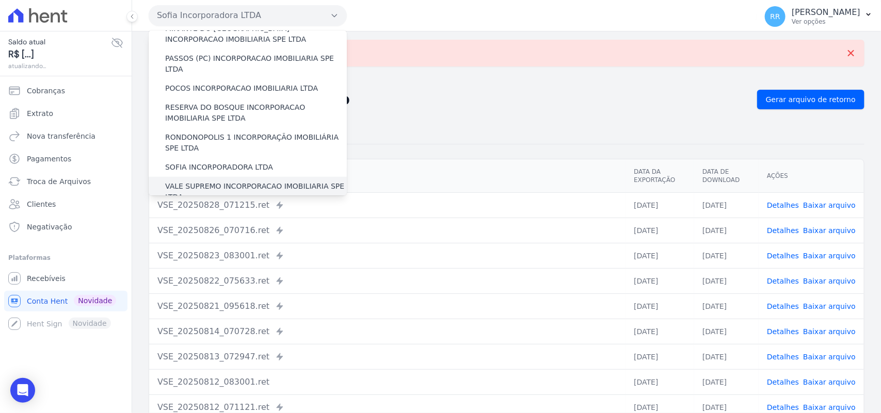
click at [187, 181] on label "VALE SUPREMO INCORPORACAO IMOBILIARIA SPE LTDA" at bounding box center [256, 192] width 182 height 22
click at [0, 0] on input "VALE SUPREMO INCORPORACAO IMOBILIARIA SPE LTDA" at bounding box center [0, 0] width 0 height 0
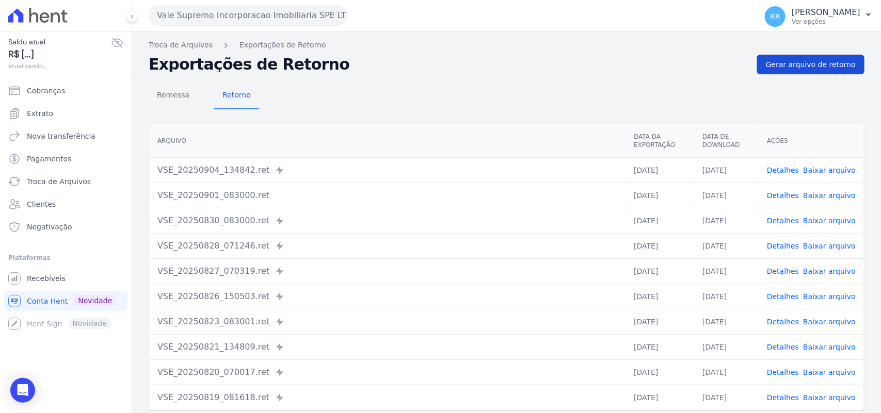
click at [808, 55] on link "Gerar arquivo de retorno" at bounding box center [810, 65] width 107 height 20
click at [793, 67] on span "Gerar arquivo de retorno" at bounding box center [811, 64] width 90 height 10
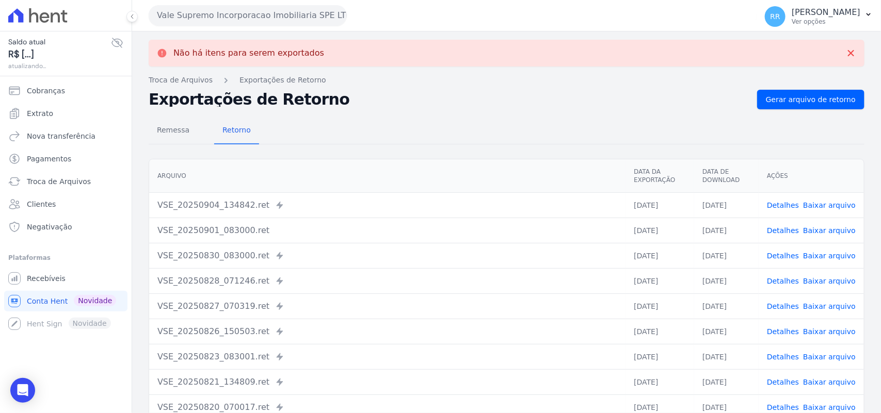
click at [218, 8] on button "Vale Supremo Incorporacao Imobiliaria SPE LTDA" at bounding box center [248, 15] width 198 height 21
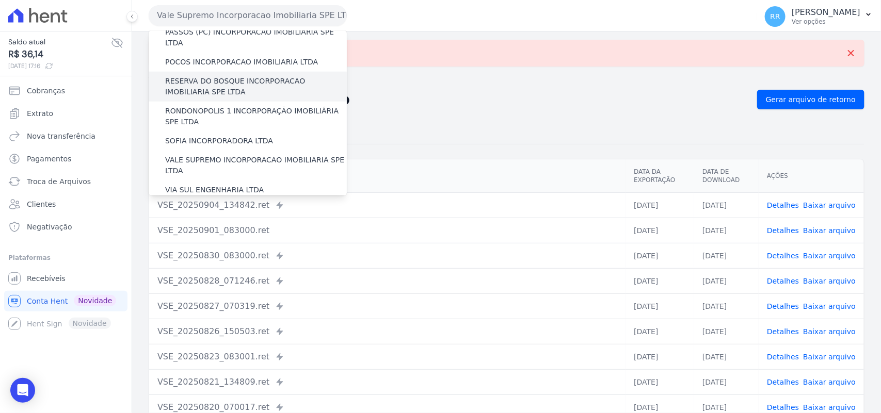
scroll to position [471, 0]
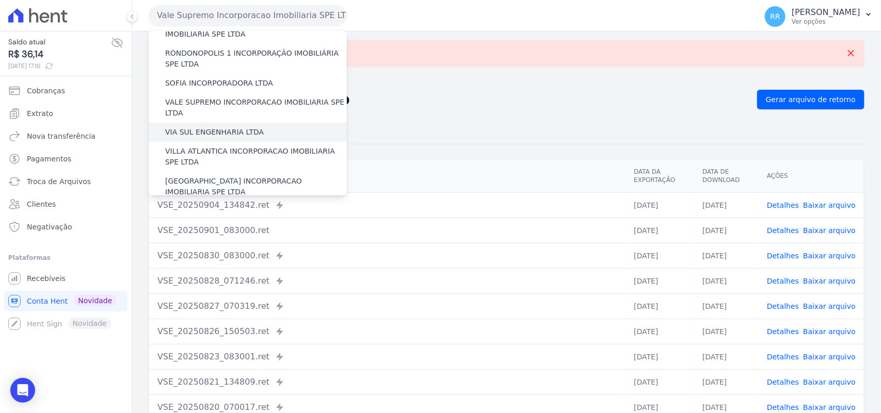
click at [207, 127] on label "VIA SUL ENGENHARIA LTDA" at bounding box center [214, 132] width 99 height 11
click at [0, 0] on input "VIA SUL ENGENHARIA LTDA" at bounding box center [0, 0] width 0 height 0
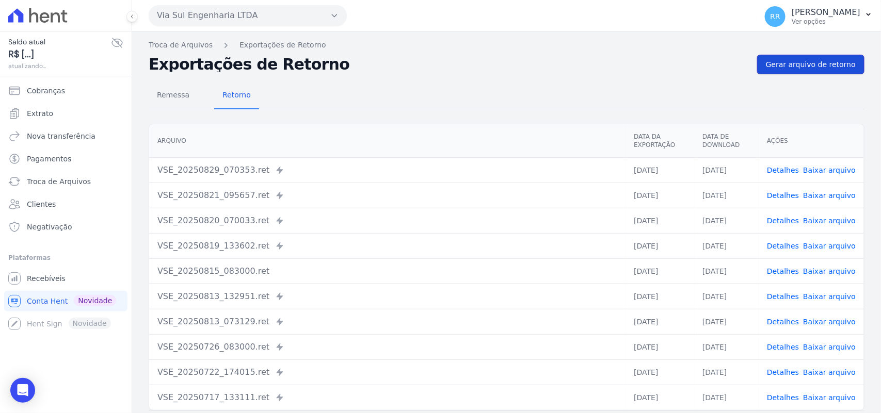
click at [799, 68] on span "Gerar arquivo de retorno" at bounding box center [811, 64] width 90 height 10
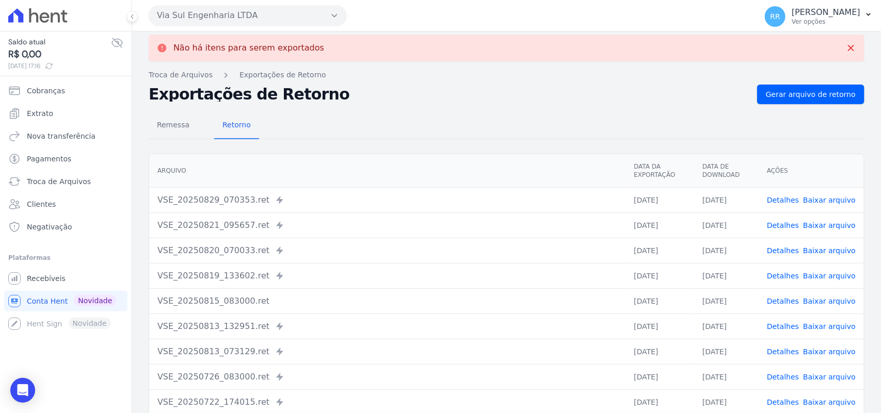
scroll to position [0, 0]
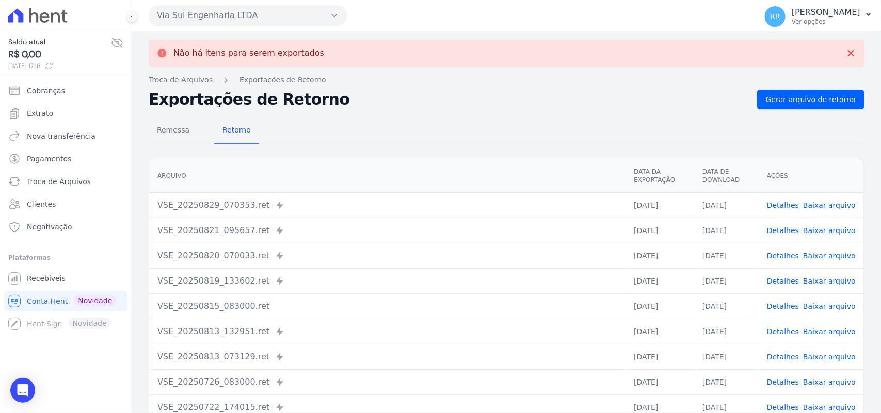
drag, startPoint x: 212, startPoint y: 11, endPoint x: 217, endPoint y: 37, distance: 26.3
click at [212, 11] on button "Via Sul Engenharia LTDA" at bounding box center [248, 15] width 198 height 21
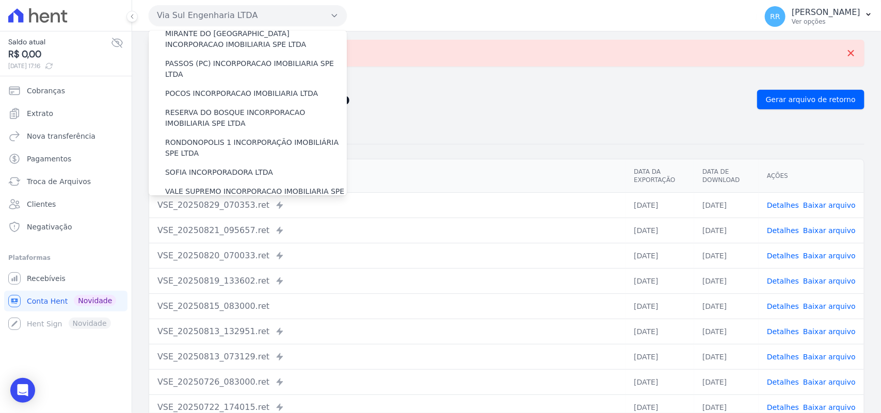
scroll to position [471, 0]
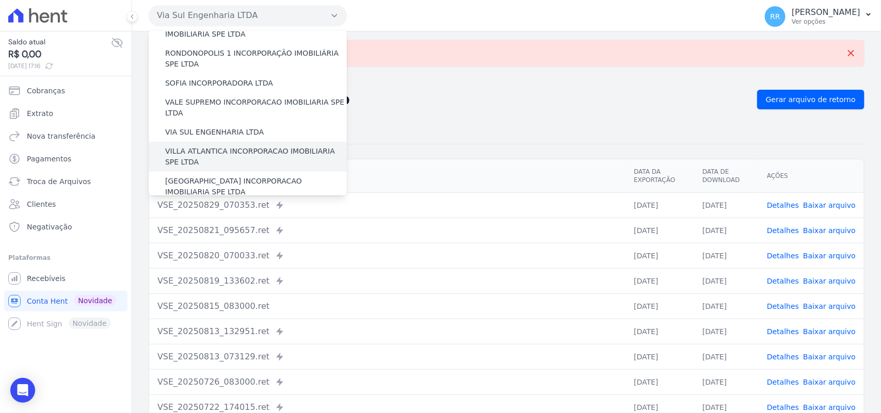
click at [204, 146] on label "VILLA ATLANTICA INCORPORACAO IMOBILIARIA SPE LTDA" at bounding box center [256, 157] width 182 height 22
click at [0, 0] on input "VILLA ATLANTICA INCORPORACAO IMOBILIARIA SPE LTDA" at bounding box center [0, 0] width 0 height 0
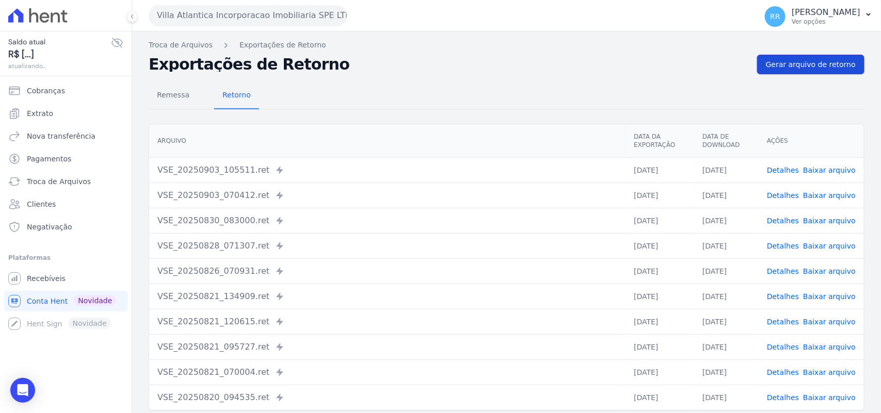
click at [819, 63] on span "Gerar arquivo de retorno" at bounding box center [811, 64] width 90 height 10
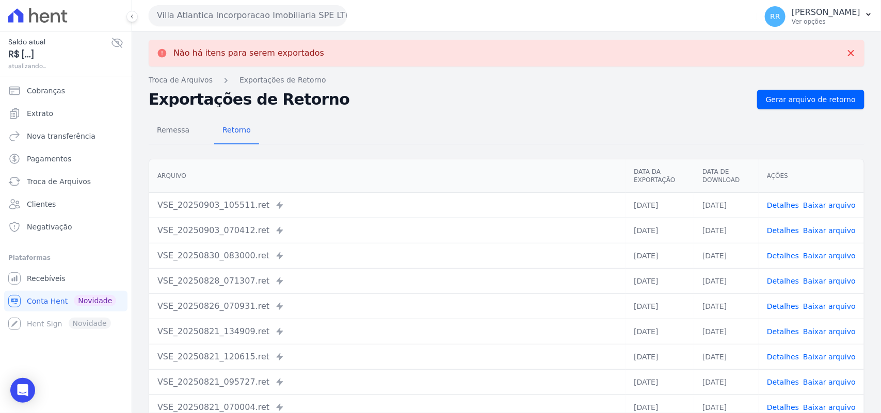
click at [245, 13] on button "Villa Atlantica Incorporacao Imobiliaria SPE LTDA" at bounding box center [248, 15] width 198 height 21
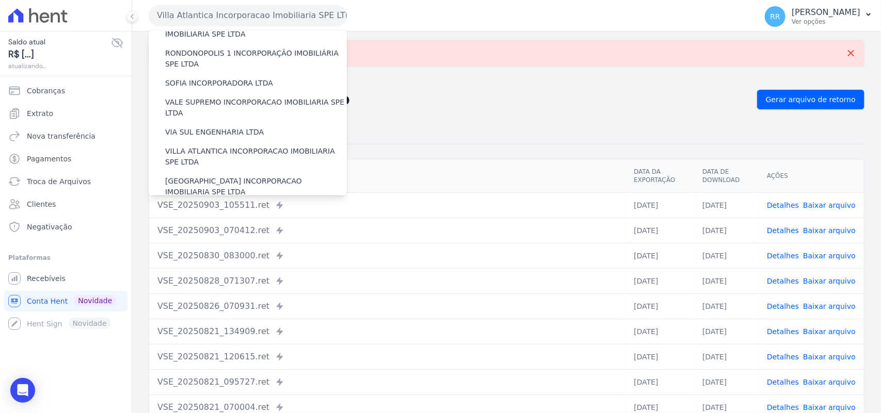
click at [208, 206] on label "VILLA TROPICAL INCORPORAÇÃO IMOBILIÁRIA SPE LTDA" at bounding box center [256, 217] width 182 height 22
click at [0, 0] on input "VILLA TROPICAL INCORPORAÇÃO IMOBILIÁRIA SPE LTDA" at bounding box center [0, 0] width 0 height 0
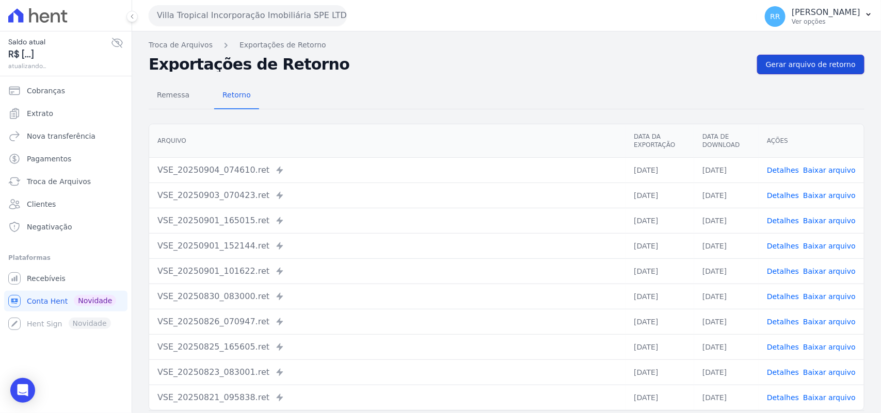
click at [813, 62] on span "Gerar arquivo de retorno" at bounding box center [811, 64] width 90 height 10
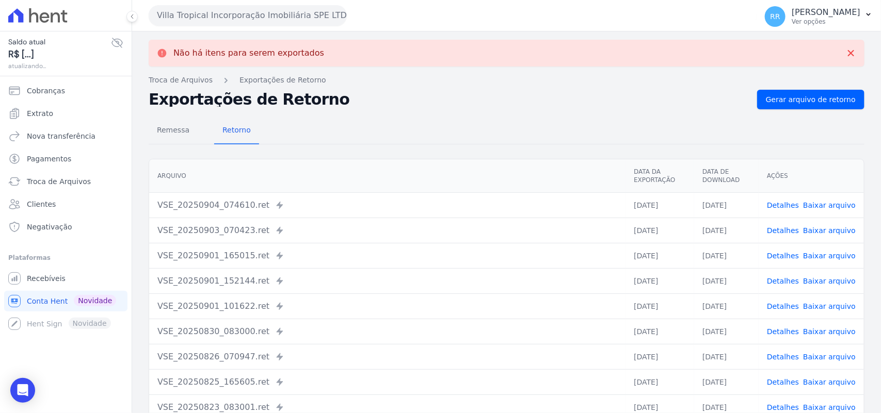
click at [208, 13] on button "Villa Tropical Incorporação Imobiliária SPE LTDA" at bounding box center [248, 15] width 198 height 21
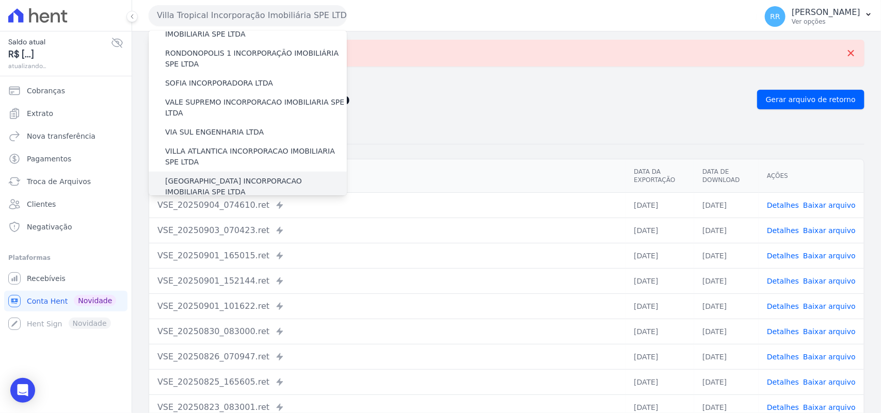
click at [204, 176] on label "[GEOGRAPHIC_DATA] INCORPORACAO IMOBILIARIA SPE LTDA" at bounding box center [256, 187] width 182 height 22
click at [0, 0] on input "[GEOGRAPHIC_DATA] INCORPORACAO IMOBILIARIA SPE LTDA" at bounding box center [0, 0] width 0 height 0
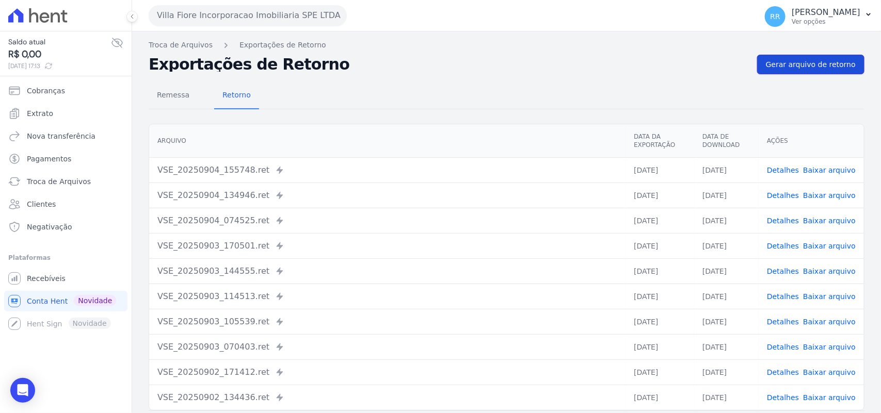
click at [814, 63] on span "Gerar arquivo de retorno" at bounding box center [811, 64] width 90 height 10
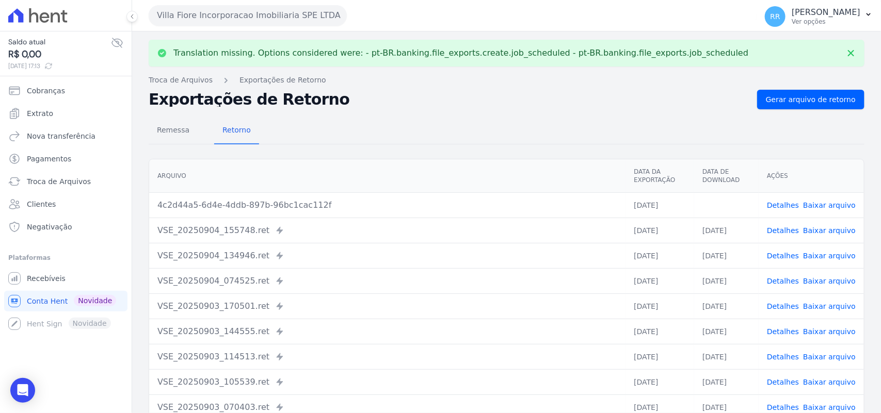
click at [837, 205] on link "Baixar arquivo" at bounding box center [829, 205] width 53 height 8
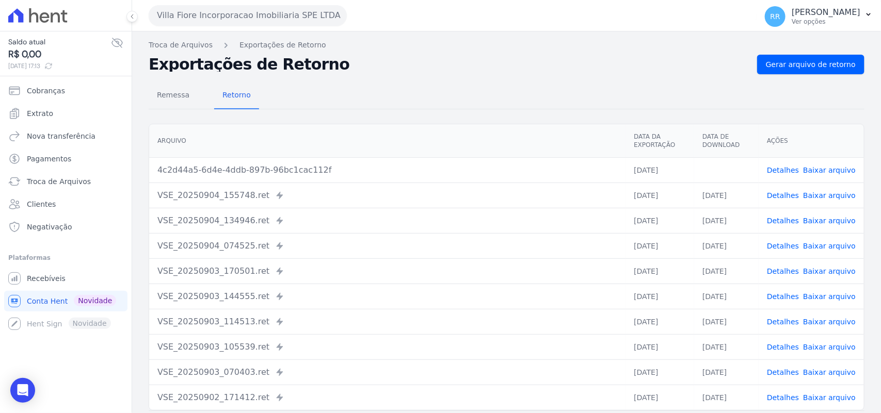
click at [414, 56] on div "Exportações de Retorno Gerar arquivo de retorno" at bounding box center [507, 65] width 716 height 20
click at [249, 13] on button "Villa Fiore Incorporacao Imobiliaria SPE LTDA" at bounding box center [248, 15] width 198 height 21
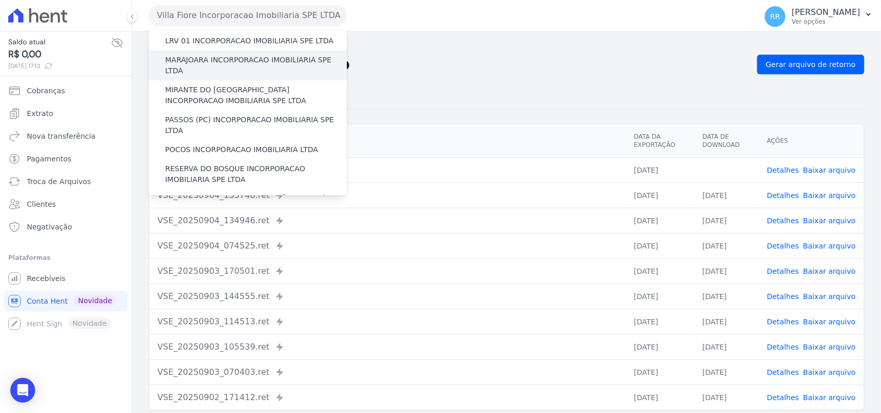
scroll to position [344, 0]
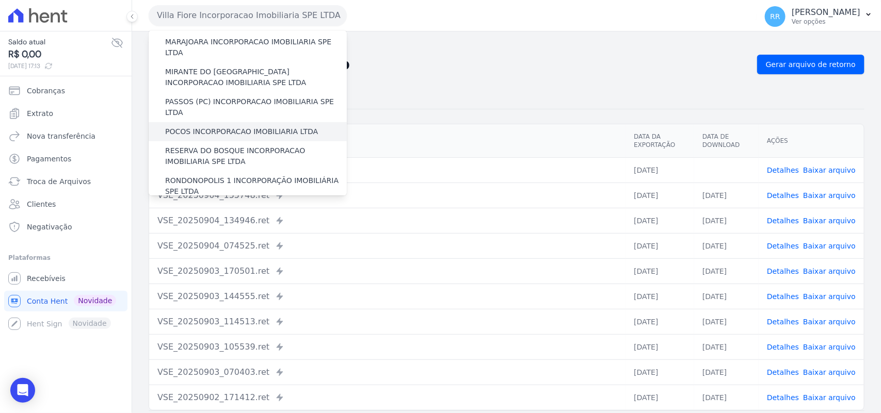
click at [217, 126] on label "POCOS INCORPORACAO IMOBILIARIA LTDA" at bounding box center [241, 131] width 153 height 11
click at [0, 0] on input "POCOS INCORPORACAO IMOBILIARIA LTDA" at bounding box center [0, 0] width 0 height 0
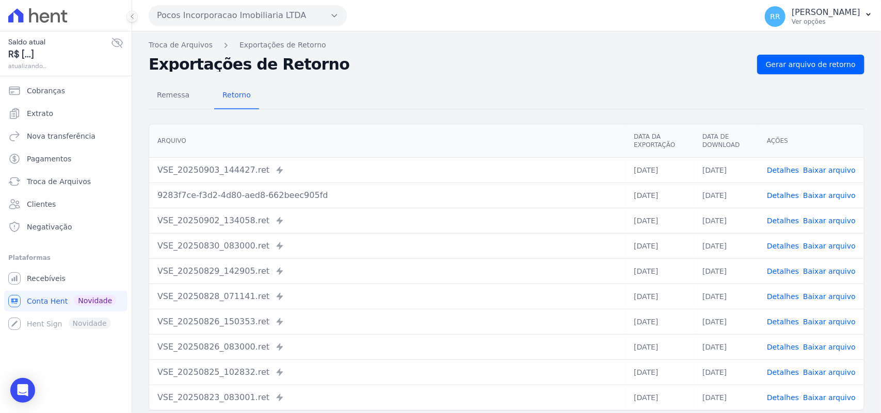
click at [788, 166] on link "Detalhes" at bounding box center [783, 170] width 32 height 8
click at [790, 200] on link "Detalhes" at bounding box center [783, 196] width 32 height 8
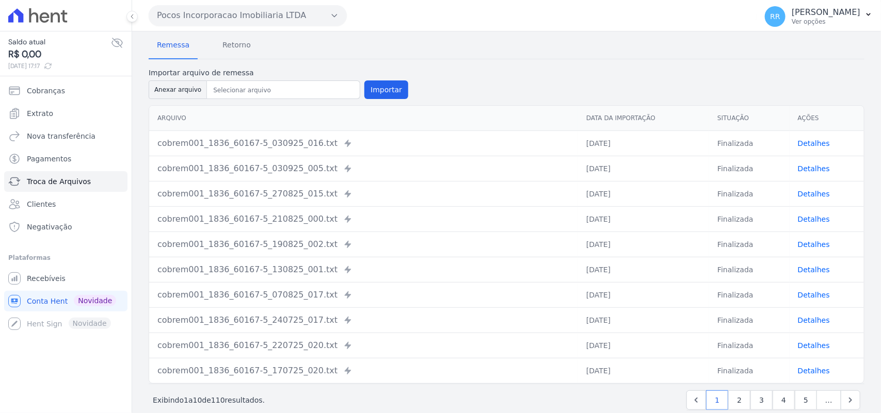
scroll to position [133, 0]
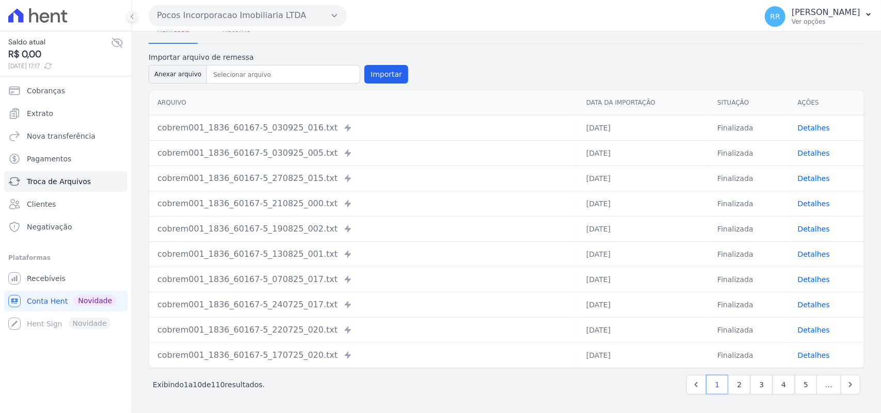
click at [806, 154] on link "Detalhes" at bounding box center [814, 153] width 32 height 8
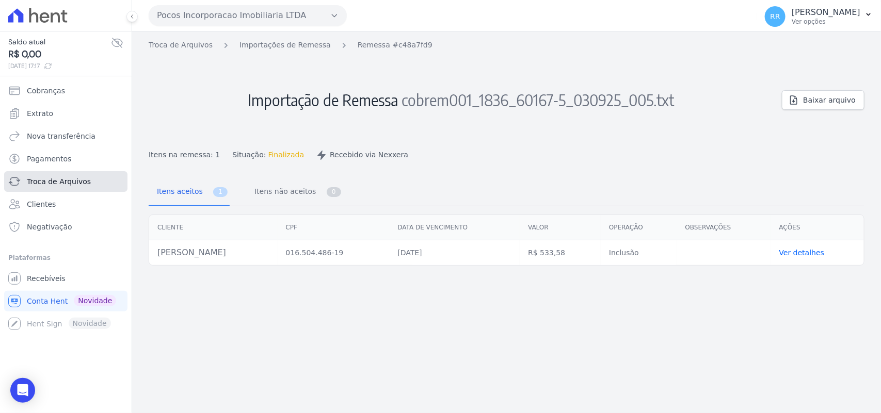
click at [76, 177] on span "Troca de Arquivos" at bounding box center [59, 182] width 64 height 10
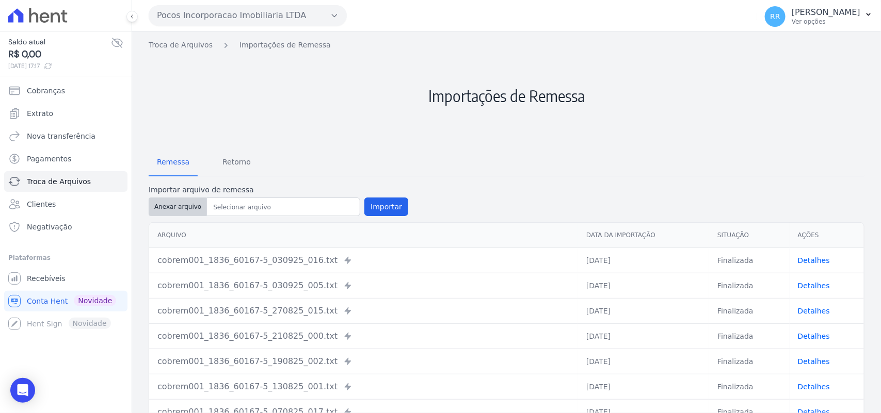
click at [173, 204] on button "Anexar arquivo" at bounding box center [178, 207] width 58 height 19
type input "cobrem001_1836_60167-5_030925_007.TXT"
click at [377, 210] on button "Importar" at bounding box center [386, 207] width 44 height 19
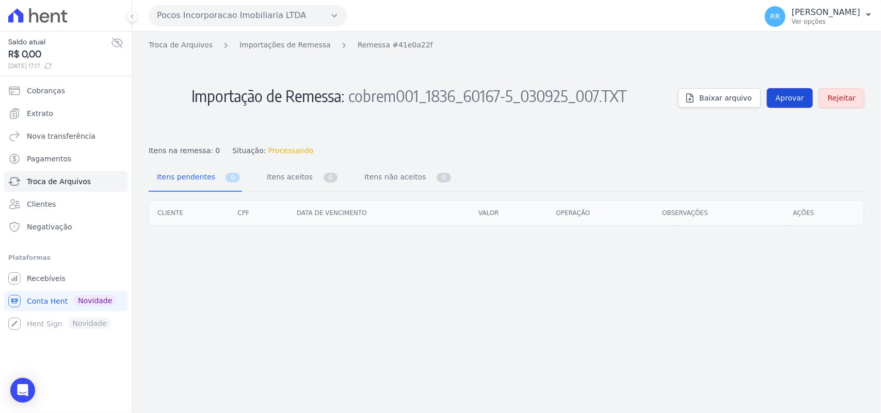
click at [793, 104] on link "Aprovar" at bounding box center [790, 98] width 46 height 20
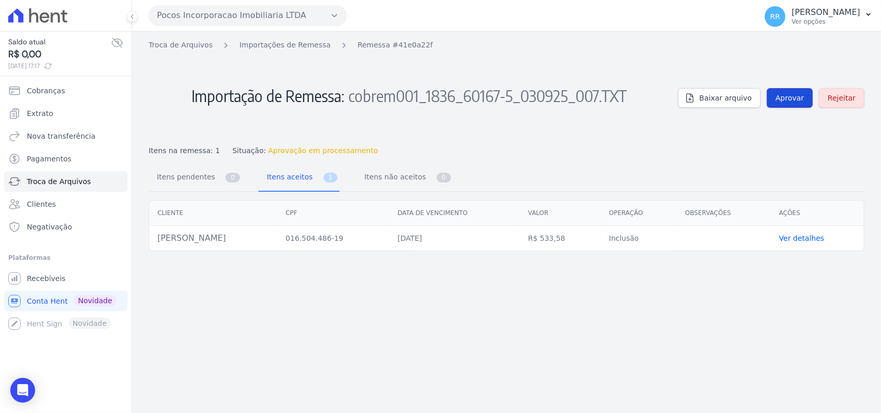
click at [805, 106] on link "Aprovar" at bounding box center [790, 98] width 46 height 20
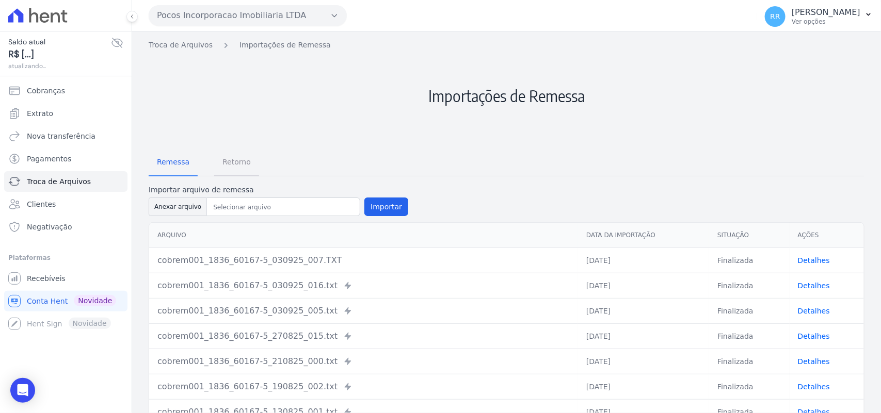
click at [246, 163] on span "Retorno" at bounding box center [236, 162] width 41 height 21
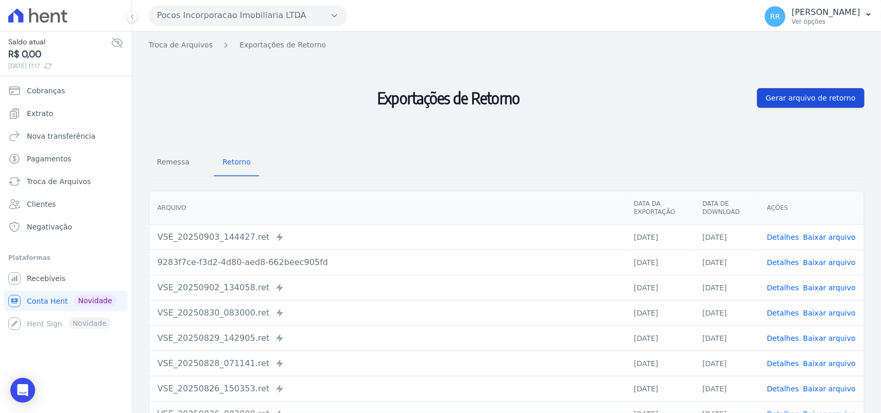
click at [804, 101] on span "Gerar arquivo de retorno" at bounding box center [811, 98] width 90 height 10
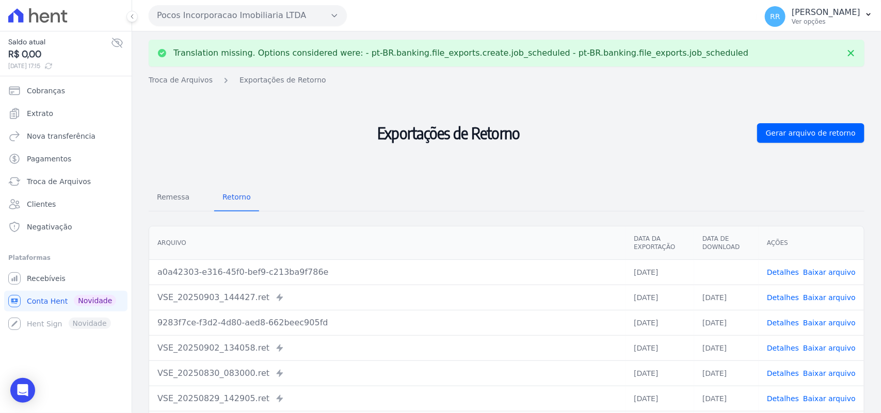
click at [821, 273] on link "Baixar arquivo" at bounding box center [829, 272] width 53 height 8
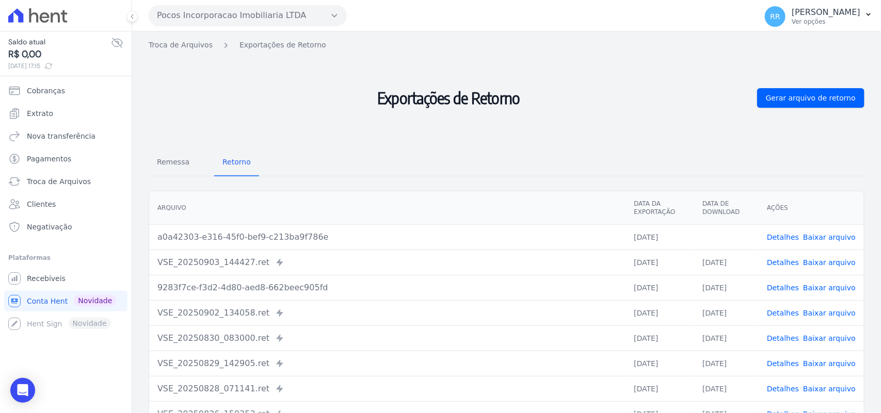
click at [419, 151] on div "Remessa Retorno" at bounding box center [507, 163] width 716 height 27
